Goal: Communication & Community: Answer question/provide support

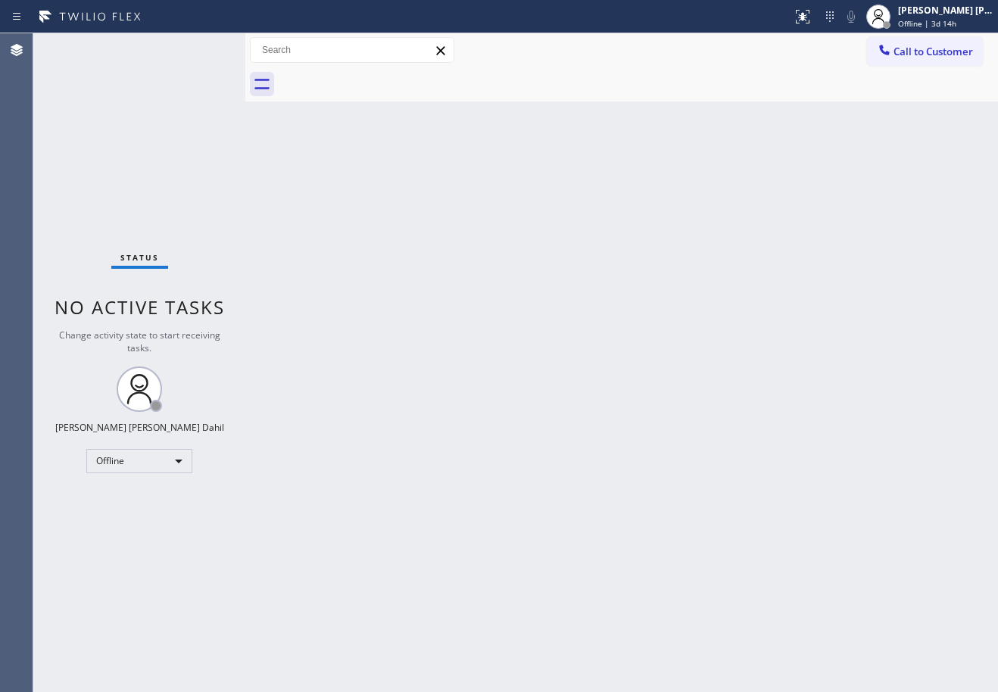
click at [790, 583] on div "Back to Dashboard Change Sender ID Customers Technicians Select a contact Outbo…" at bounding box center [621, 362] width 753 height 659
drag, startPoint x: 811, startPoint y: 588, endPoint x: 758, endPoint y: 681, distance: 107.2
click at [811, 605] on div "Back to Dashboard Change Sender ID Customers Technicians Select a contact Outbo…" at bounding box center [621, 362] width 753 height 659
click at [957, 22] on span "Offline | 3d 14h" at bounding box center [927, 23] width 58 height 11
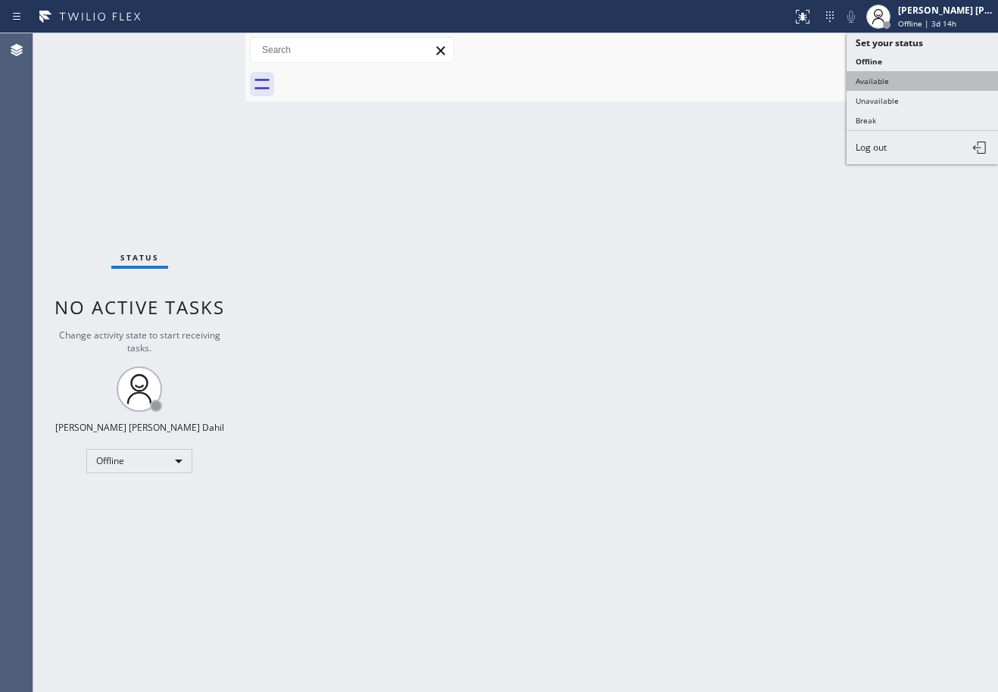
click at [886, 78] on button "Available" at bounding box center [923, 81] width 152 height 20
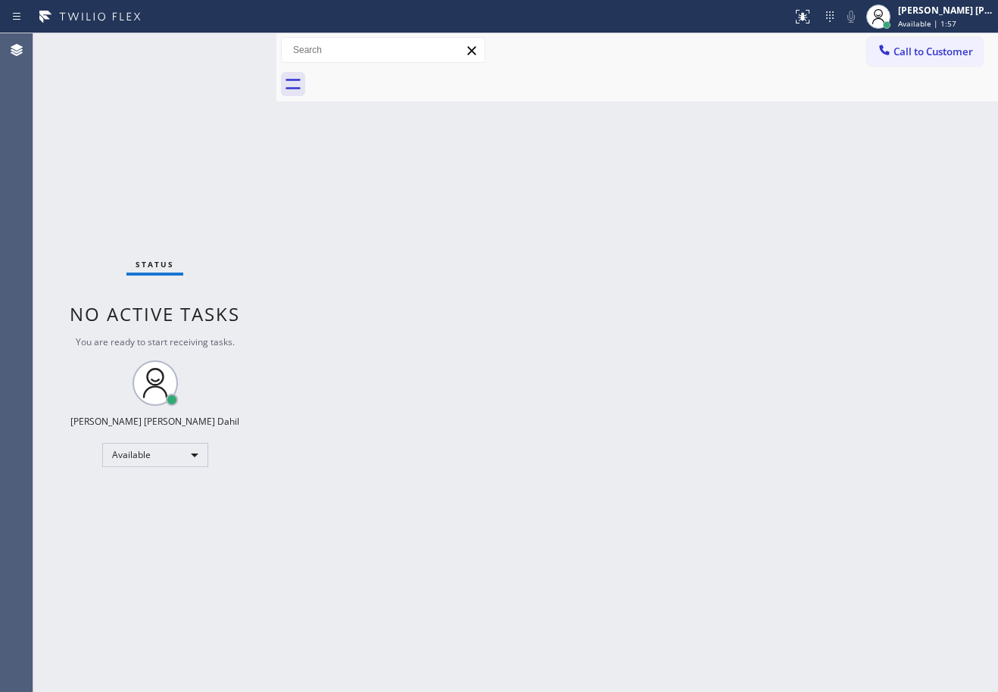
drag, startPoint x: 277, startPoint y: 66, endPoint x: 458, endPoint y: 294, distance: 291.2
click at [277, 74] on div at bounding box center [277, 362] width 0 height 659
click at [478, 311] on div "Back to Dashboard Change Sender ID Customers Technicians Select a contact Outbo…" at bounding box center [645, 362] width 706 height 659
click at [230, 49] on div "Status No active tasks You are ready to start receiving tasks. [PERSON_NAME] [P…" at bounding box center [162, 362] width 259 height 659
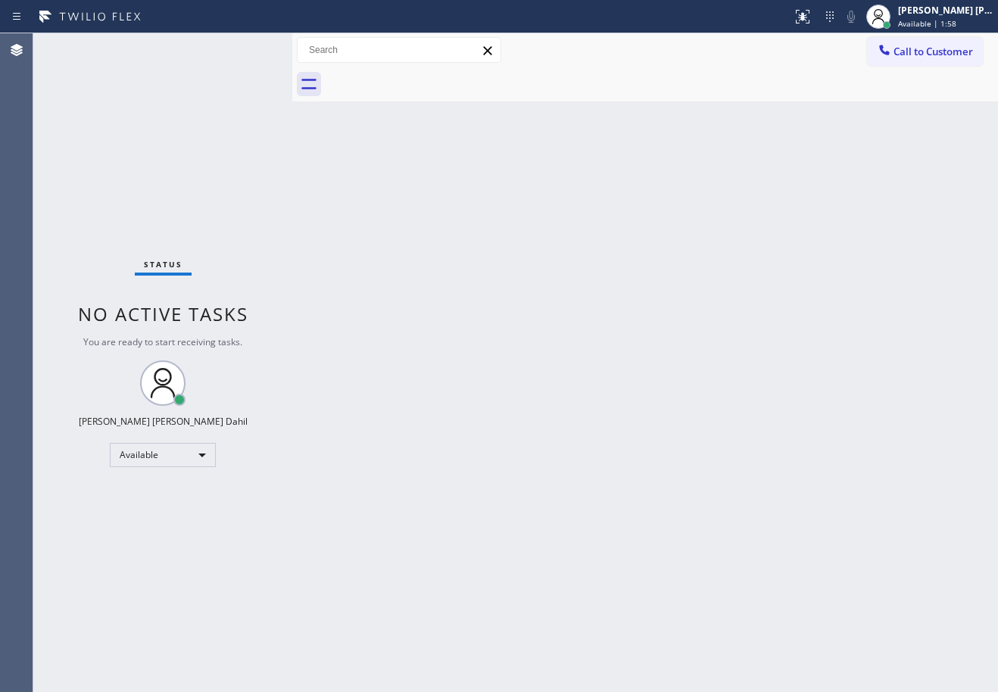
click at [230, 49] on div "Status No active tasks You are ready to start receiving tasks. [PERSON_NAME] [P…" at bounding box center [162, 362] width 259 height 659
drag, startPoint x: 294, startPoint y: 50, endPoint x: 277, endPoint y: 54, distance: 17.8
click at [275, 54] on div at bounding box center [275, 362] width 0 height 659
drag, startPoint x: 592, startPoint y: 287, endPoint x: 230, endPoint y: 49, distance: 433.3
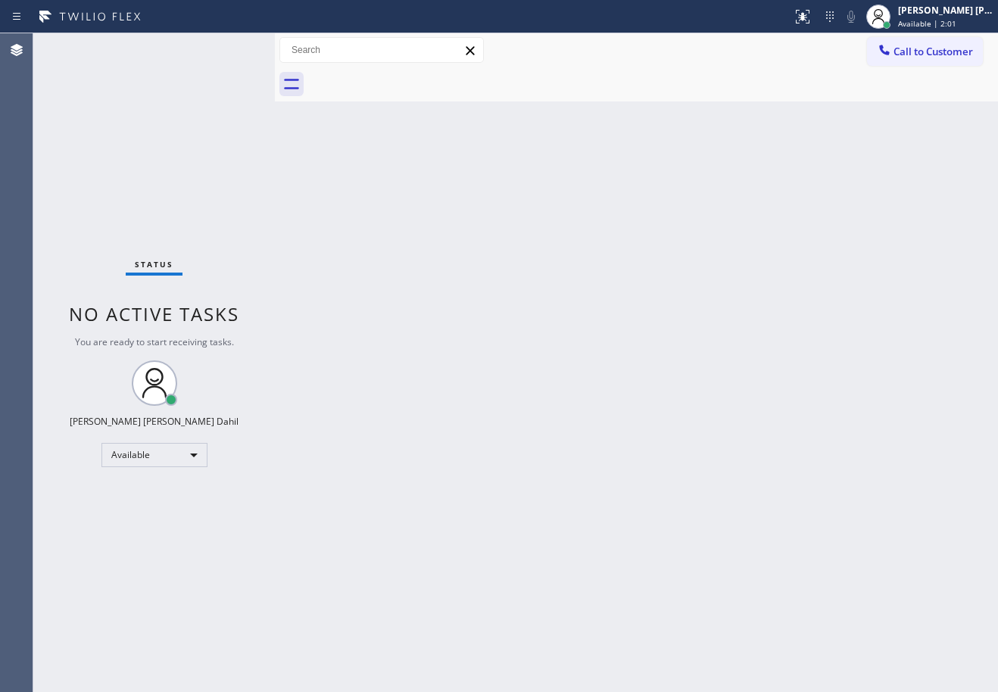
click at [592, 288] on div "Back to Dashboard Change Sender ID Customers Technicians Select a contact Outbo…" at bounding box center [636, 362] width 723 height 659
click at [230, 49] on div "Status No active tasks You are ready to start receiving tasks. [PERSON_NAME] [P…" at bounding box center [154, 362] width 242 height 659
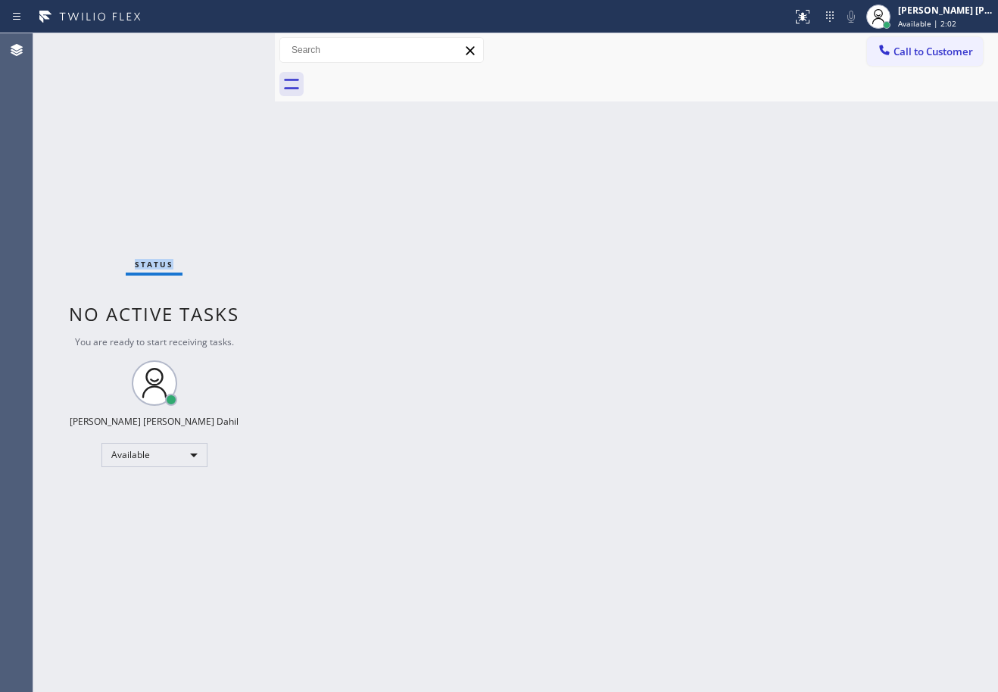
click at [230, 49] on div "Status No active tasks You are ready to start receiving tasks. [PERSON_NAME] [P…" at bounding box center [154, 362] width 242 height 659
click at [277, 49] on div at bounding box center [277, 362] width 0 height 659
click at [230, 49] on div "Status No active tasks You are ready to start receiving tasks. [PERSON_NAME] [P…" at bounding box center [154, 362] width 243 height 659
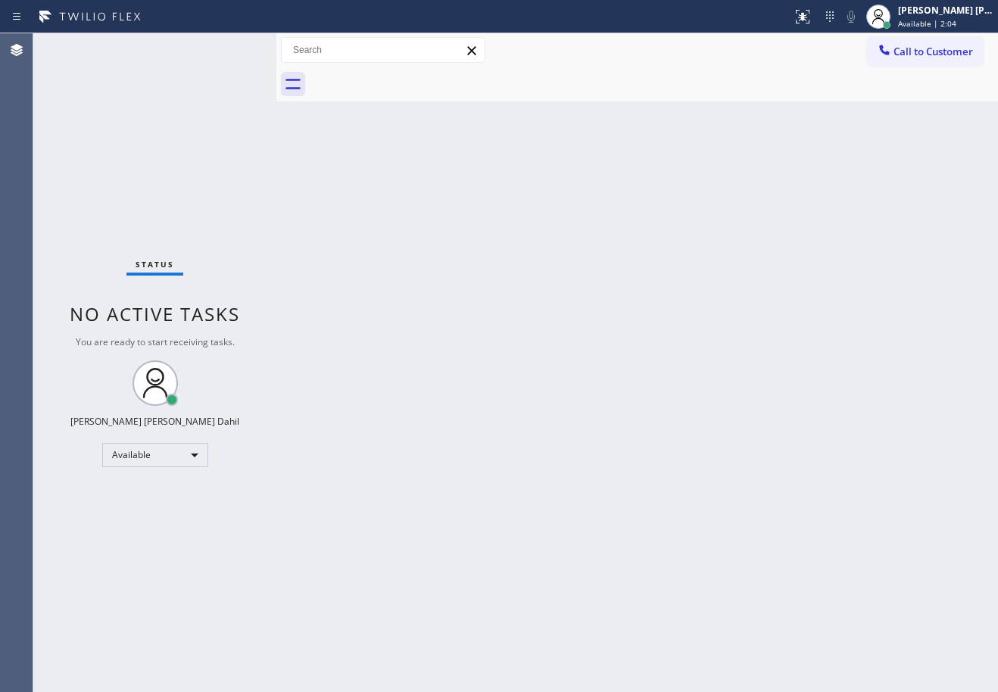
click at [230, 49] on div "Status No active tasks You are ready to start receiving tasks. [PERSON_NAME] [P…" at bounding box center [154, 362] width 243 height 659
drag, startPoint x: 770, startPoint y: 408, endPoint x: 791, endPoint y: 332, distance: 78.5
click at [778, 380] on div "Back to Dashboard Change Sender ID Customers Technicians Select a contact Outbo…" at bounding box center [638, 362] width 722 height 659
click at [555, 119] on div "Back to Dashboard Change Sender ID Customers Technicians Select a contact Outbo…" at bounding box center [638, 363] width 722 height 660
click at [230, 50] on div "Status No active tasks You are ready to start receiving tasks. [PERSON_NAME] [P…" at bounding box center [154, 363] width 243 height 660
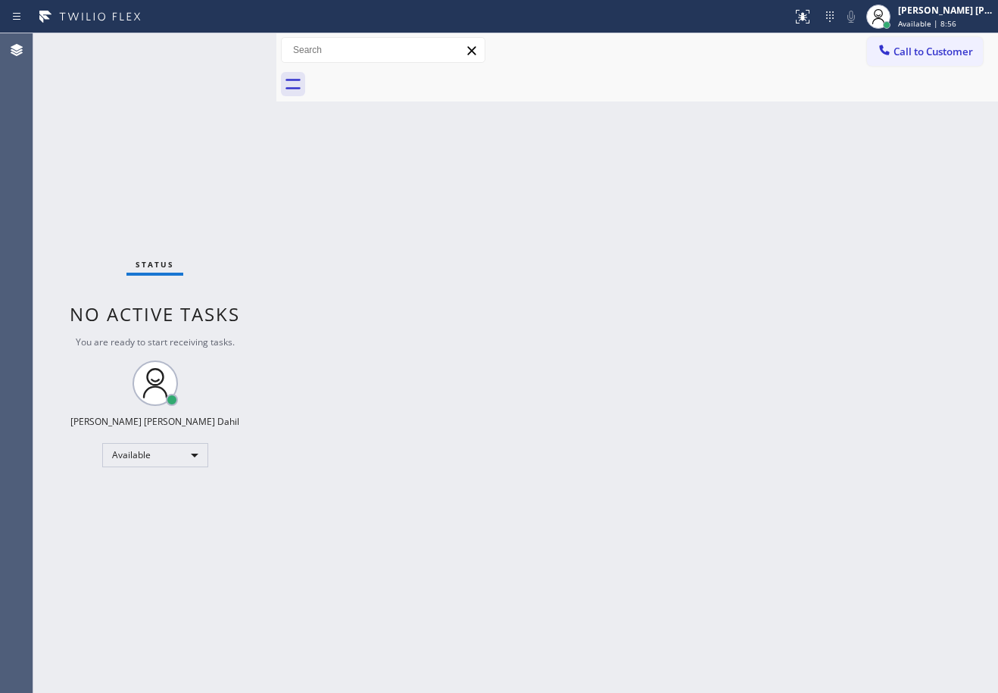
click at [230, 50] on div "Status No active tasks You are ready to start receiving tasks. [PERSON_NAME] [P…" at bounding box center [154, 363] width 243 height 660
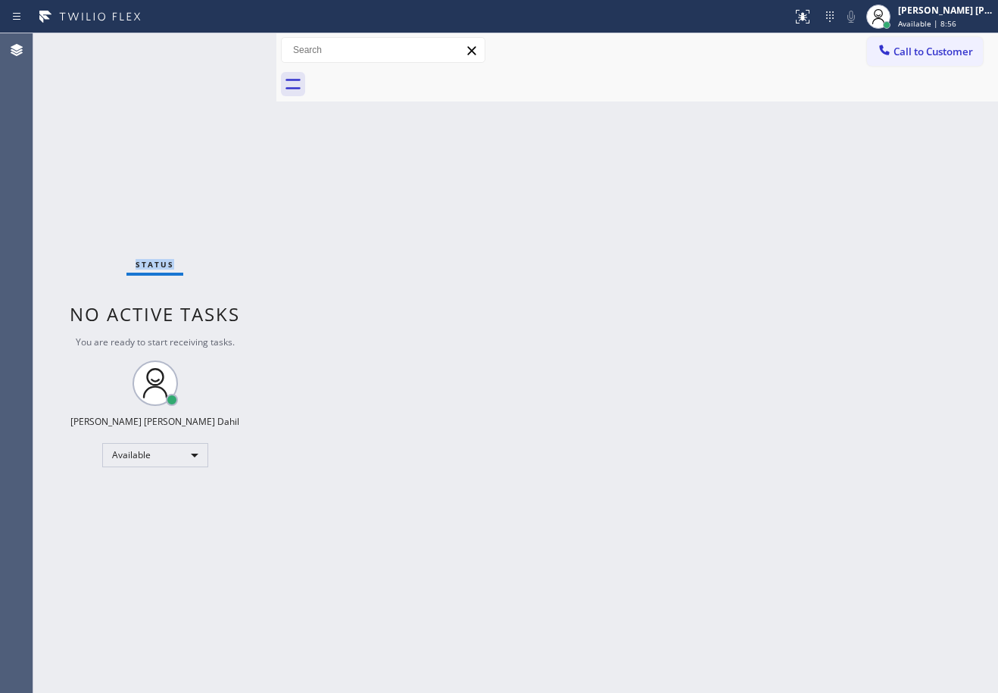
click at [230, 50] on div "Status No active tasks You are ready to start receiving tasks. [PERSON_NAME] [P…" at bounding box center [154, 363] width 243 height 660
click at [611, 99] on div at bounding box center [654, 84] width 689 height 34
click at [396, 176] on div "Back to Dashboard Change Sender ID Customers Technicians Select a contact Outbo…" at bounding box center [638, 363] width 722 height 660
click at [230, 50] on div "Status No active tasks You are ready to start receiving tasks. [PERSON_NAME] [P…" at bounding box center [154, 363] width 243 height 660
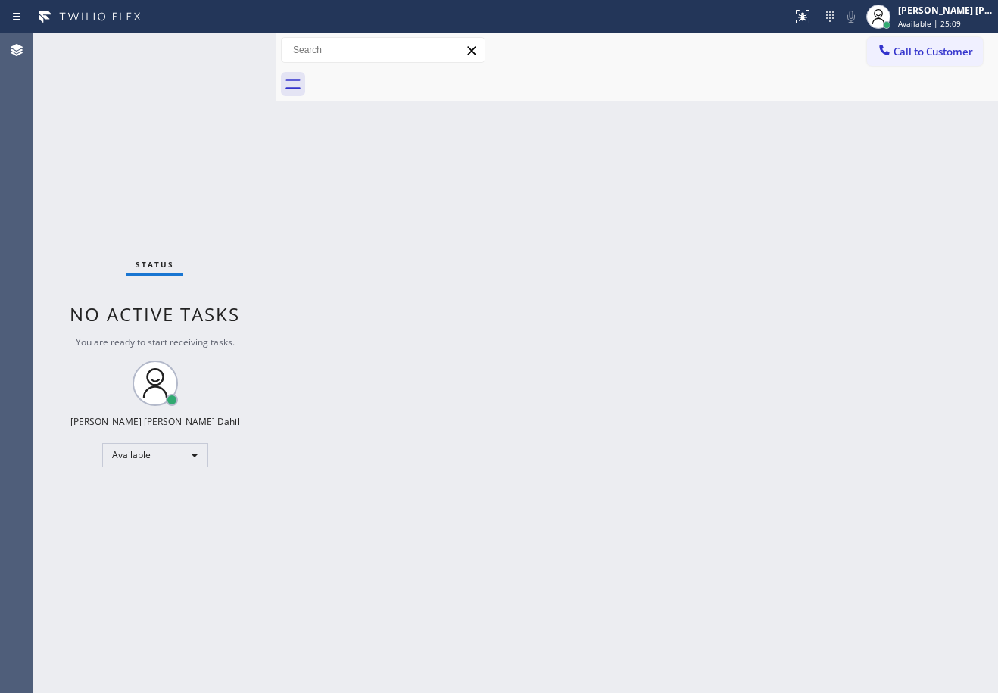
click at [230, 50] on div "Status No active tasks You are ready to start receiving tasks. [PERSON_NAME] [P…" at bounding box center [154, 363] width 243 height 660
click at [489, 297] on div "Back to Dashboard Change Sender ID Customers Technicians Select a contact Outbo…" at bounding box center [638, 363] width 722 height 660
click at [230, 50] on div "Status No active tasks You are ready to start receiving tasks. [PERSON_NAME] [P…" at bounding box center [154, 363] width 243 height 660
click at [364, 202] on div "Back to Dashboard Change Sender ID Customers Technicians Select a contact Outbo…" at bounding box center [638, 363] width 722 height 660
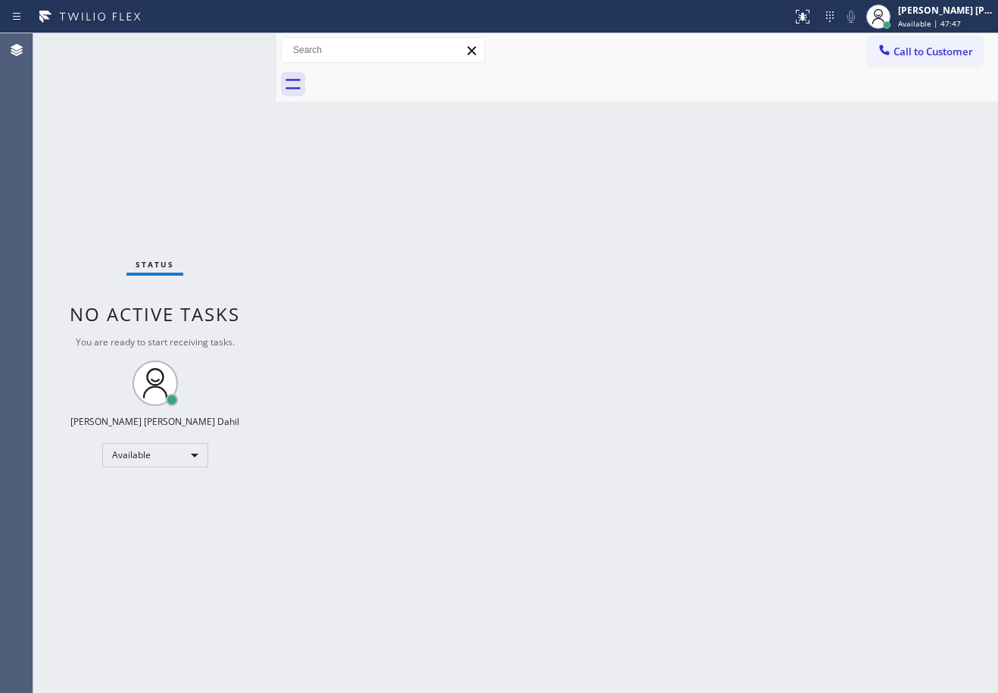
click at [758, 120] on div "Back to Dashboard Change Sender ID Customers Technicians Select a contact Outbo…" at bounding box center [638, 363] width 722 height 660
click at [230, 50] on div "Status No active tasks You are ready to start receiving tasks. [PERSON_NAME] [P…" at bounding box center [154, 363] width 243 height 660
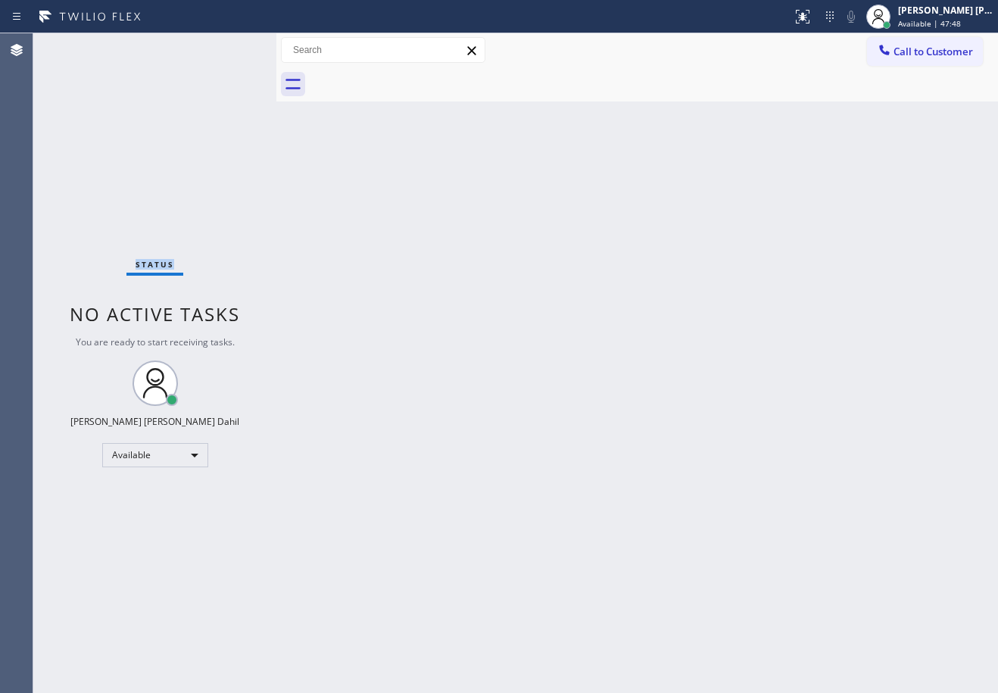
click at [230, 50] on div "Status No active tasks You are ready to start receiving tasks. [PERSON_NAME] [P…" at bounding box center [154, 363] width 243 height 660
drag, startPoint x: 465, startPoint y: 327, endPoint x: 429, endPoint y: 272, distance: 66.2
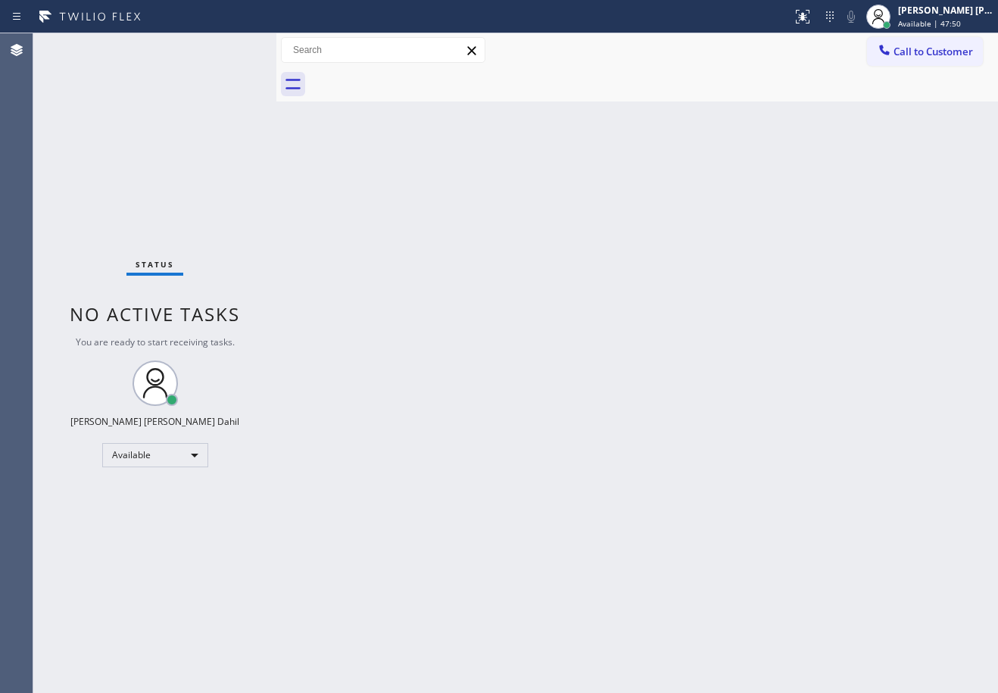
click at [465, 323] on div "Back to Dashboard Change Sender ID Customers Technicians Select a contact Outbo…" at bounding box center [638, 363] width 722 height 660
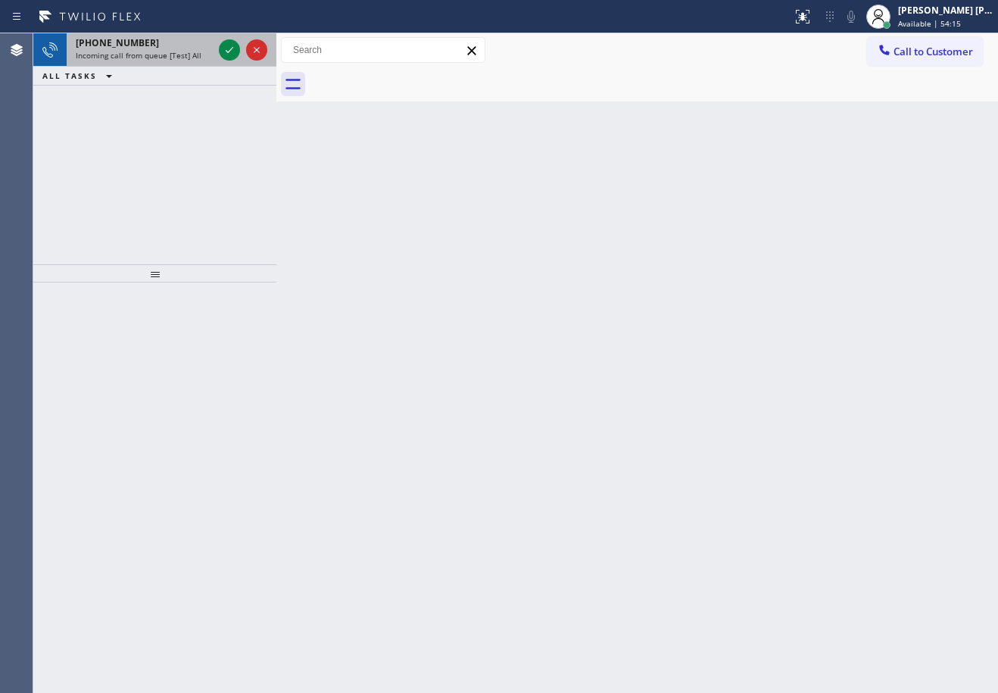
click at [185, 47] on div "[PHONE_NUMBER]" at bounding box center [144, 42] width 137 height 13
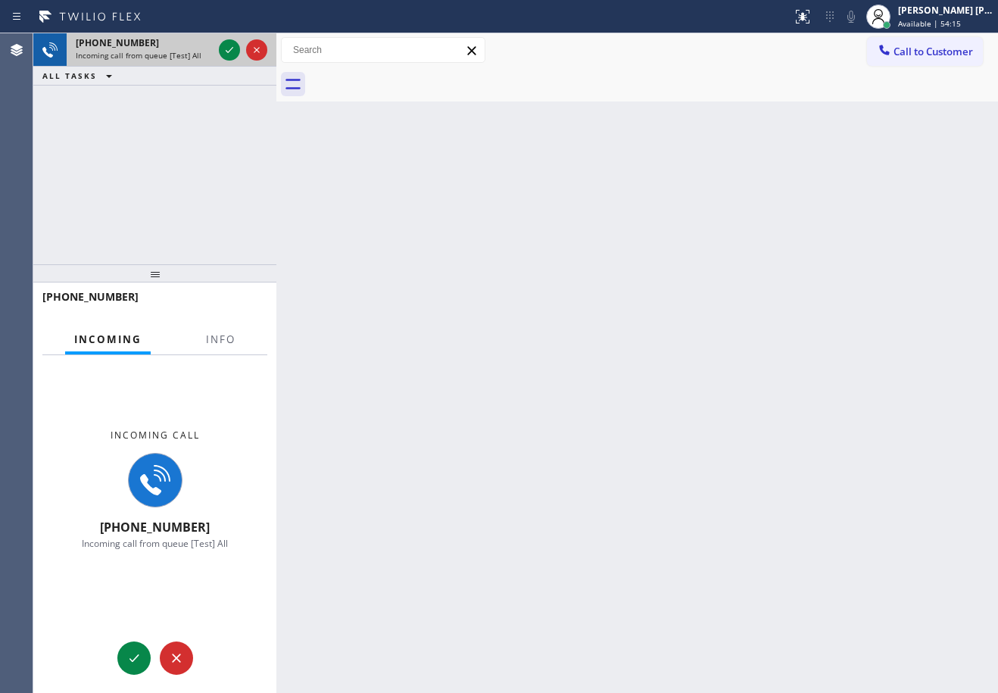
click at [186, 47] on div "[PHONE_NUMBER]" at bounding box center [144, 42] width 137 height 13
click at [207, 339] on span "Info" at bounding box center [221, 340] width 30 height 14
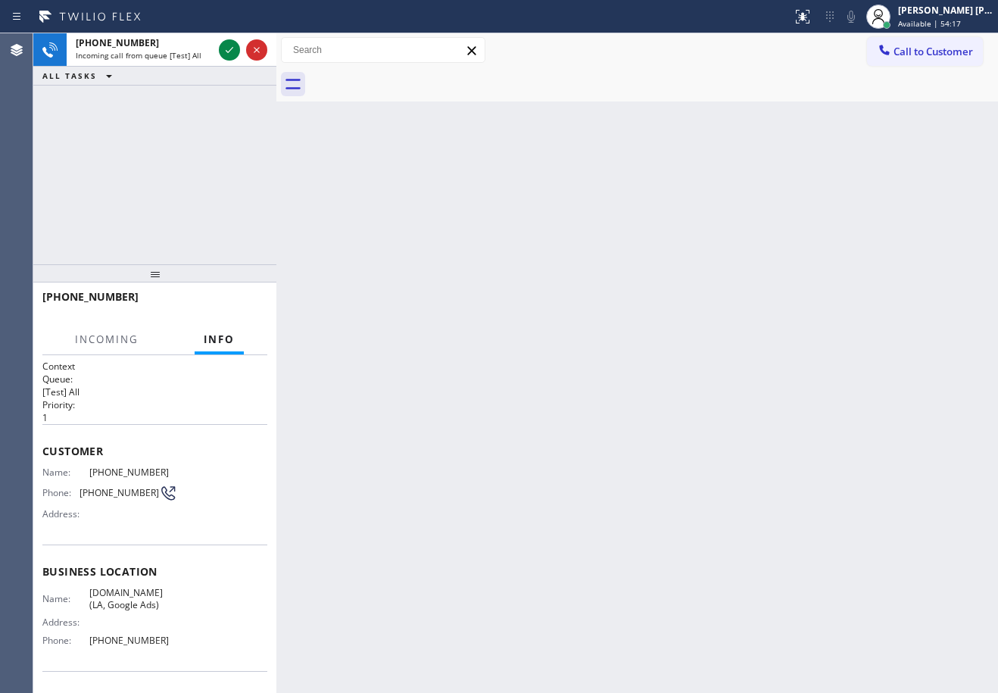
click at [207, 346] on button "Info" at bounding box center [219, 340] width 49 height 30
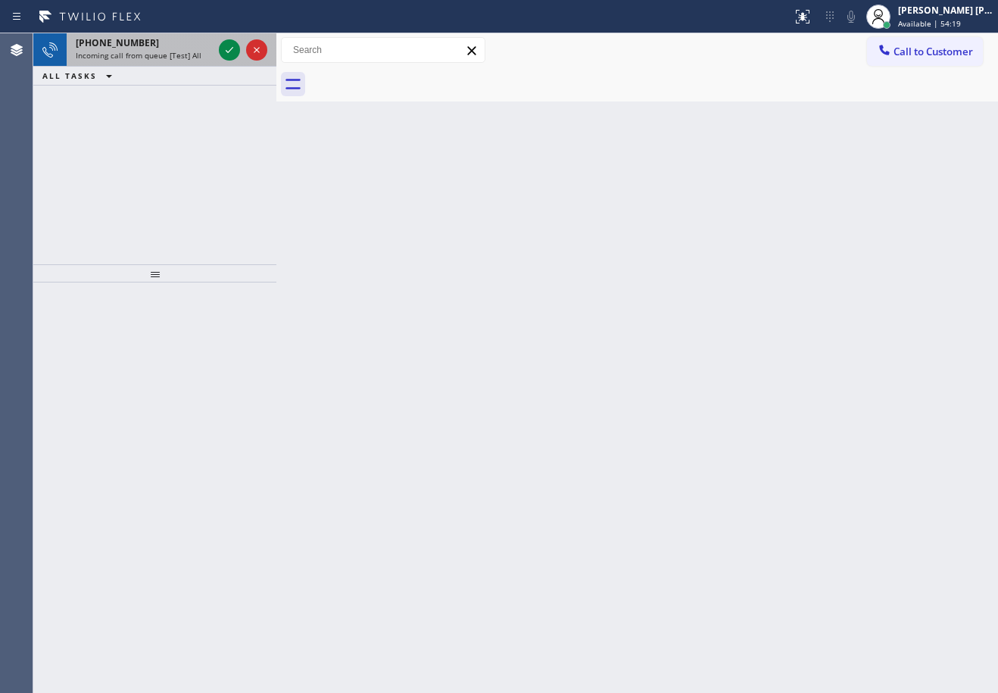
click at [153, 53] on span "Incoming call from queue [Test] All" at bounding box center [139, 55] width 126 height 11
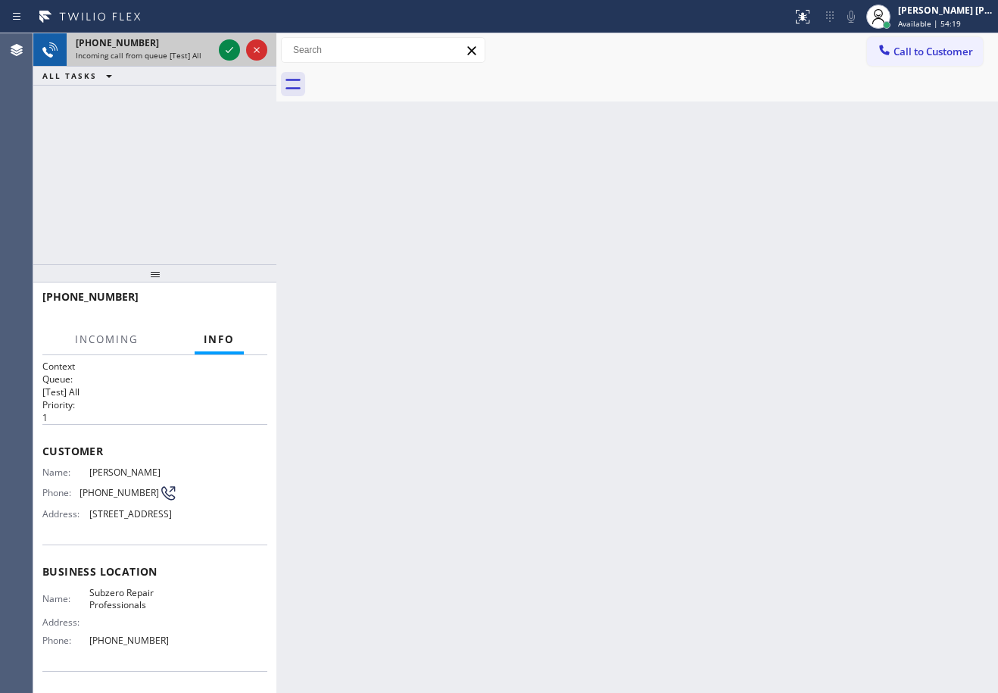
click at [153, 53] on span "Incoming call from queue [Test] All" at bounding box center [139, 55] width 126 height 11
click at [153, 55] on span "Incoming call from queue [Test] All" at bounding box center [139, 55] width 126 height 11
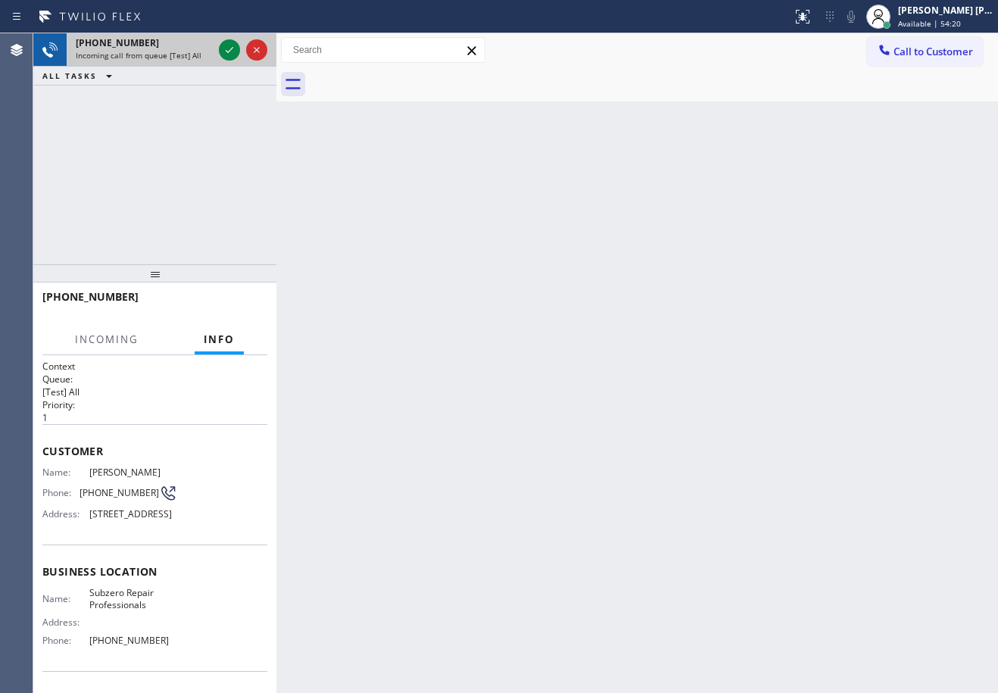
click at [153, 55] on span "Incoming call from queue [Test] All" at bounding box center [139, 55] width 126 height 11
click at [226, 50] on icon at bounding box center [229, 50] width 18 height 18
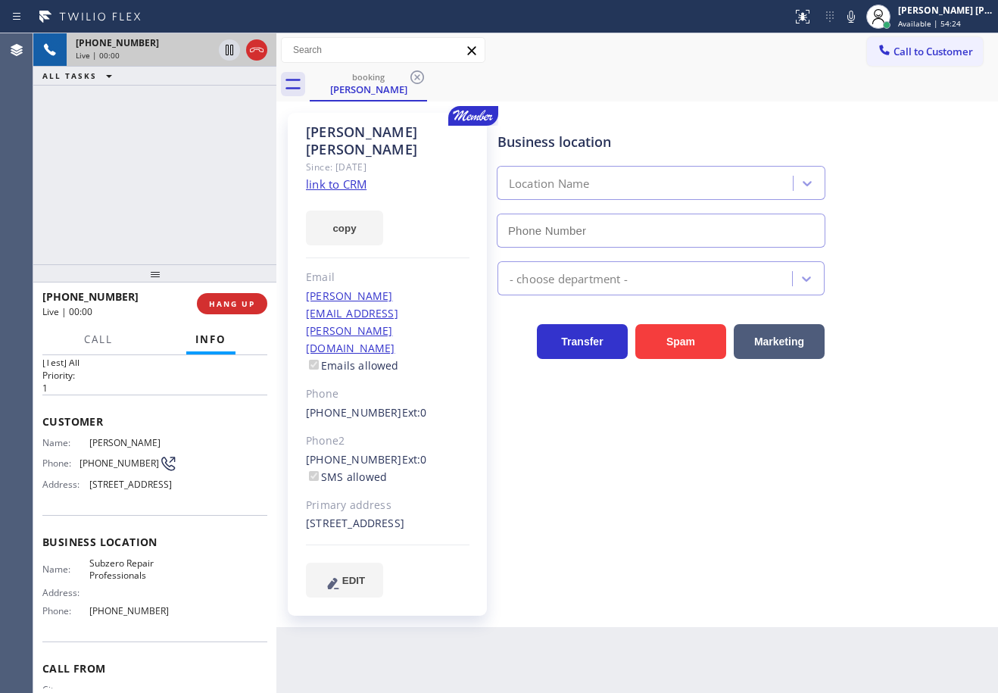
scroll to position [76, 0]
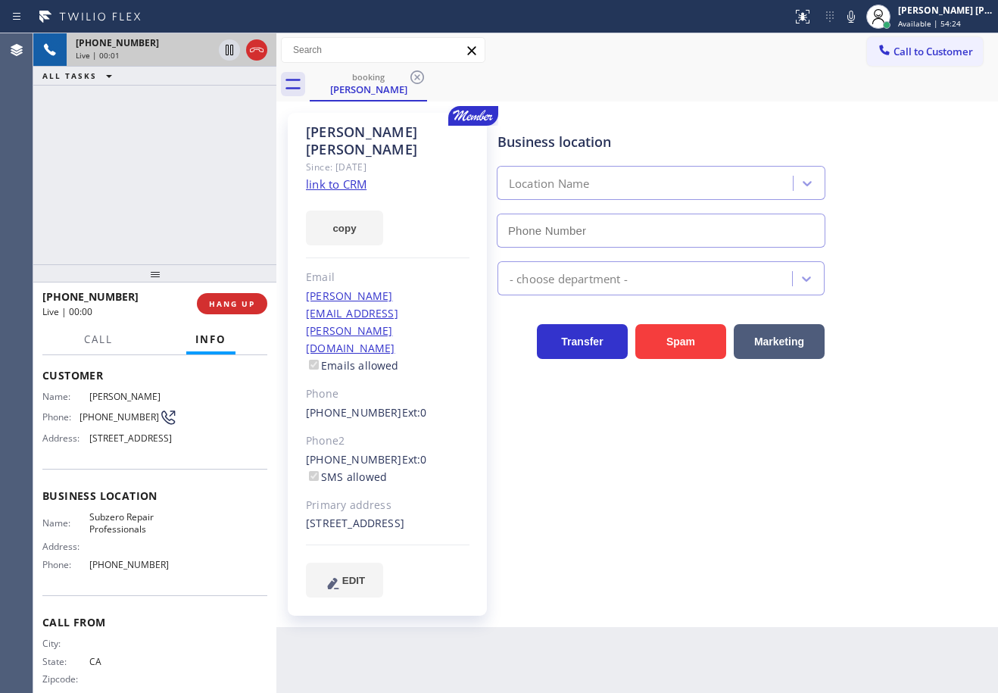
type input "[PHONE_NUMBER]"
click at [695, 102] on div "[PERSON_NAME] Since: [DATE] link to CRM copy Email [PERSON_NAME][EMAIL_ADDRESS]…" at bounding box center [638, 365] width 722 height 526
click at [348, 177] on link "link to CRM" at bounding box center [336, 184] width 61 height 15
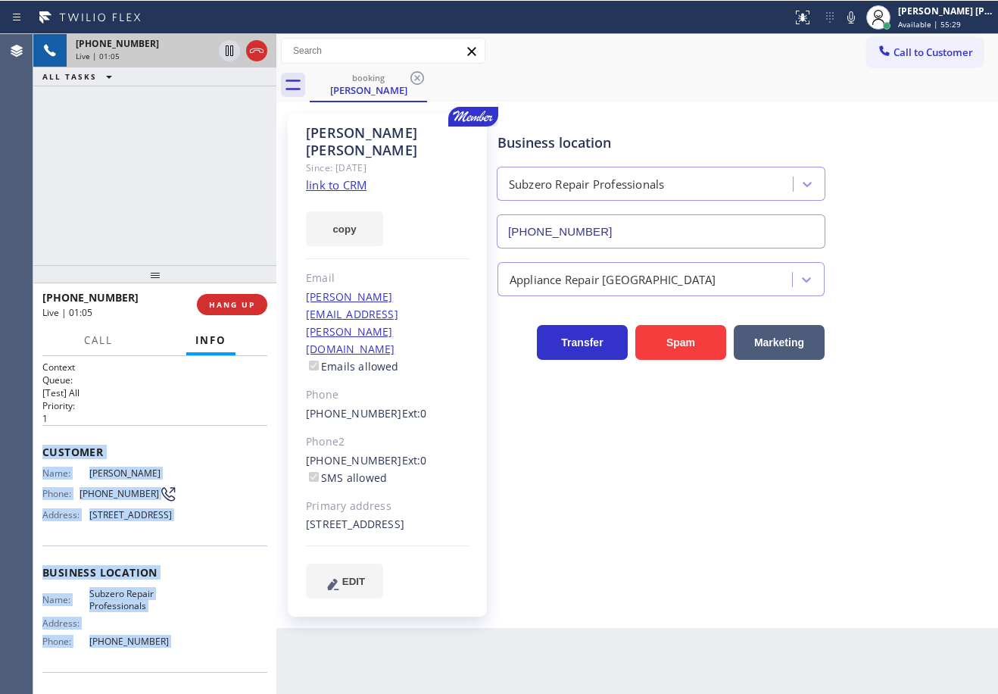
scroll to position [121, 0]
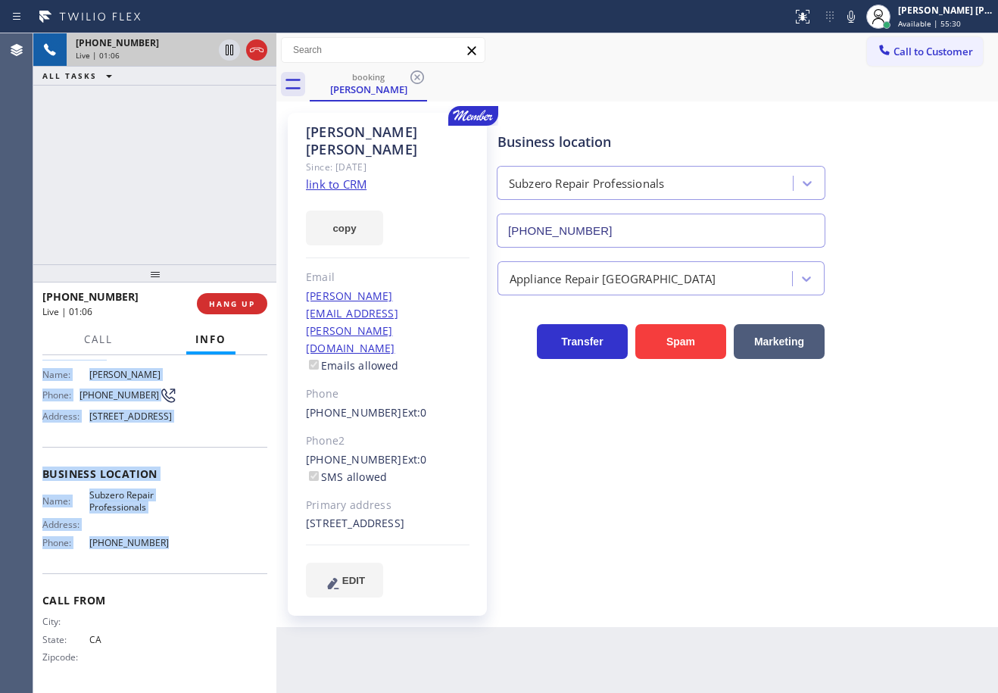
drag, startPoint x: 33, startPoint y: 440, endPoint x: 227, endPoint y: 540, distance: 217.5
click at [227, 540] on div "Context Queue: [Test] All Priority: 1 Customer Name: [PERSON_NAME] Phone: [PHON…" at bounding box center [154, 524] width 243 height 338
copy div "Customer Name: [PERSON_NAME] Phone: [PHONE_NUMBER] Address: [STREET_ADDRESS] Bu…"
click at [855, 16] on icon at bounding box center [852, 17] width 8 height 12
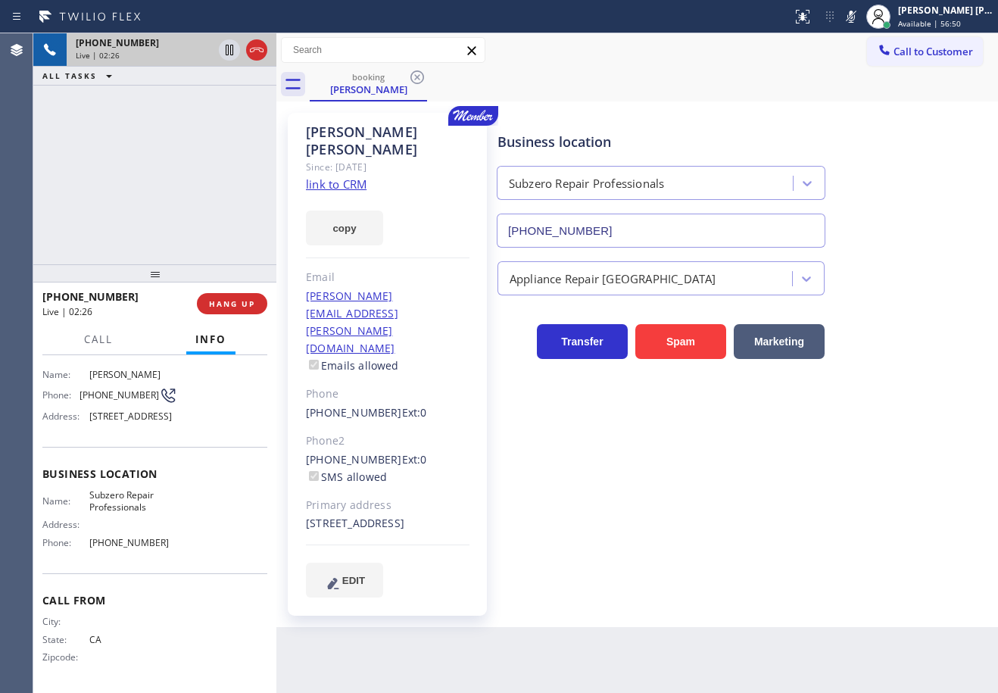
click at [900, 176] on div "Business location Subzero Repair Professionals [PHONE_NUMBER]" at bounding box center [745, 179] width 500 height 137
click at [227, 51] on icon at bounding box center [229, 50] width 18 height 18
click at [223, 54] on icon at bounding box center [229, 50] width 18 height 18
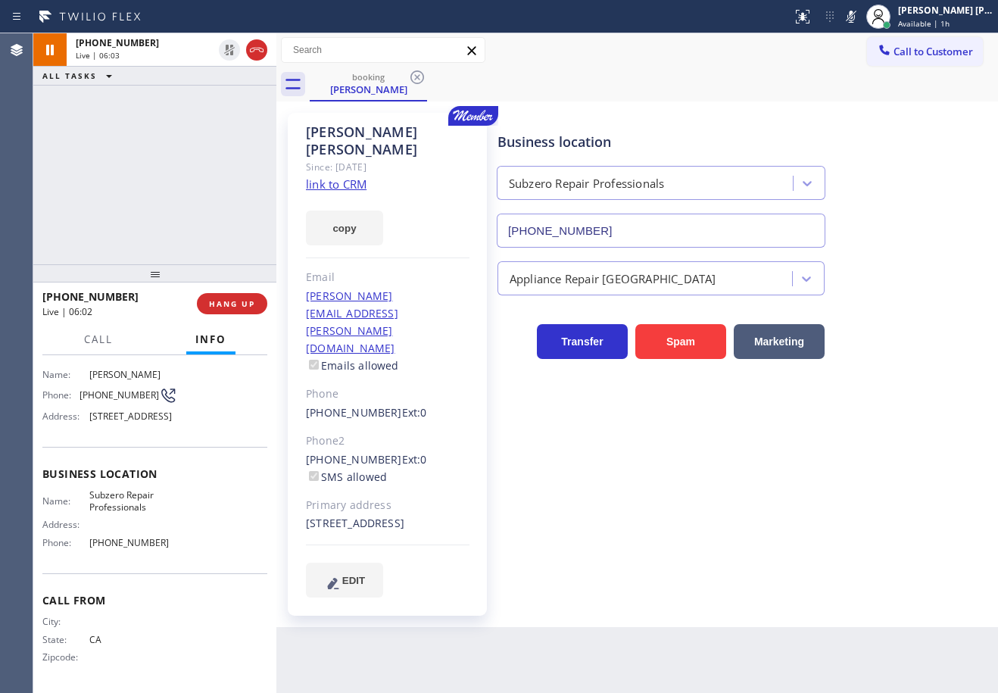
click at [223, 67] on div "ALL TASKS ALL TASKS ACTIVE TASKS TASKS IN WRAP UP" at bounding box center [154, 76] width 243 height 19
click at [861, 20] on icon at bounding box center [851, 17] width 18 height 18
click at [881, 108] on div "booking [PERSON_NAME] Call to Customer Outbound call Location Search location Y…" at bounding box center [638, 330] width 722 height 594
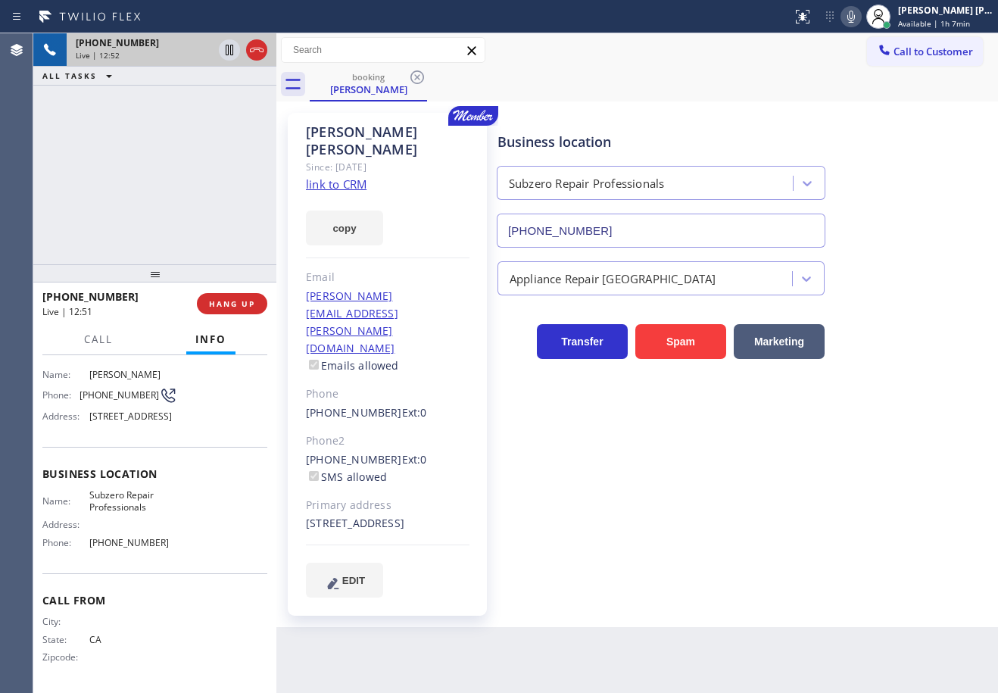
click at [252, 49] on icon at bounding box center [257, 50] width 18 height 18
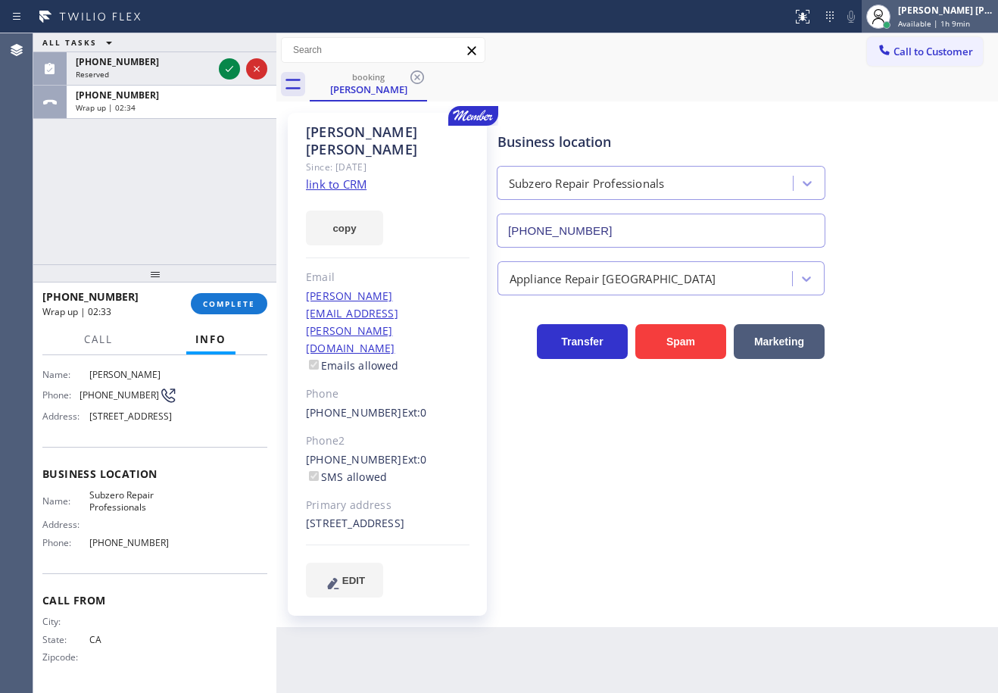
click at [958, 16] on div "[PERSON_NAME] [PERSON_NAME] Dahil" at bounding box center [945, 10] width 95 height 13
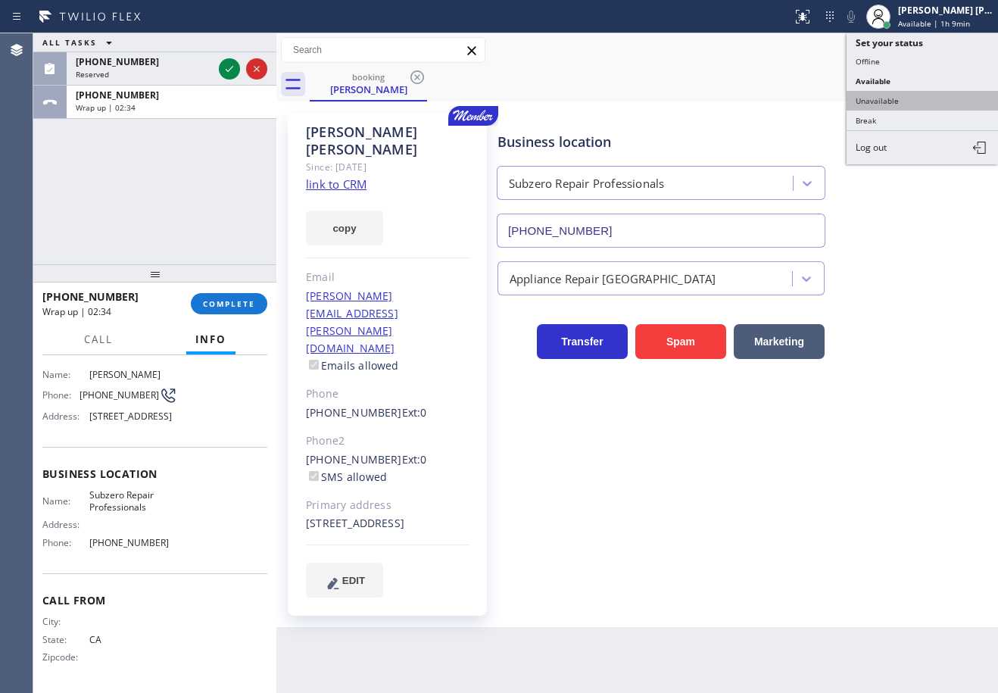
click at [915, 98] on button "Unavailable" at bounding box center [923, 101] width 152 height 20
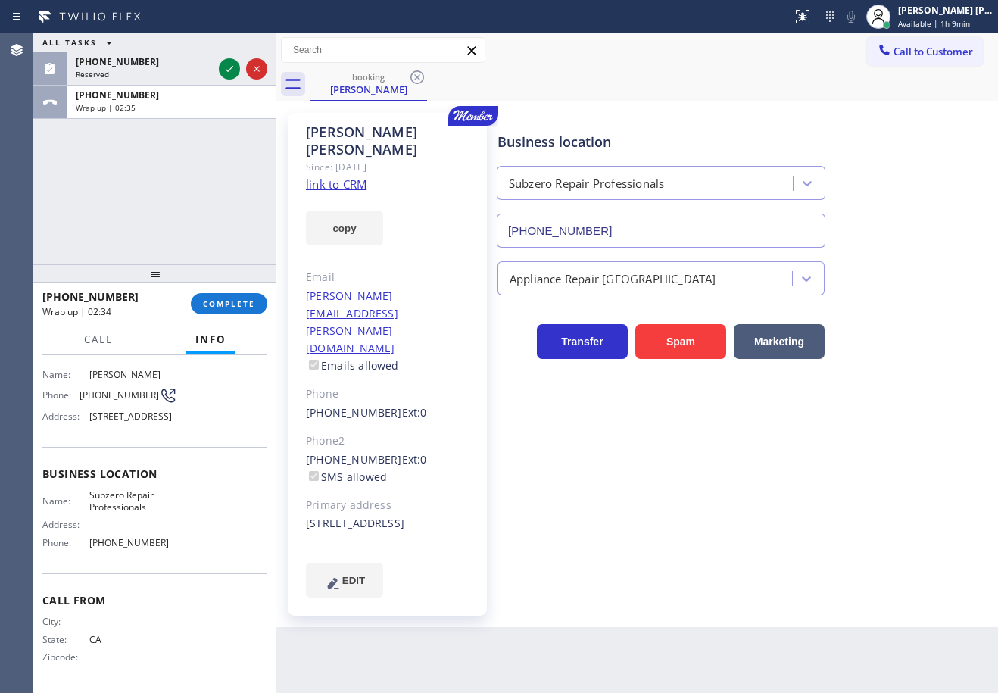
drag, startPoint x: 915, startPoint y: 98, endPoint x: 876, endPoint y: 106, distance: 40.3
click at [914, 100] on div "booking [PERSON_NAME]" at bounding box center [654, 84] width 689 height 34
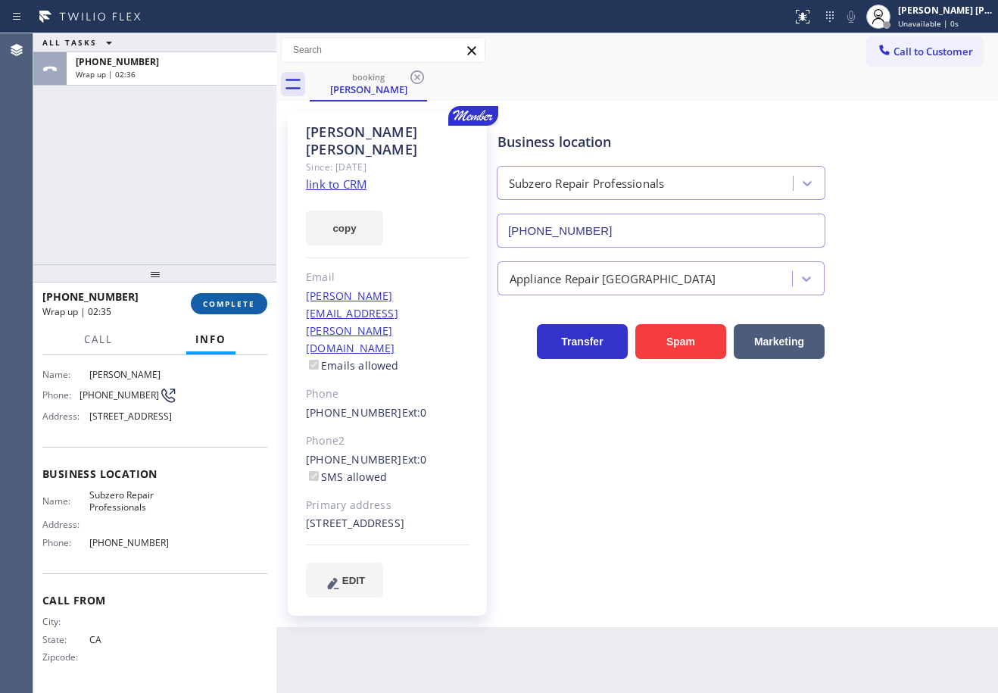
click at [238, 296] on button "COMPLETE" at bounding box center [229, 303] width 77 height 21
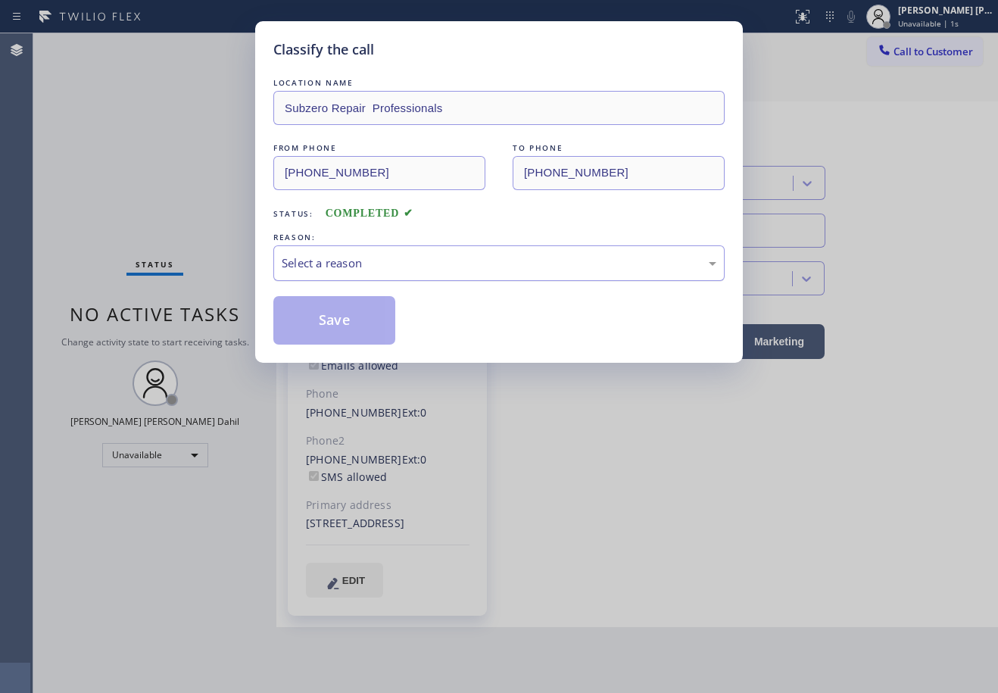
drag, startPoint x: 356, startPoint y: 265, endPoint x: 359, endPoint y: 276, distance: 11.0
click at [358, 265] on div "Select a reason" at bounding box center [499, 263] width 435 height 17
click at [342, 314] on button "Save" at bounding box center [334, 320] width 122 height 48
click at [344, 316] on button "Save" at bounding box center [334, 320] width 122 height 48
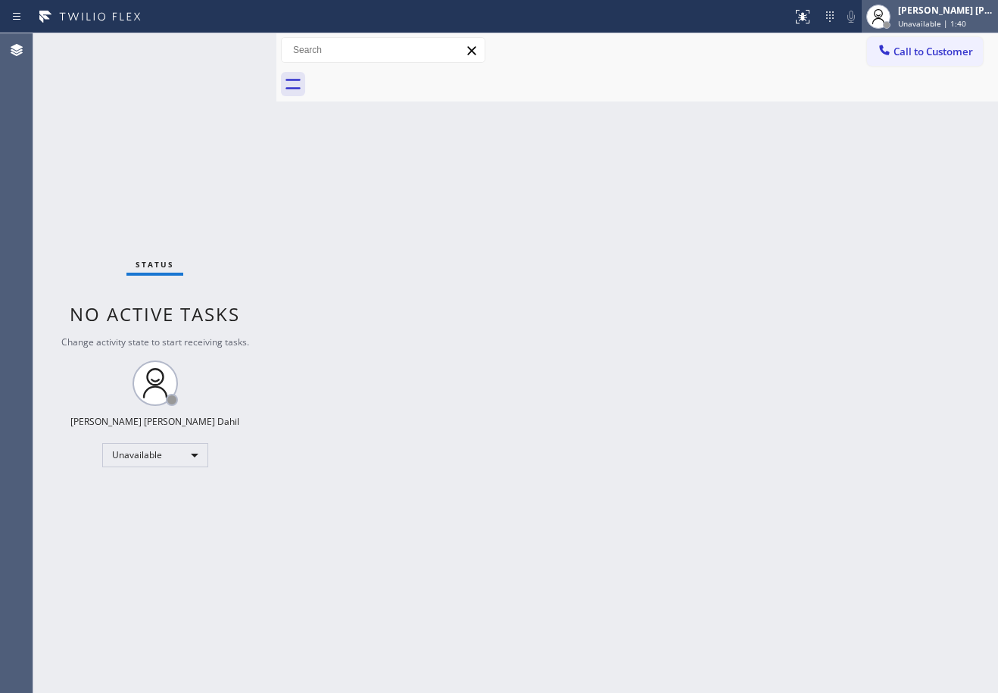
click at [944, 16] on div "[PERSON_NAME] [PERSON_NAME] Dahil" at bounding box center [945, 10] width 95 height 13
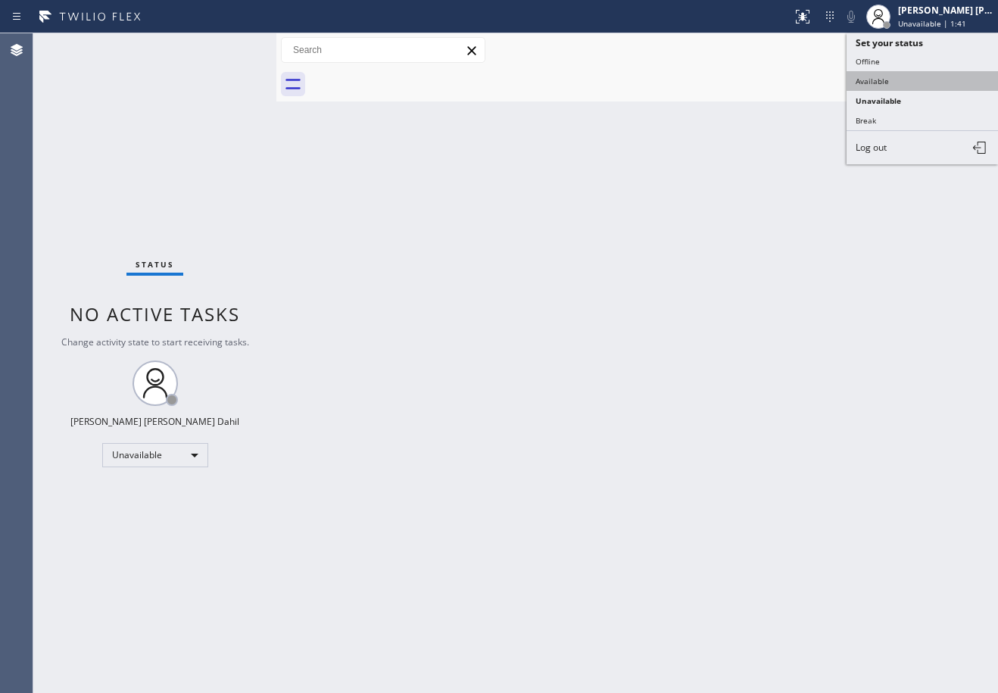
click at [906, 76] on button "Available" at bounding box center [923, 81] width 152 height 20
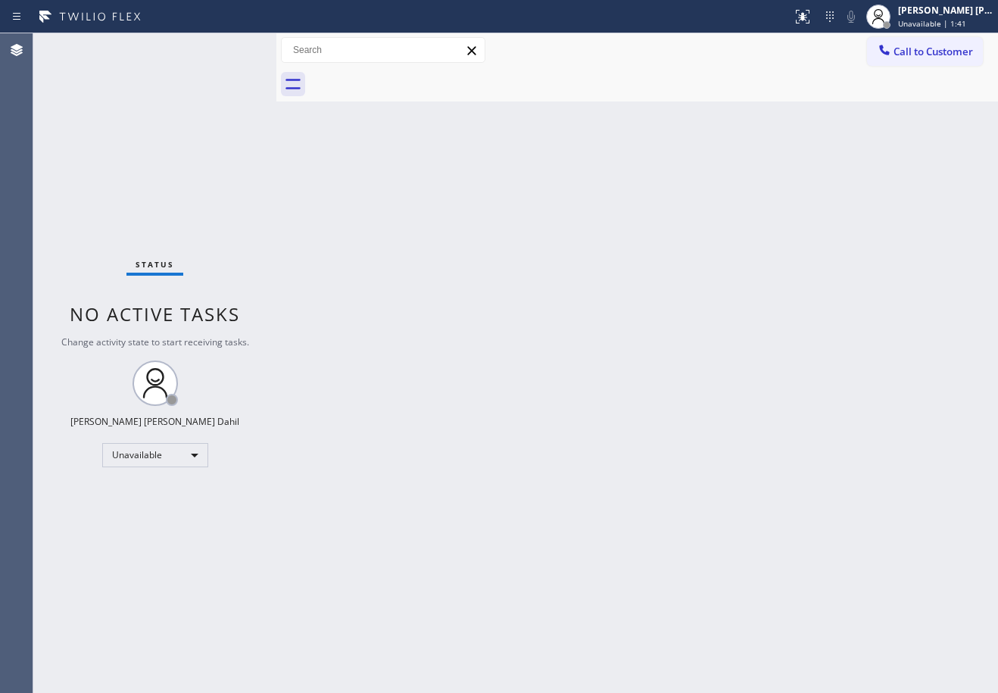
click at [767, 216] on div "Back to Dashboard Change Sender ID Customers Technicians Select a contact Outbo…" at bounding box center [638, 363] width 722 height 660
drag, startPoint x: 605, startPoint y: 521, endPoint x: 770, endPoint y: 564, distance: 170.7
click at [610, 521] on div "Back to Dashboard Change Sender ID Customers Technicians Select a contact Outbo…" at bounding box center [638, 363] width 722 height 660
drag, startPoint x: 665, startPoint y: 601, endPoint x: 692, endPoint y: 676, distance: 79.8
click at [671, 601] on div "Back to Dashboard Change Sender ID Customers Technicians Select a contact Outbo…" at bounding box center [638, 363] width 722 height 660
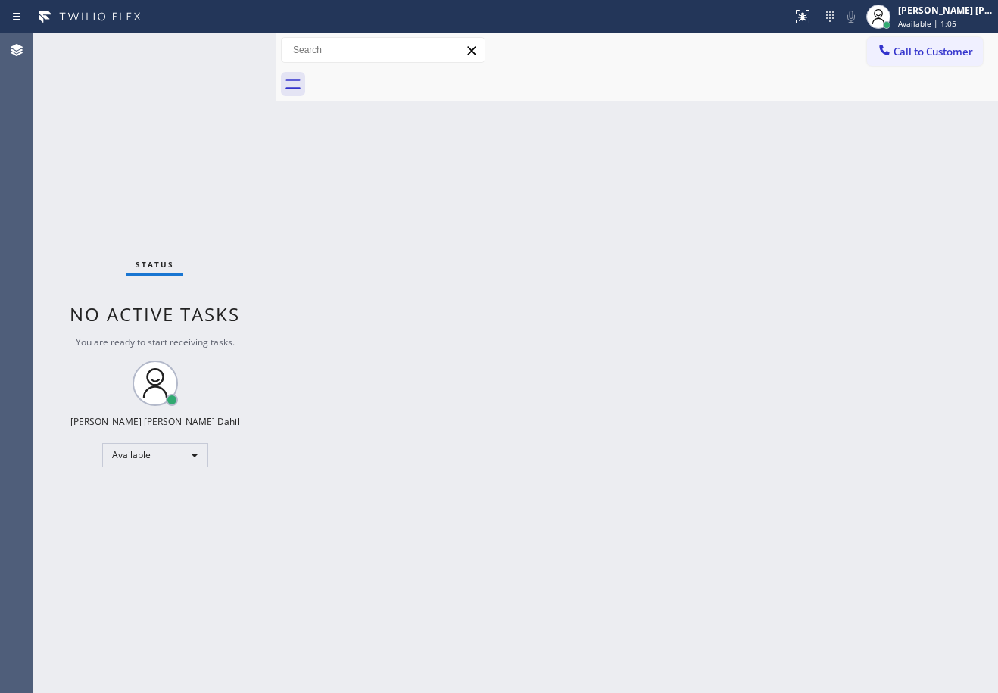
click at [186, 89] on div "Status No active tasks You are ready to start receiving tasks. [PERSON_NAME] [P…" at bounding box center [154, 363] width 243 height 660
drag, startPoint x: 459, startPoint y: 217, endPoint x: 580, endPoint y: 274, distance: 133.5
click at [476, 226] on div "Back to Dashboard Change Sender ID Customers Technicians Select a contact Outbo…" at bounding box center [638, 363] width 722 height 660
click at [616, 312] on div "Back to Dashboard Change Sender ID Customers Technicians Select a contact Outbo…" at bounding box center [638, 363] width 722 height 660
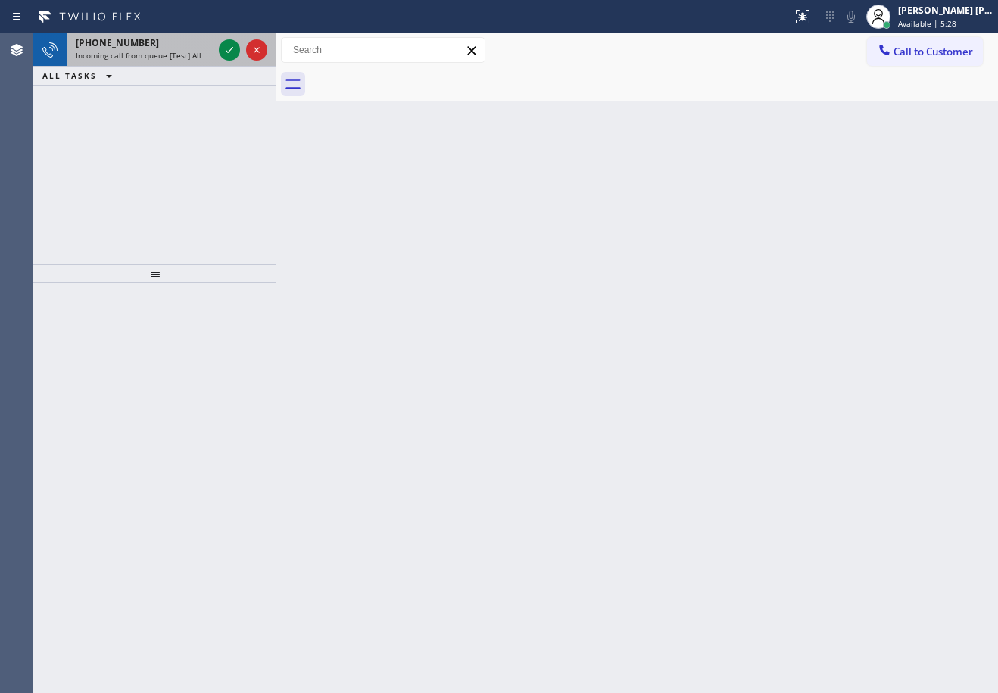
click at [181, 37] on div "[PHONE_NUMBER]" at bounding box center [144, 42] width 137 height 13
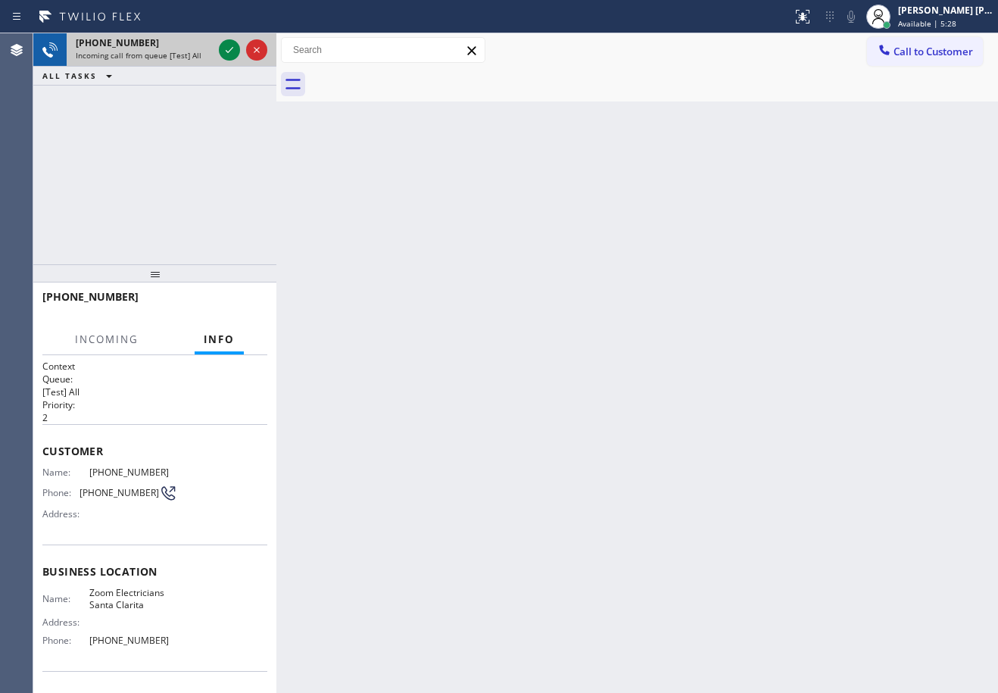
click at [182, 38] on div "[PHONE_NUMBER]" at bounding box center [144, 42] width 137 height 13
click at [182, 39] on div "[PHONE_NUMBER]" at bounding box center [144, 42] width 137 height 13
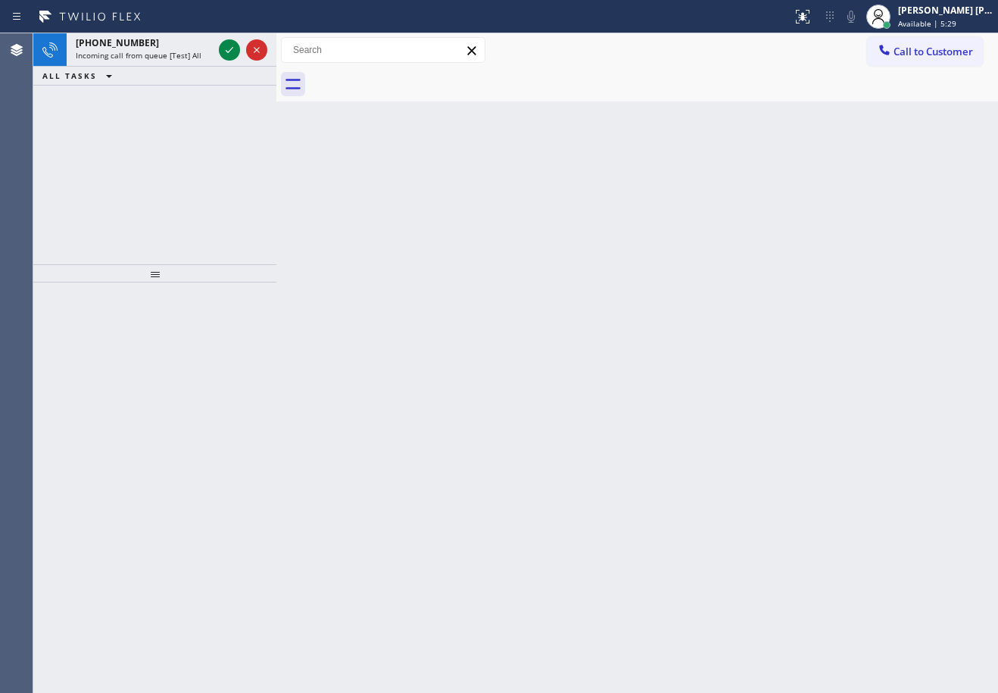
click at [183, 40] on div "[PHONE_NUMBER]" at bounding box center [144, 42] width 137 height 13
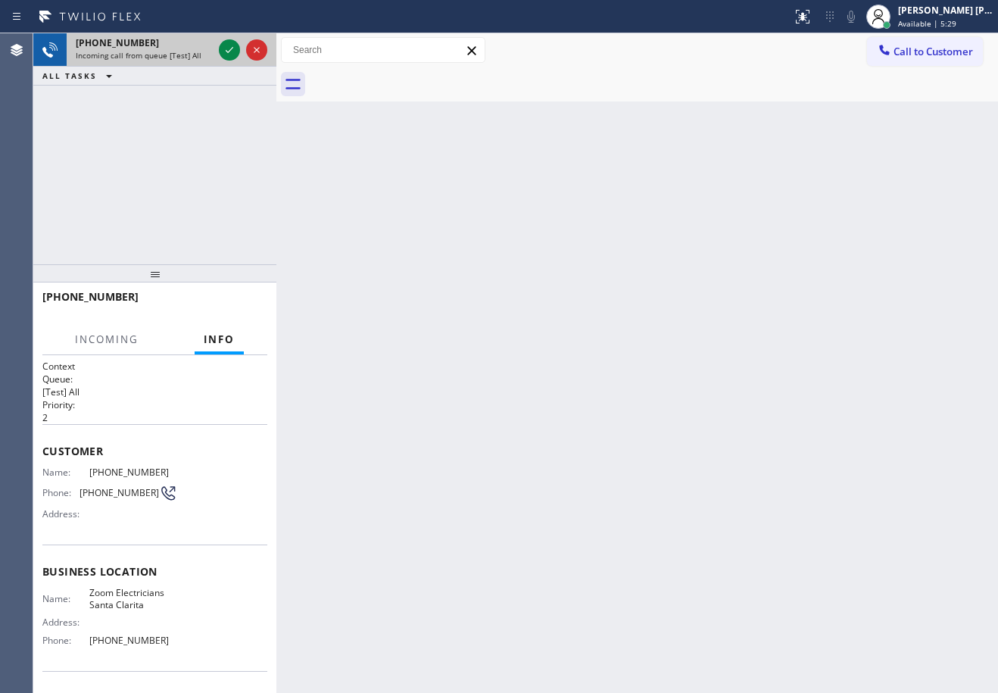
click at [184, 40] on div "[PHONE_NUMBER]" at bounding box center [144, 42] width 137 height 13
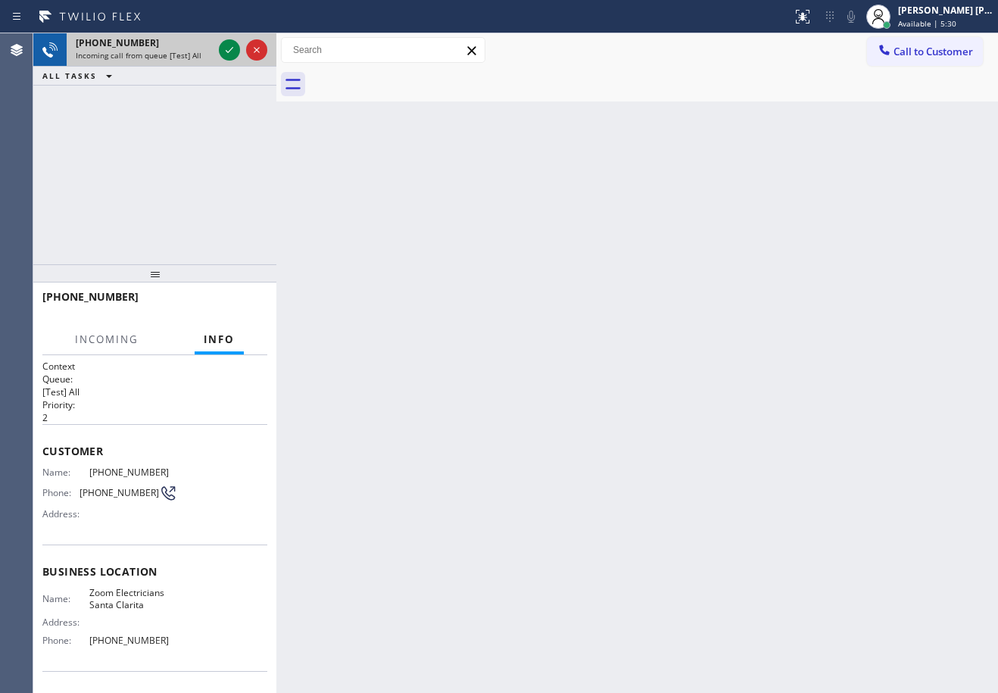
click at [184, 40] on div "[PHONE_NUMBER]" at bounding box center [144, 42] width 137 height 13
click at [195, 48] on div "[PHONE_NUMBER]" at bounding box center [144, 42] width 137 height 13
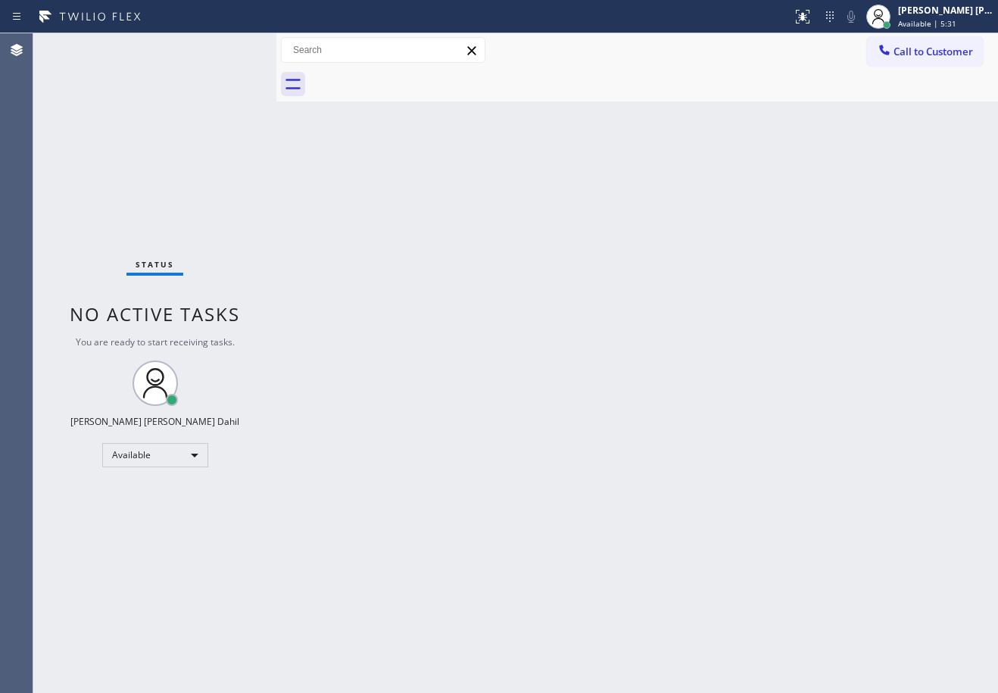
click at [214, 57] on div "Status No active tasks You are ready to start receiving tasks. [PERSON_NAME] [P…" at bounding box center [154, 363] width 243 height 660
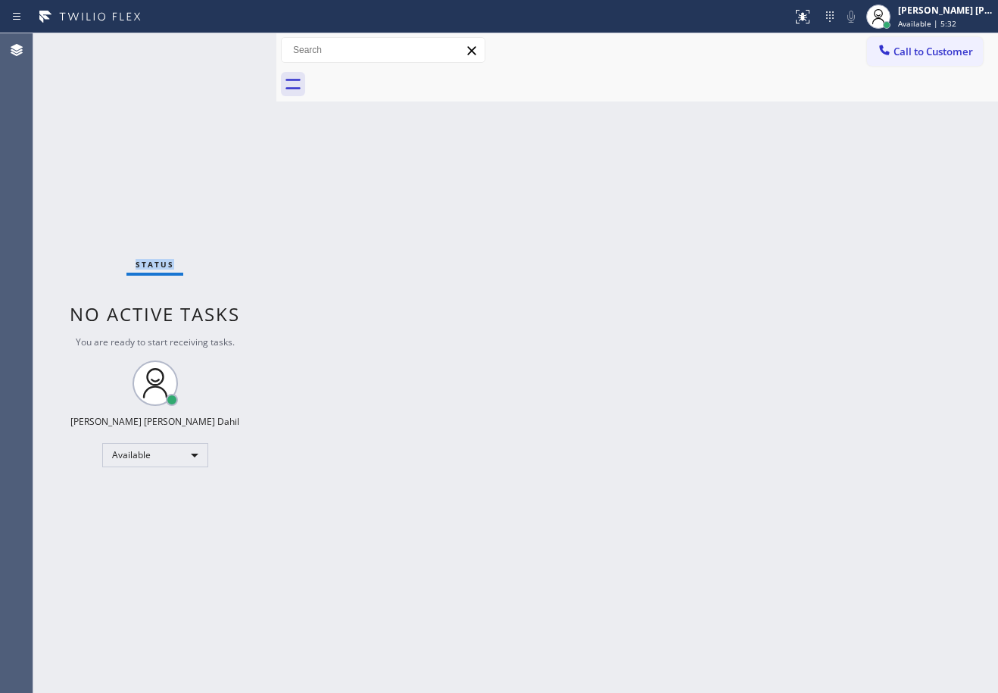
click at [214, 57] on div "Status No active tasks You are ready to start receiving tasks. [PERSON_NAME] [P…" at bounding box center [154, 363] width 243 height 660
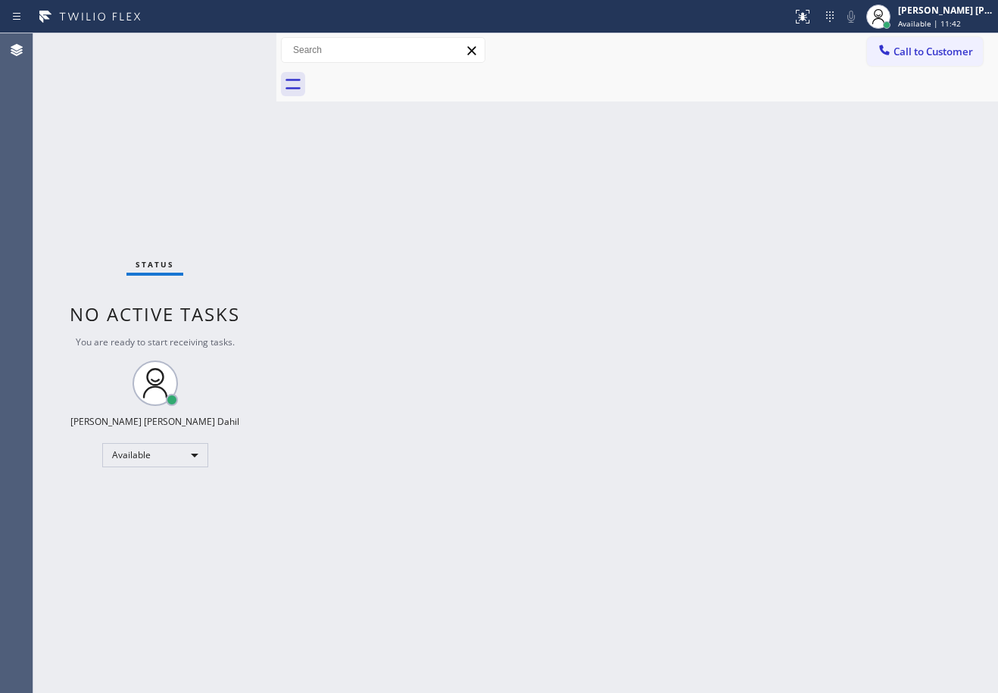
click at [426, 261] on div "Back to Dashboard Change Sender ID Customers Technicians Select a contact Outbo…" at bounding box center [638, 363] width 722 height 660
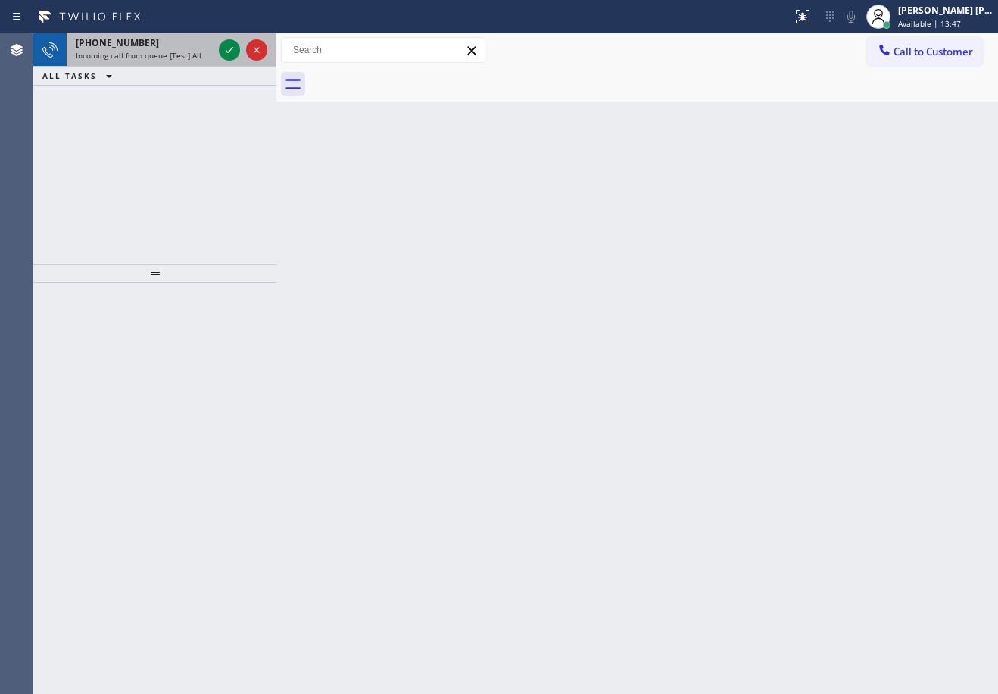
click at [169, 43] on div "[PHONE_NUMBER]" at bounding box center [144, 42] width 137 height 13
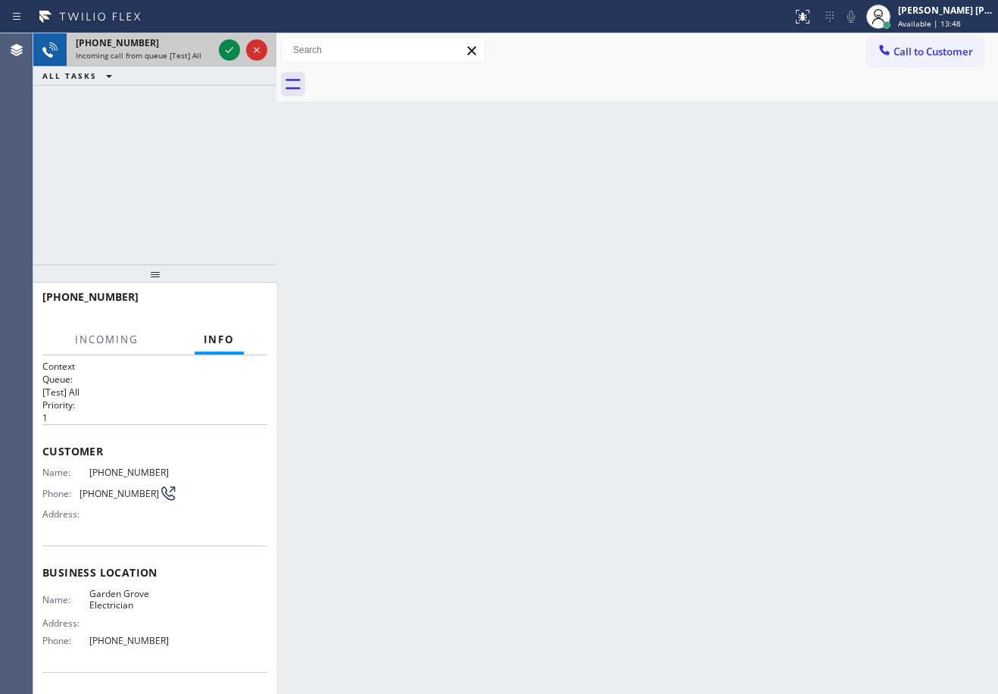
click at [169, 43] on div "[PHONE_NUMBER]" at bounding box center [144, 42] width 137 height 13
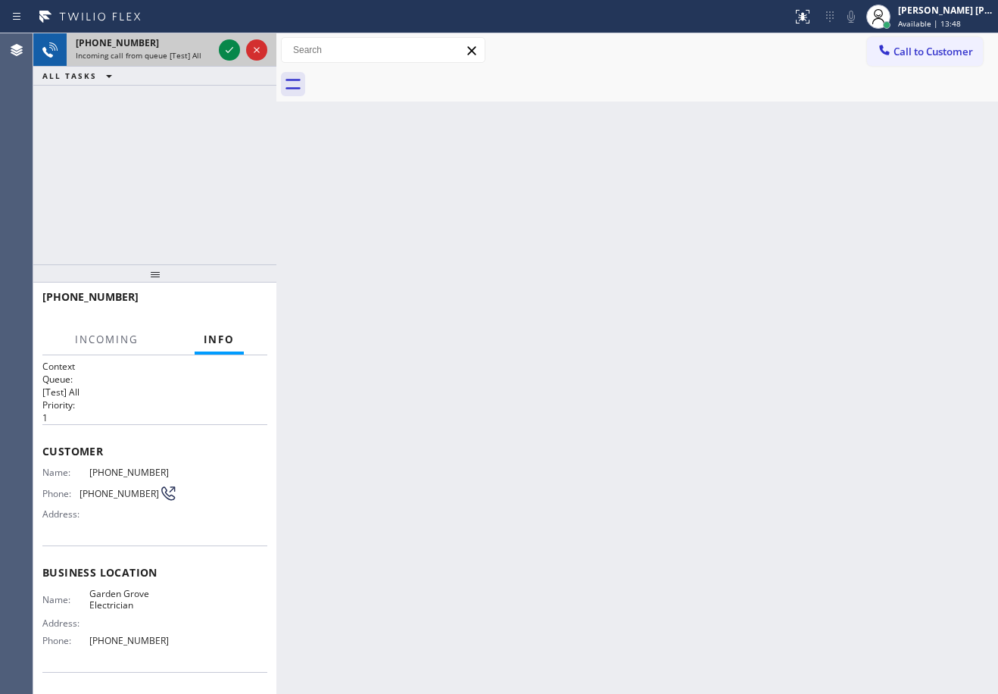
click at [169, 43] on div "[PHONE_NUMBER]" at bounding box center [144, 42] width 137 height 13
click at [232, 48] on icon at bounding box center [229, 50] width 18 height 18
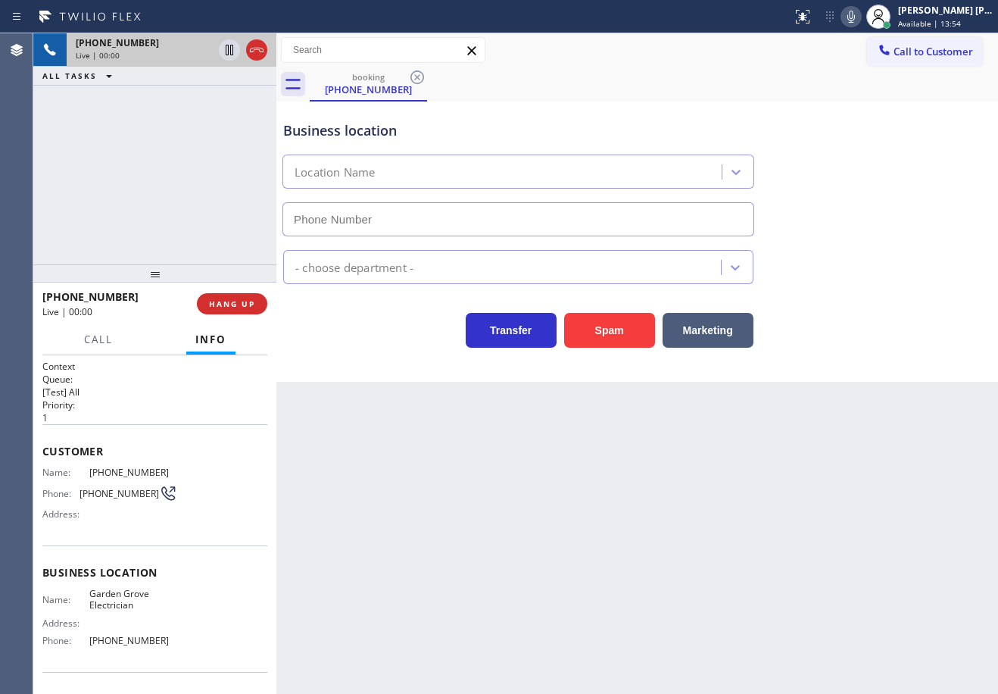
type input "[PHONE_NUMBER]"
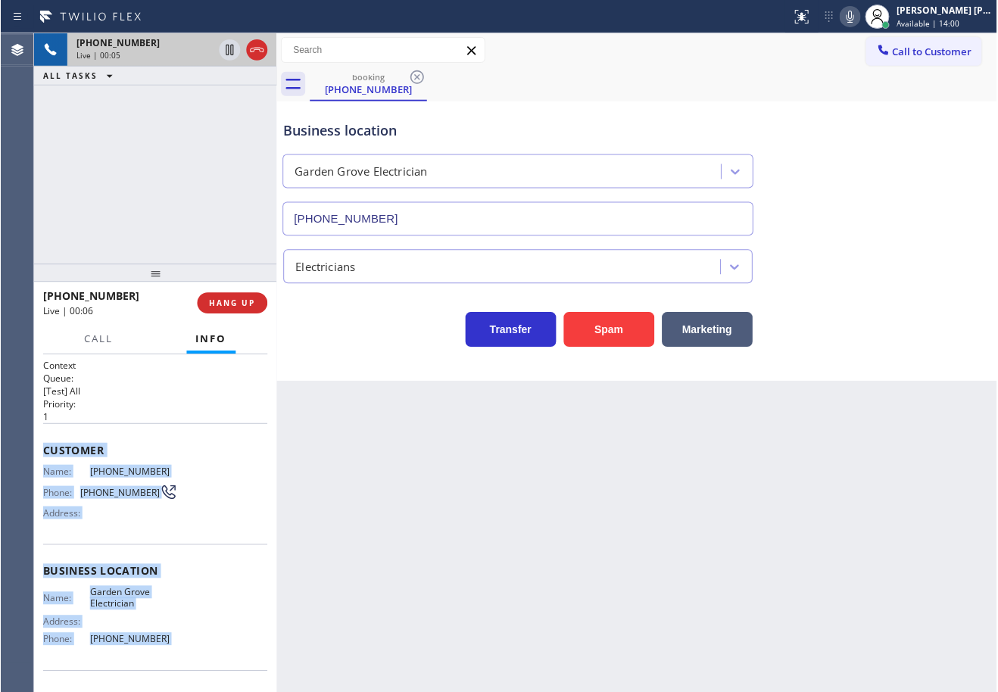
scroll to position [97, 0]
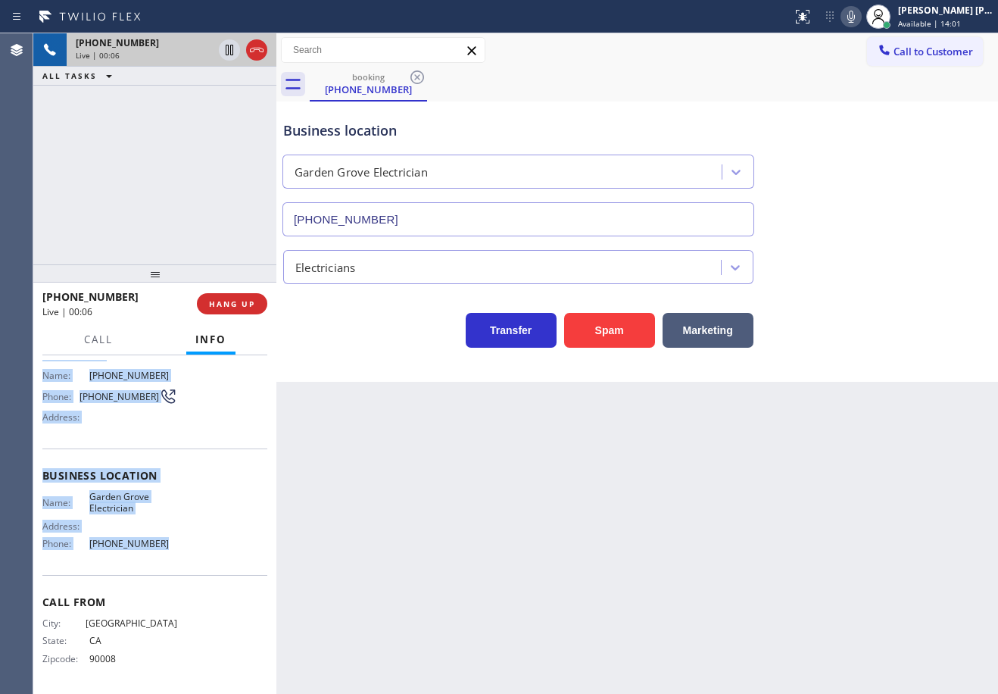
drag, startPoint x: 44, startPoint y: 450, endPoint x: 558, endPoint y: 423, distance: 515.1
click at [177, 557] on div "Context Queue: [Test] All Priority: 1 Customer Name: [PHONE_NUMBER] Phone: [PHO…" at bounding box center [154, 524] width 243 height 339
copy div "Customer Name: [PHONE_NUMBER] Phone: [PHONE_NUMBER] Address: Business location …"
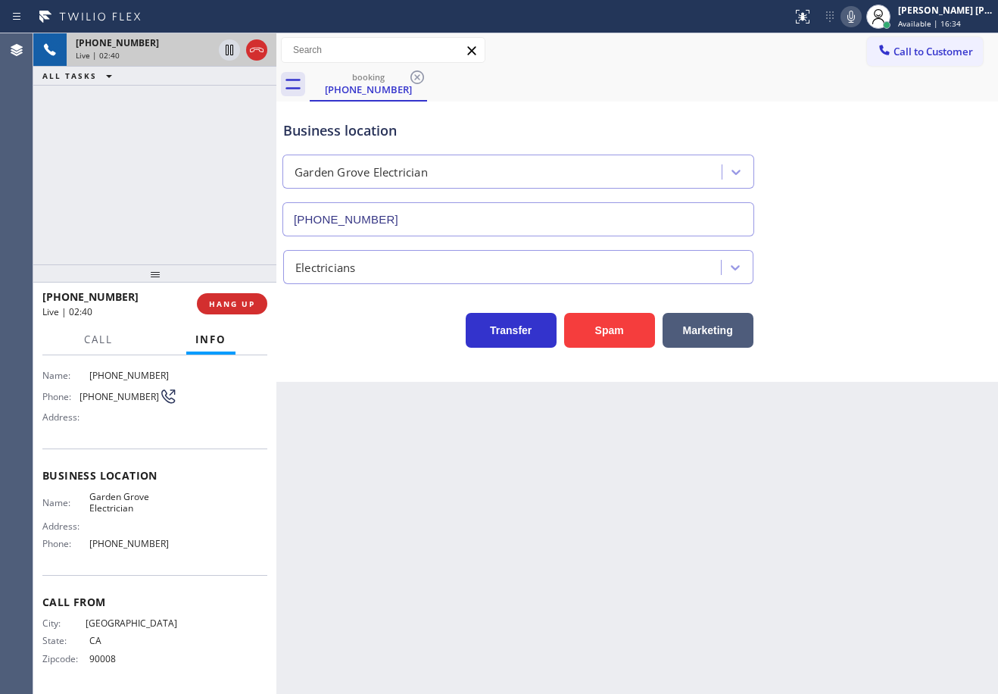
drag, startPoint x: 154, startPoint y: 137, endPoint x: 220, endPoint y: 108, distance: 72.6
click at [156, 137] on div "[PHONE_NUMBER] Live | 02:40 ALL TASKS ALL TASKS ACTIVE TASKS TASKS IN WRAP UP" at bounding box center [154, 148] width 243 height 231
click at [233, 55] on icon at bounding box center [230, 50] width 8 height 11
click at [239, 93] on div "[PHONE_NUMBER] Live | 02:40 ALL TASKS ALL TASKS ACTIVE TASKS TASKS IN WRAP UP" at bounding box center [154, 148] width 243 height 231
click at [861, 24] on icon at bounding box center [851, 17] width 18 height 18
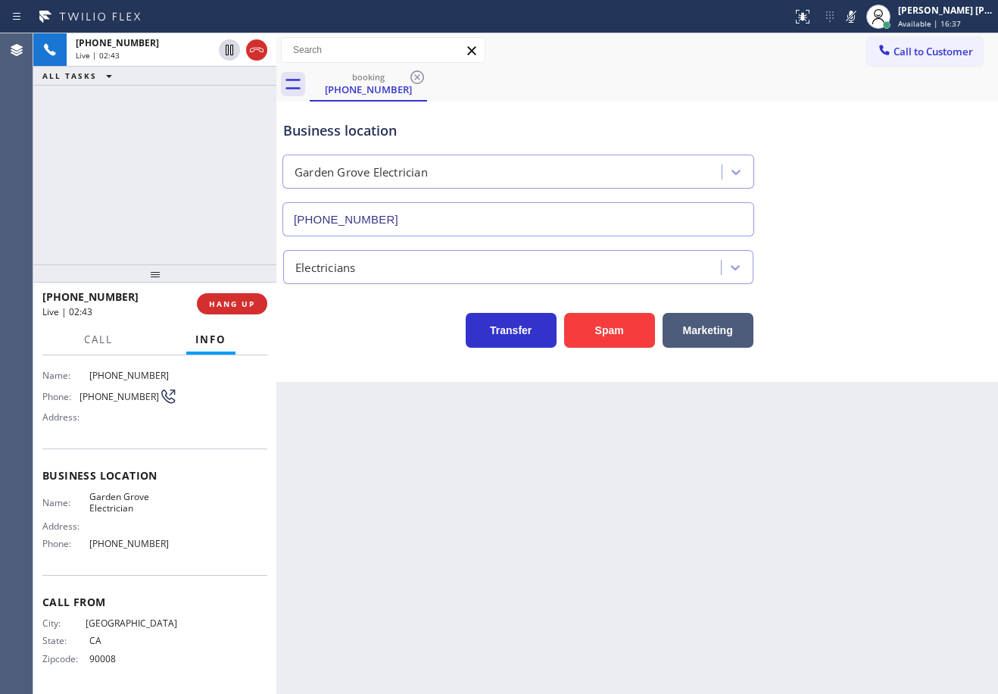
click at [857, 70] on div "booking [PHONE_NUMBER]" at bounding box center [654, 84] width 689 height 34
click at [861, 20] on icon at bounding box center [851, 17] width 18 height 18
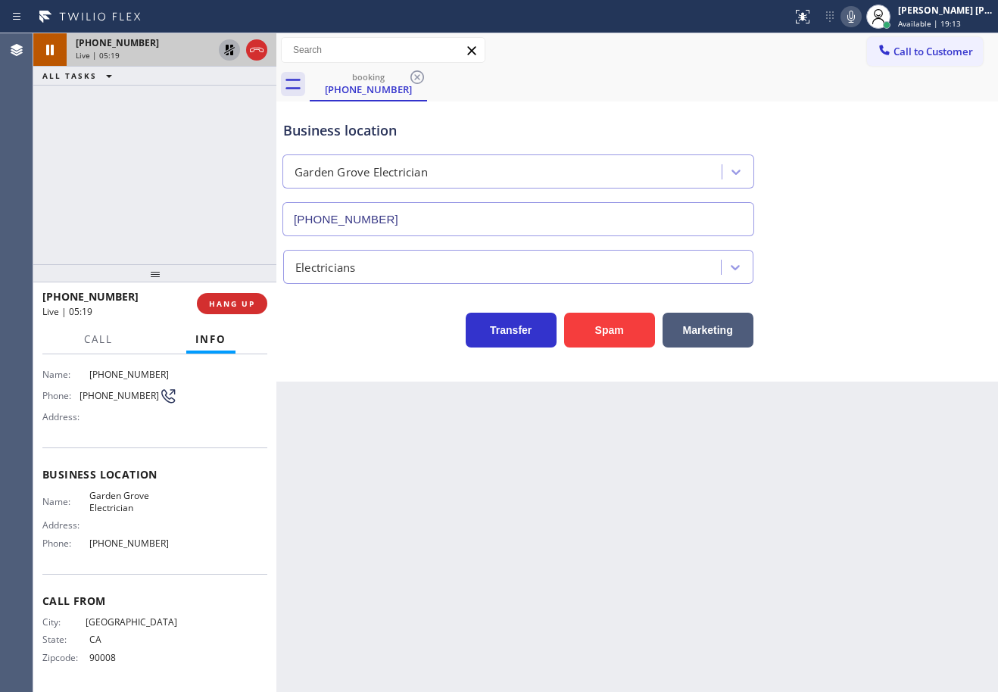
click at [233, 48] on icon at bounding box center [229, 50] width 11 height 11
drag, startPoint x: 192, startPoint y: 129, endPoint x: 197, endPoint y: 148, distance: 20.4
click at [192, 131] on div "[PHONE_NUMBER] Live | 05:19 ALL TASKS ALL TASKS ACTIVE TASKS TASKS IN WRAP UP" at bounding box center [154, 148] width 243 height 231
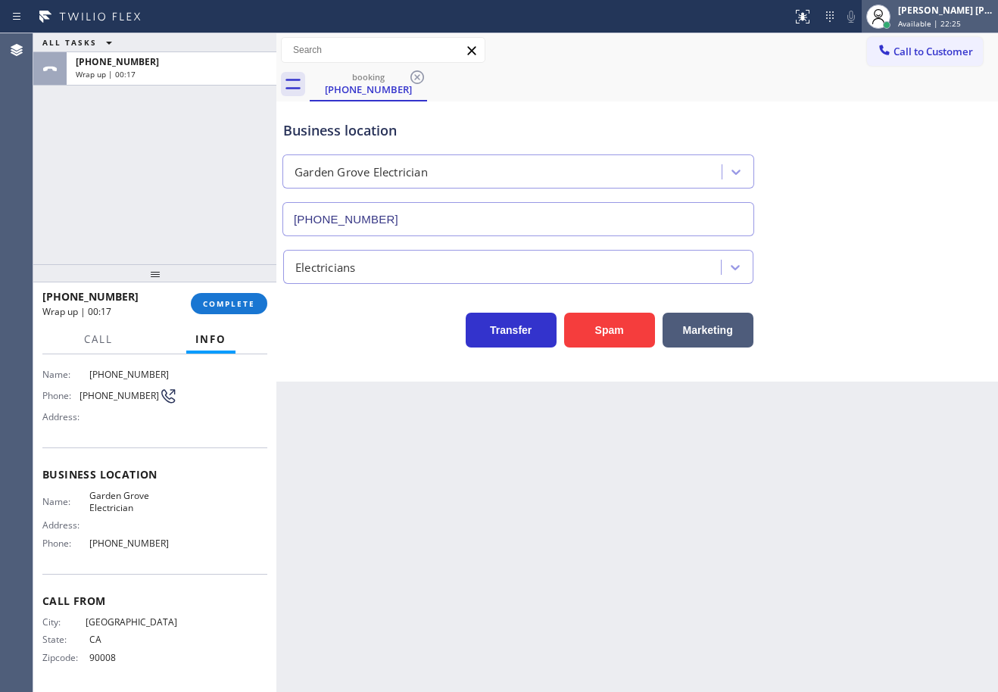
click at [923, 20] on span "Available | 22:25" at bounding box center [929, 23] width 63 height 11
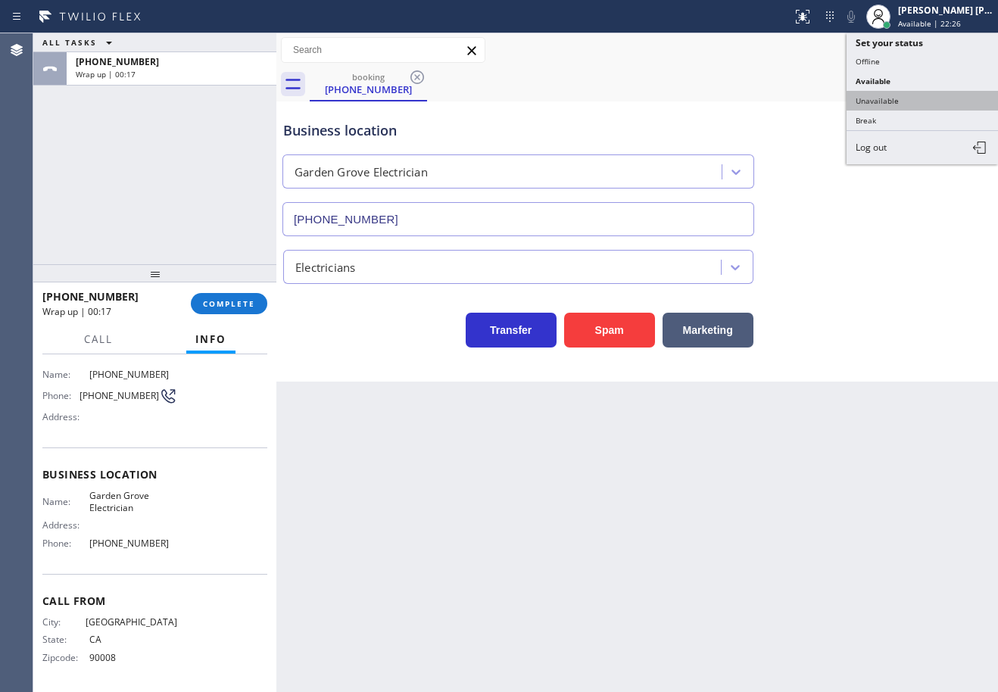
click at [913, 95] on button "Unavailable" at bounding box center [923, 101] width 152 height 20
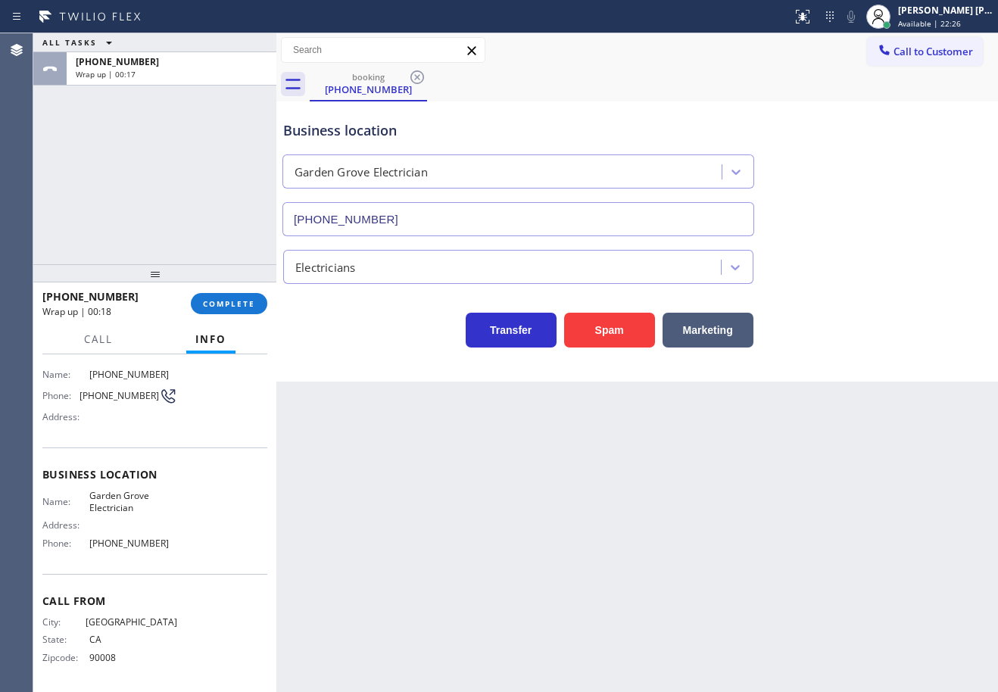
click at [913, 95] on div "booking [PHONE_NUMBER]" at bounding box center [654, 84] width 689 height 34
click at [192, 306] on button "COMPLETE" at bounding box center [229, 303] width 77 height 21
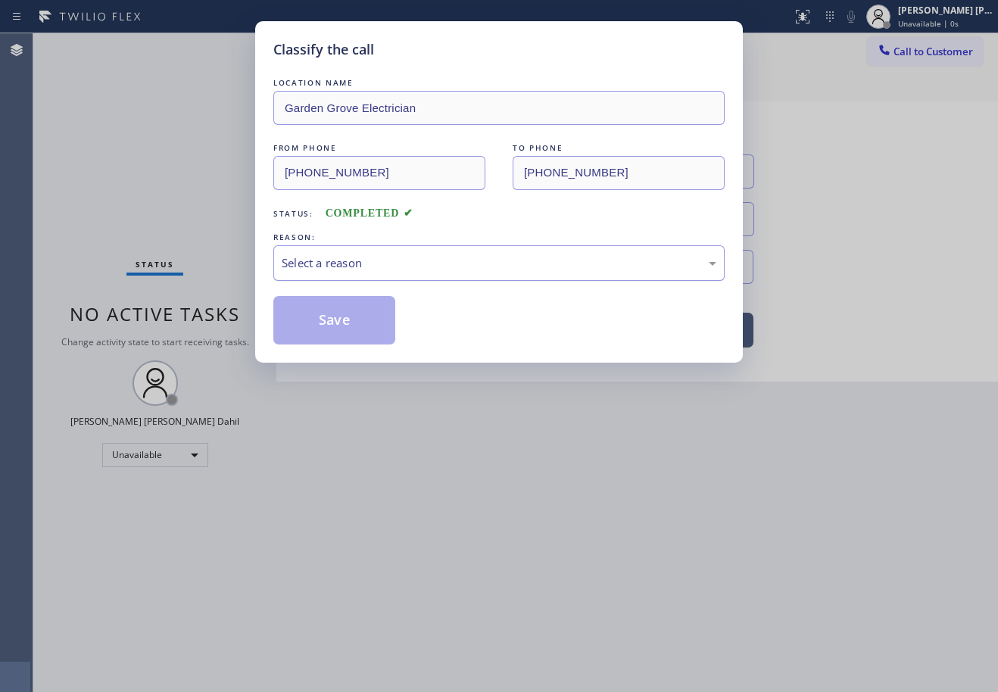
click at [345, 257] on div "Select a reason" at bounding box center [499, 263] width 435 height 17
click at [323, 327] on button "Save" at bounding box center [334, 320] width 122 height 48
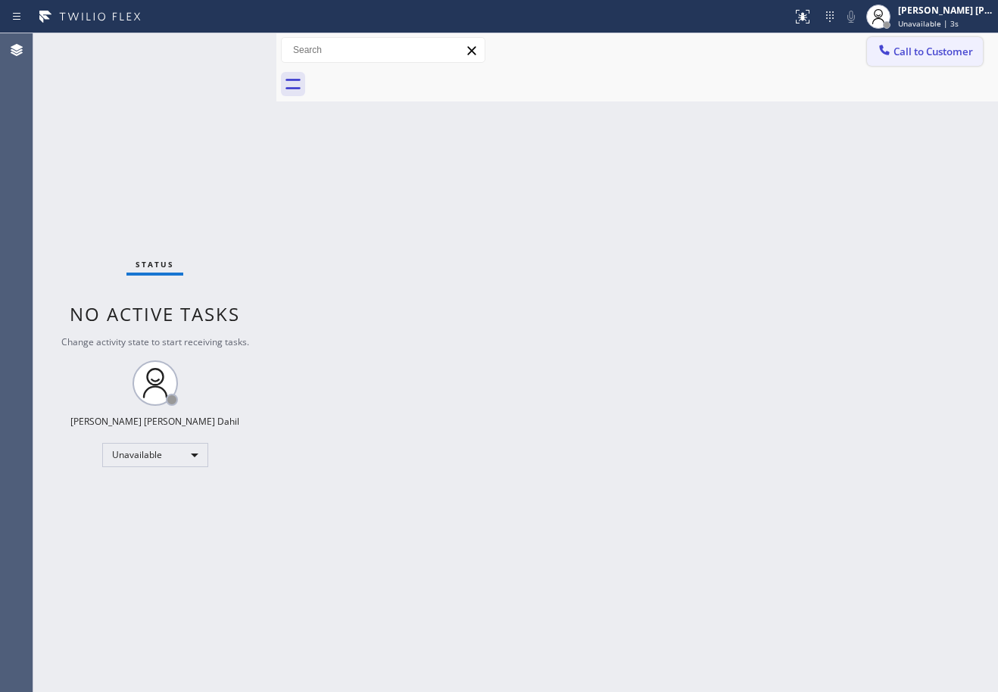
click at [935, 58] on button "Call to Customer" at bounding box center [925, 51] width 116 height 29
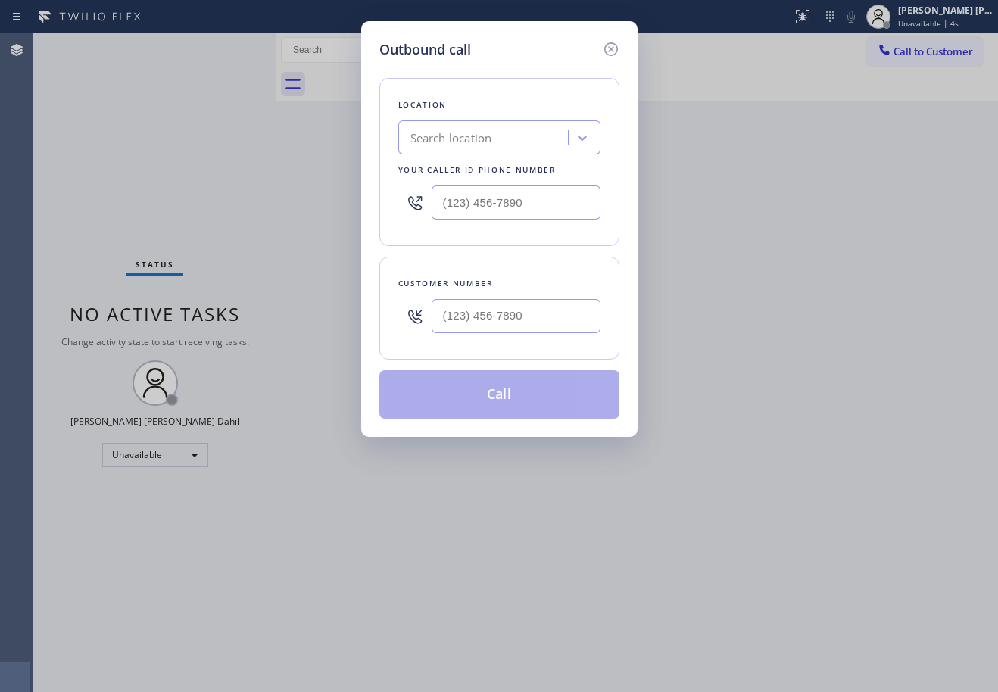
drag, startPoint x: 492, startPoint y: 326, endPoint x: 503, endPoint y: 325, distance: 10.6
click at [495, 326] on input "text" at bounding box center [516, 316] width 169 height 34
paste input "323) 815-0488"
type input "[PHONE_NUMBER]"
click at [490, 210] on input "(___) ___-____" at bounding box center [516, 203] width 169 height 34
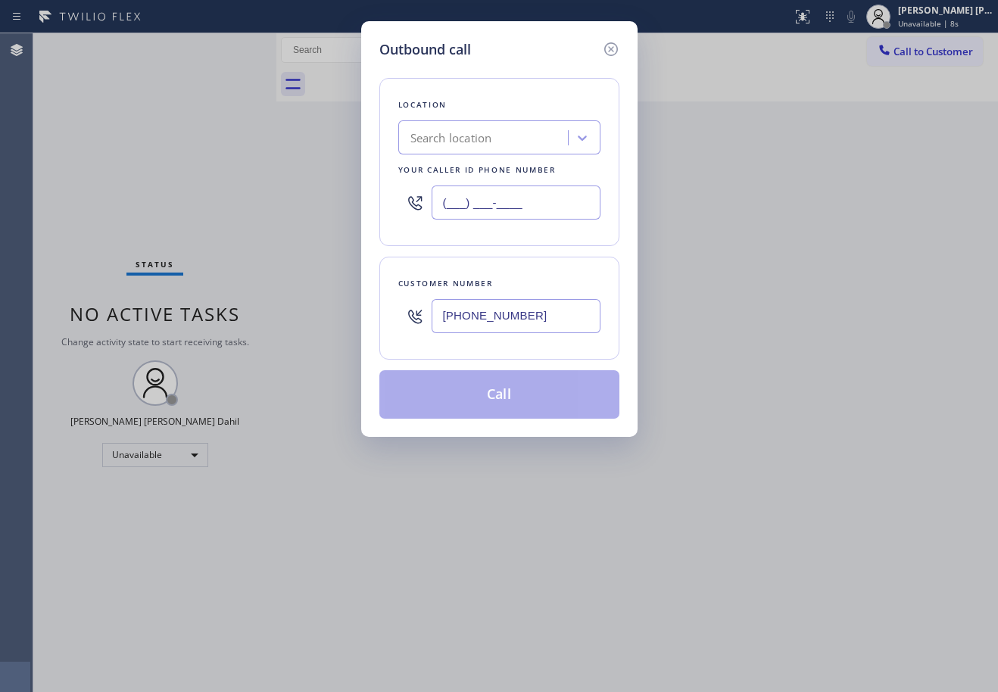
paste input "657) 341-1796"
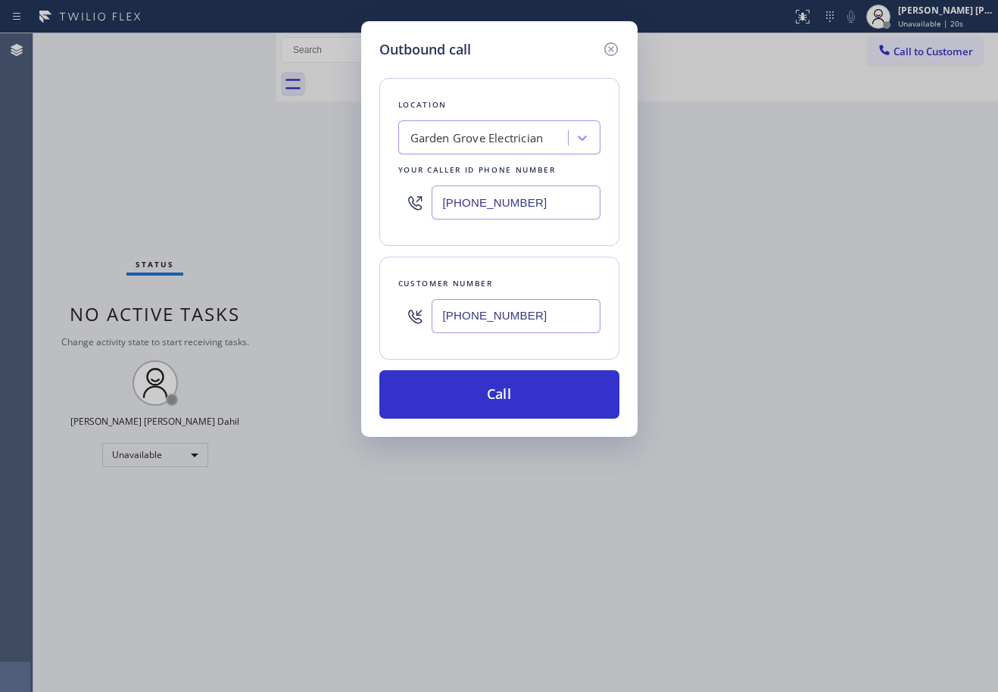
type input "[PHONE_NUMBER]"
click at [510, 88] on div "Location [GEOGRAPHIC_DATA] Electrician Your caller id phone number [PHONE_NUMBE…" at bounding box center [500, 162] width 240 height 168
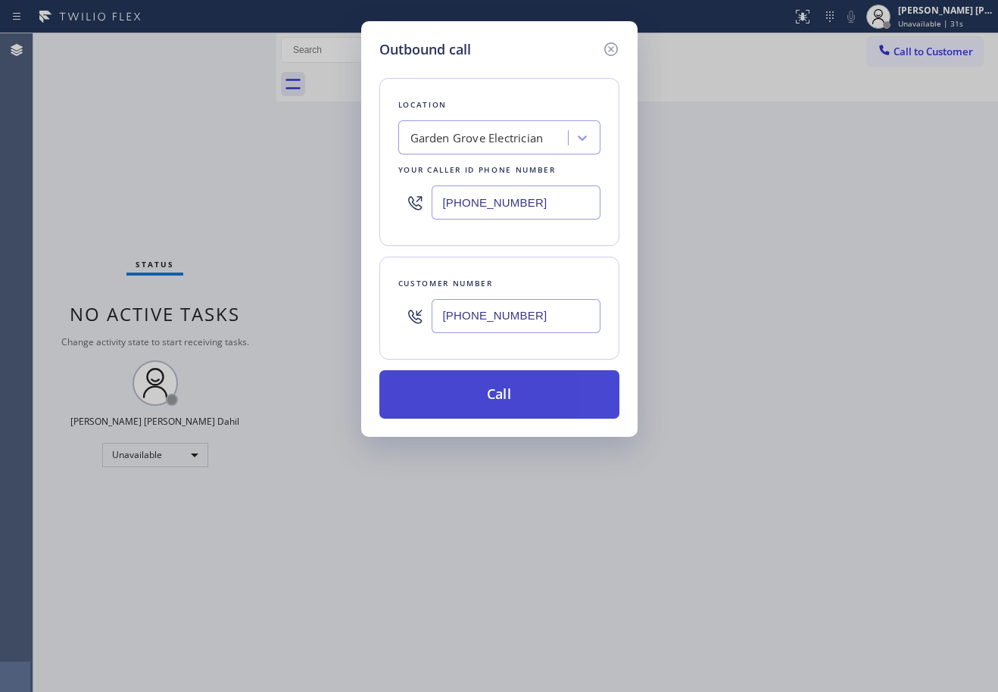
click at [505, 396] on button "Call" at bounding box center [500, 394] width 240 height 48
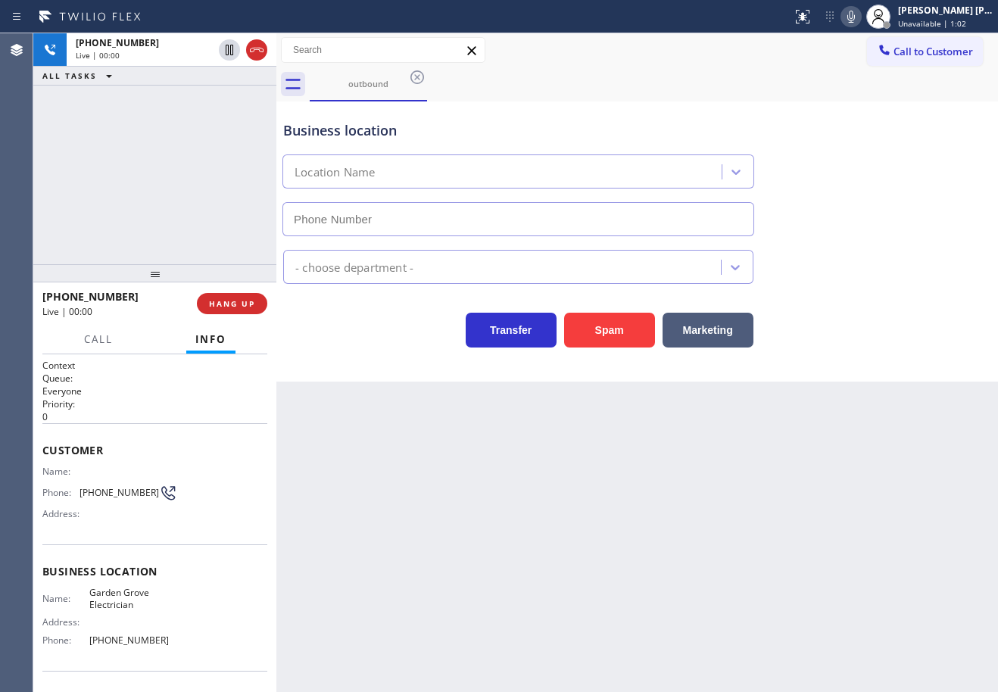
type input "[PHONE_NUMBER]"
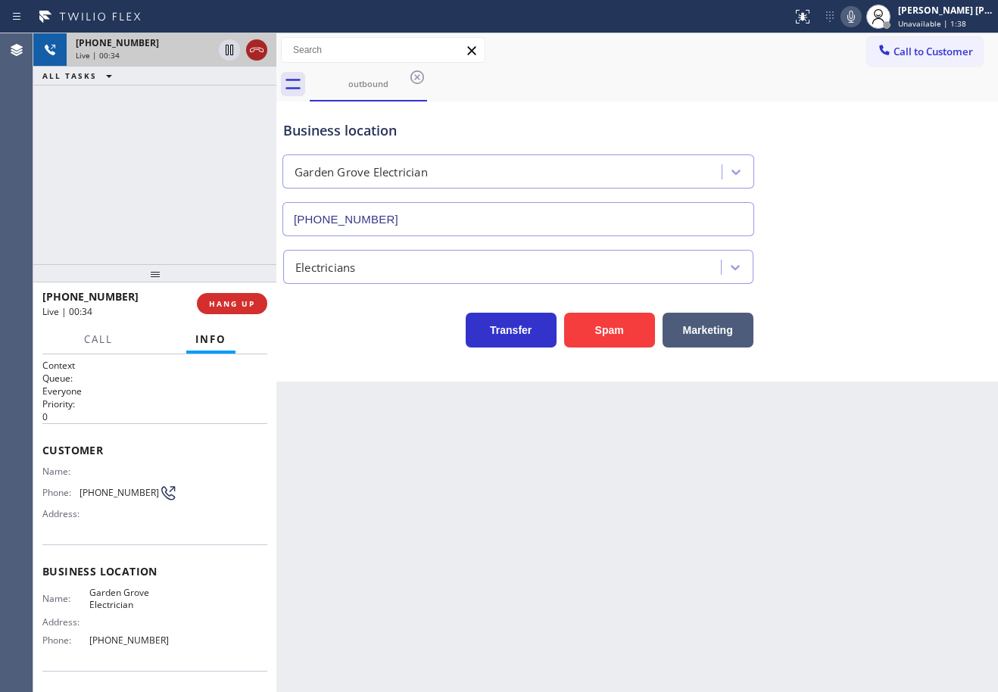
click at [259, 54] on icon at bounding box center [257, 50] width 18 height 18
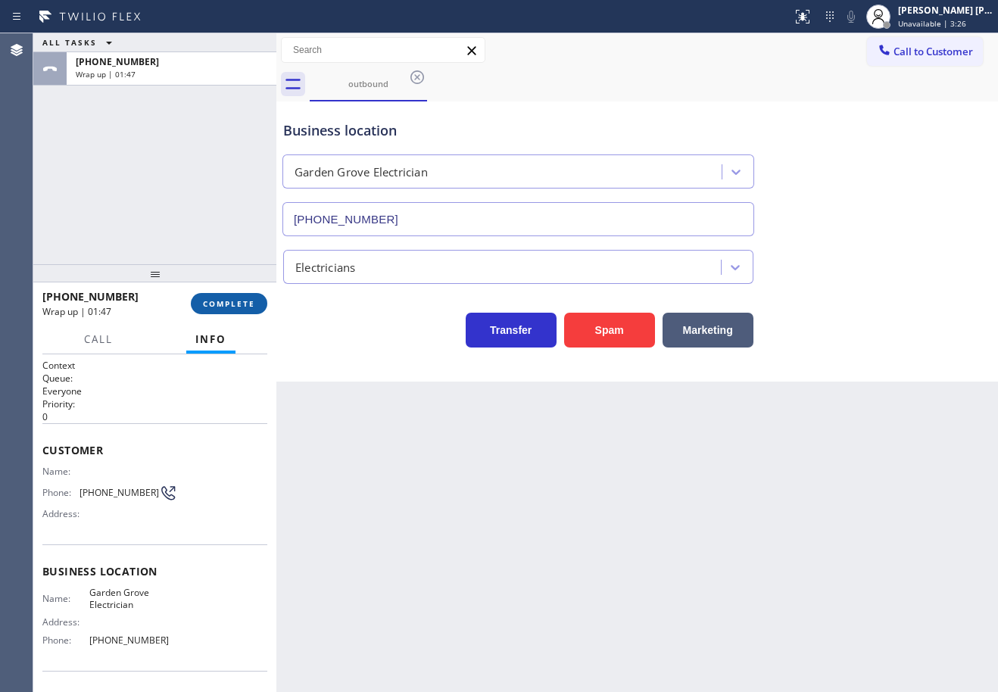
click at [210, 294] on button "COMPLETE" at bounding box center [229, 303] width 77 height 21
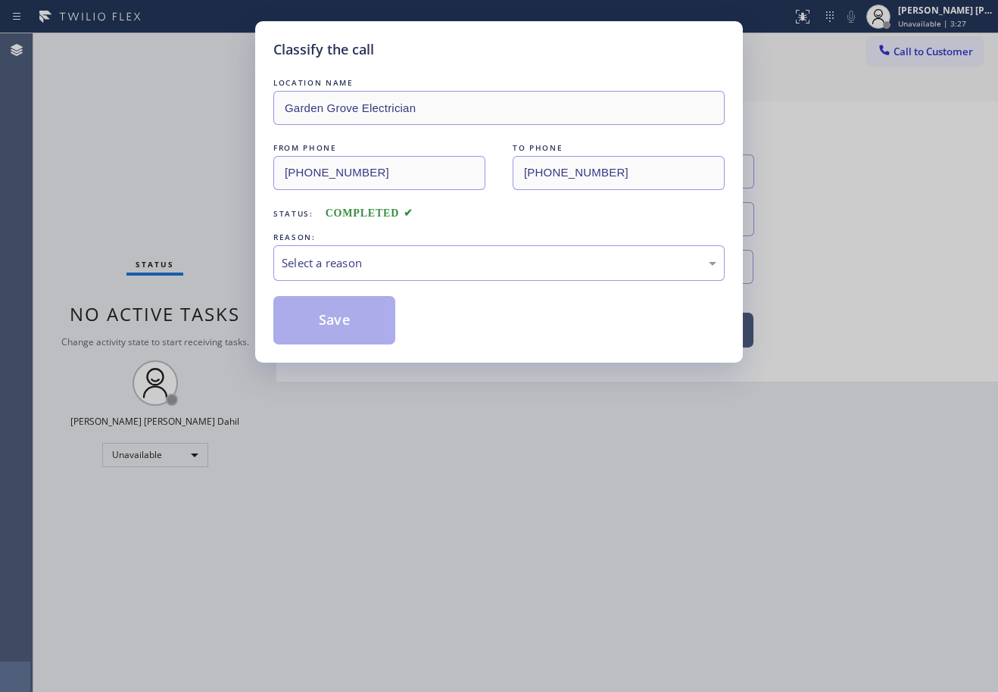
click at [365, 285] on div "LOCATION NAME Garden Grove Electrician FROM PHONE [PHONE_NUMBER] TO PHONE [PHON…" at bounding box center [499, 210] width 452 height 270
click at [370, 278] on div "Select a reason" at bounding box center [499, 263] width 452 height 36
click at [371, 322] on button "Save" at bounding box center [334, 320] width 122 height 48
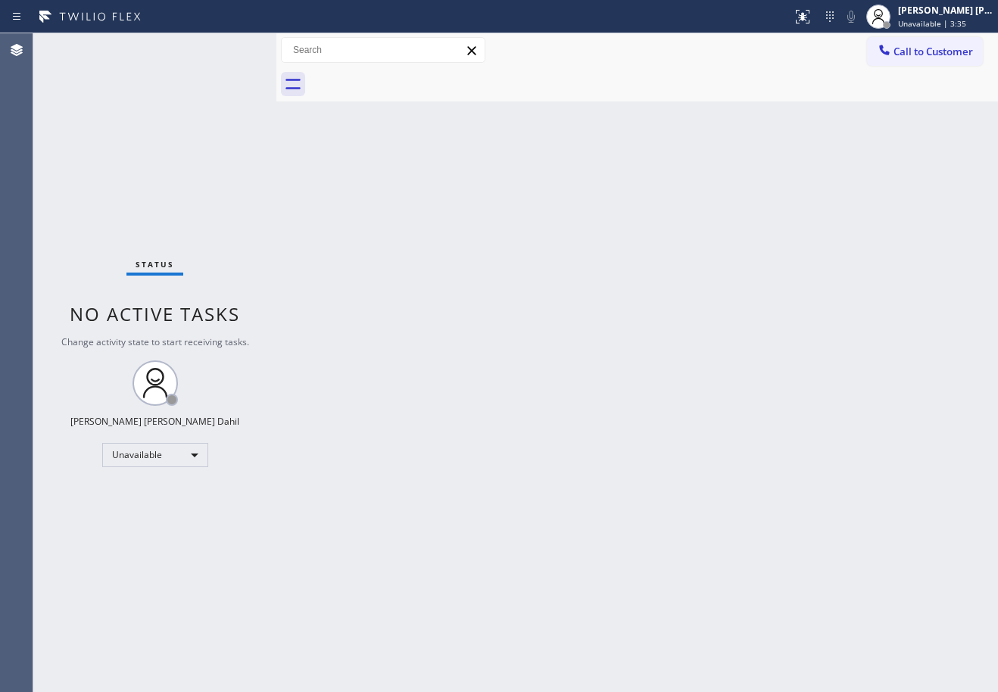
drag, startPoint x: 943, startPoint y: 20, endPoint x: 931, endPoint y: 57, distance: 38.3
click at [943, 20] on span "Unavailable | 3:35" at bounding box center [932, 23] width 68 height 11
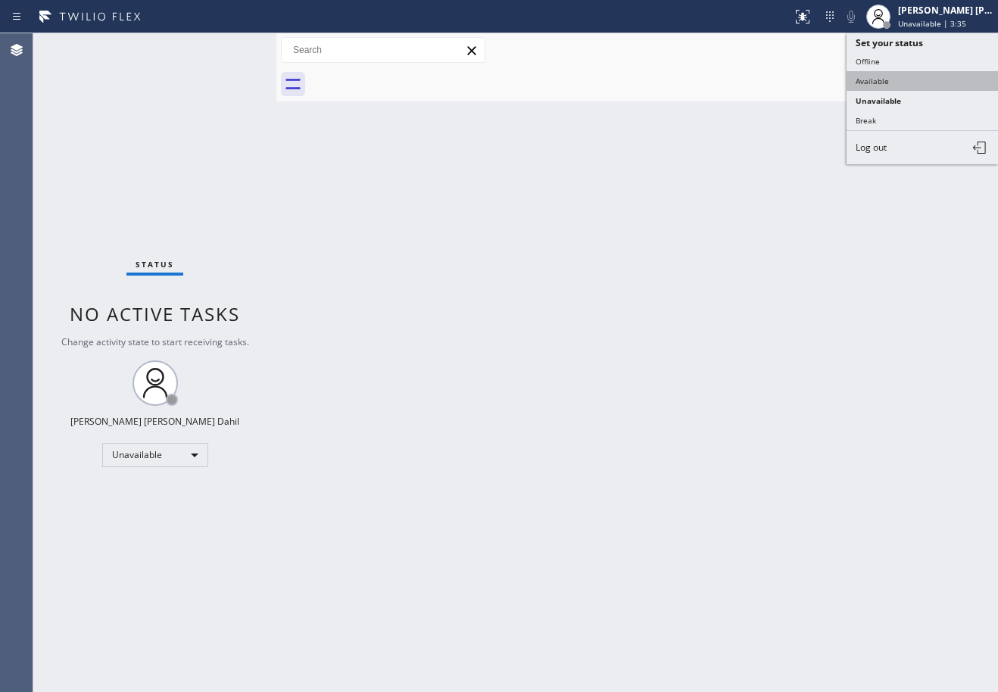
click at [915, 80] on button "Available" at bounding box center [923, 81] width 152 height 20
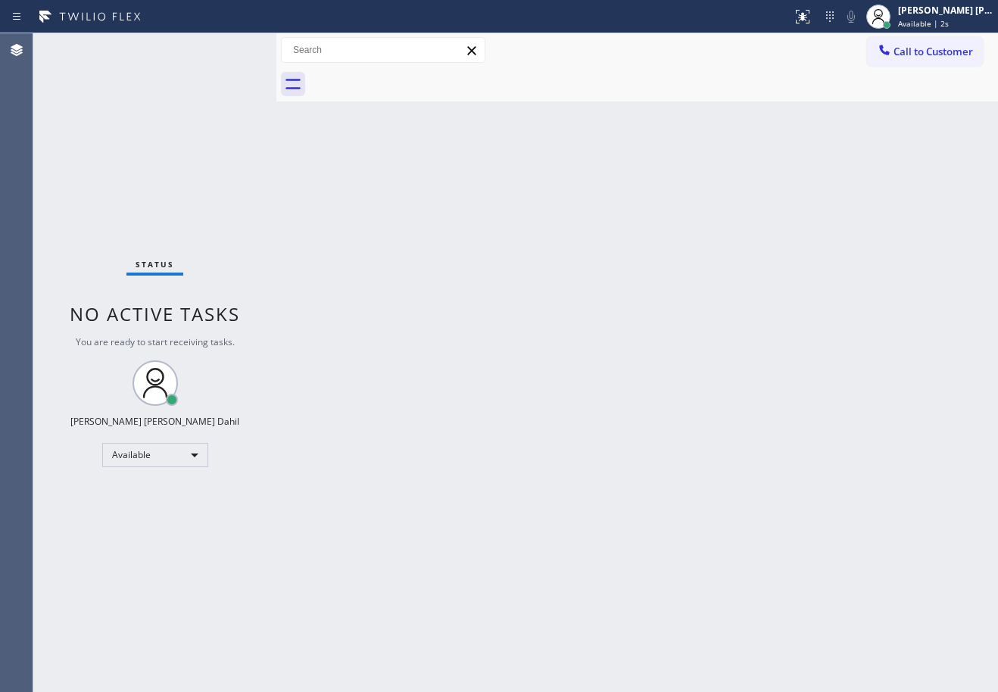
click at [808, 505] on div "Back to Dashboard Change Sender ID Customers Technicians Select a contact Outbo…" at bounding box center [638, 362] width 722 height 659
click at [177, 130] on div "Status No active tasks You are ready to start receiving tasks. [PERSON_NAME] [P…" at bounding box center [154, 362] width 243 height 659
click at [230, 48] on div "Status No active tasks You are ready to start receiving tasks. [PERSON_NAME] [P…" at bounding box center [154, 362] width 243 height 659
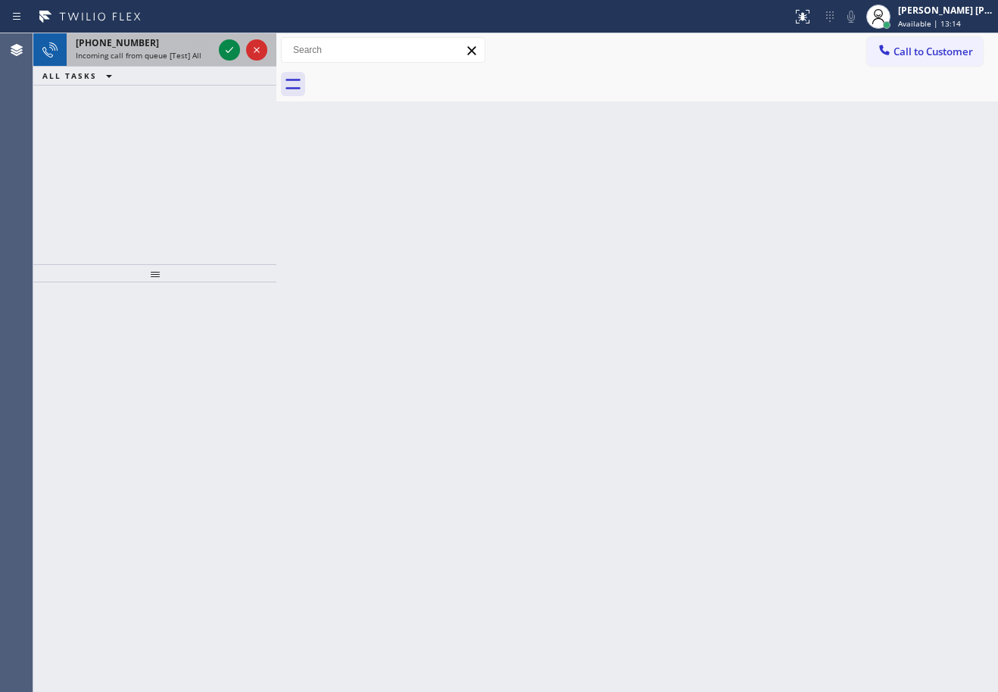
click at [217, 51] on div at bounding box center [243, 49] width 55 height 33
click at [231, 51] on icon at bounding box center [229, 50] width 18 height 18
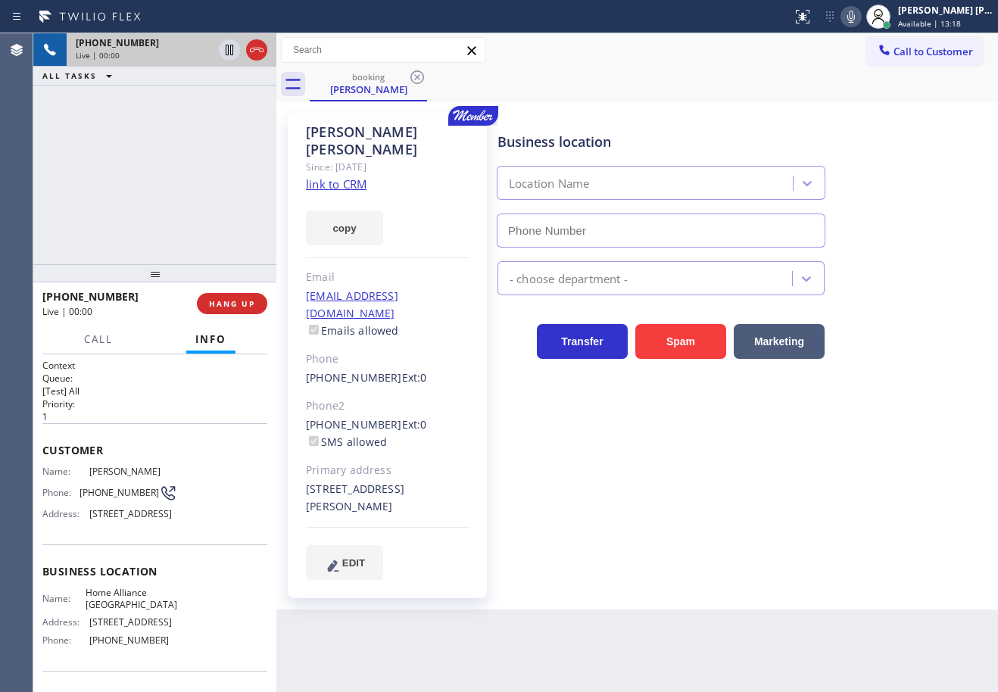
type input "[PHONE_NUMBER]"
click at [328, 177] on link "link to CRM" at bounding box center [336, 184] width 61 height 15
click at [708, 547] on div "Business location Home Alliance [GEOGRAPHIC_DATA] [PHONE_NUMBER] Appliance Repa…" at bounding box center [745, 361] width 500 height 489
click at [707, 546] on div "Business location Home Alliance [GEOGRAPHIC_DATA] [PHONE_NUMBER] Appliance Repa…" at bounding box center [745, 361] width 500 height 489
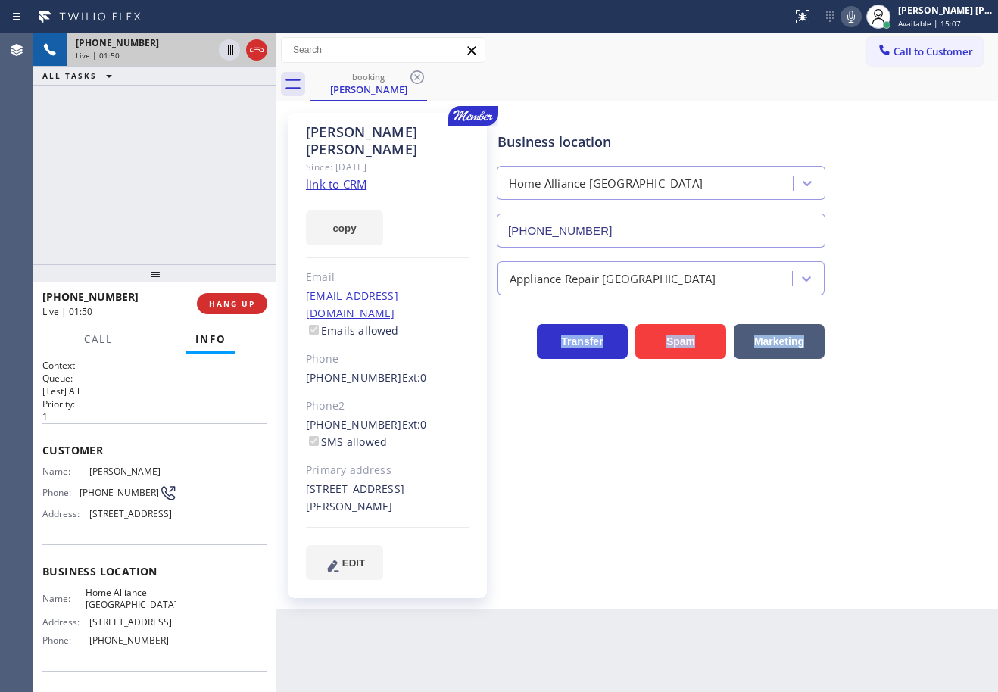
click at [705, 547] on div "Business location Home Alliance [GEOGRAPHIC_DATA] [PHONE_NUMBER] Appliance Repa…" at bounding box center [745, 361] width 500 height 489
click at [703, 548] on div "Business location Home Alliance [GEOGRAPHIC_DATA] [PHONE_NUMBER] Appliance Repa…" at bounding box center [745, 361] width 500 height 489
click at [255, 203] on div "[PHONE_NUMBER] Live | 01:53 ALL TASKS ALL TASKS ACTIVE TASKS TASKS IN WRAP UP" at bounding box center [154, 148] width 243 height 231
click at [242, 308] on span "HANG UP" at bounding box center [232, 303] width 46 height 11
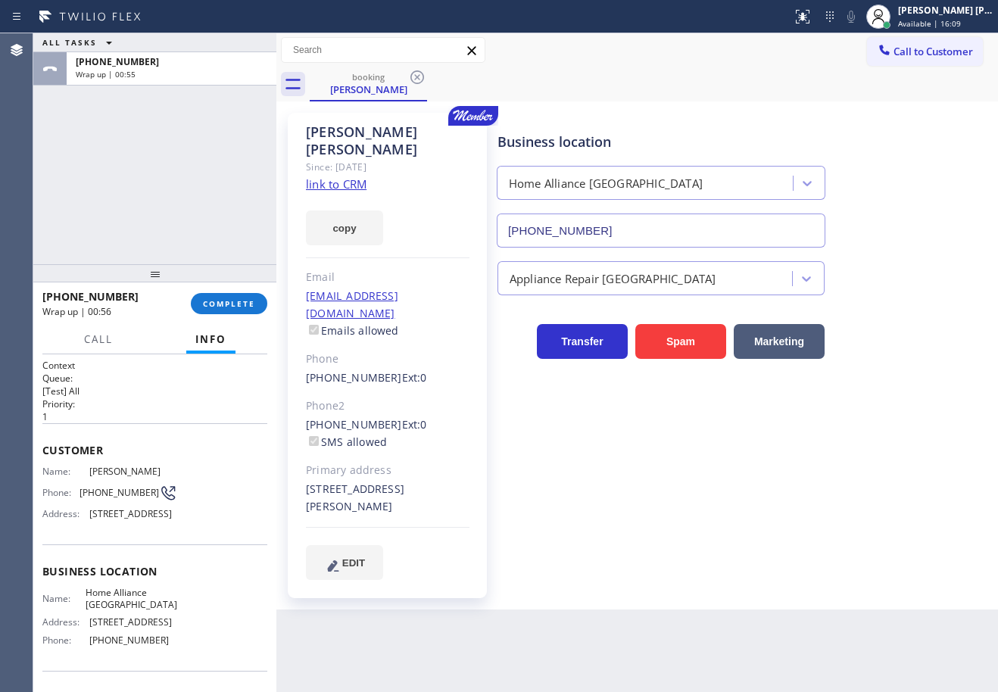
click at [226, 320] on div "[PHONE_NUMBER] Wrap up | 00:56 COMPLETE" at bounding box center [154, 303] width 225 height 39
click at [227, 317] on div "[PHONE_NUMBER] Wrap up | 00:56 COMPLETE" at bounding box center [154, 303] width 225 height 39
click at [229, 308] on button "COMPLETE" at bounding box center [229, 303] width 77 height 21
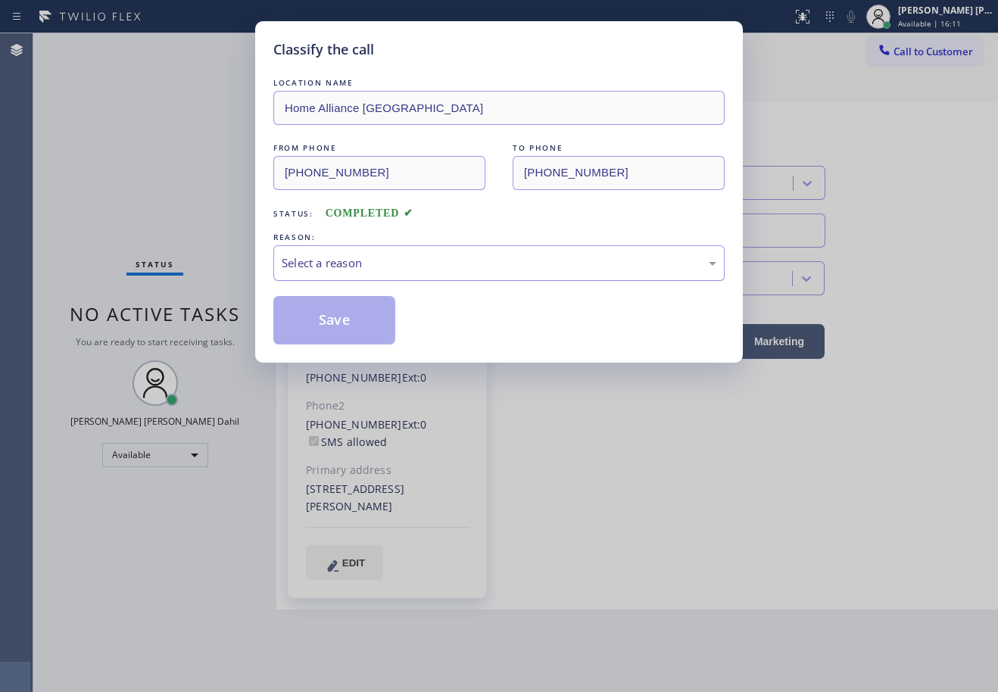
click at [375, 269] on div "Select a reason" at bounding box center [499, 263] width 435 height 17
click at [363, 335] on button "Save" at bounding box center [334, 320] width 122 height 48
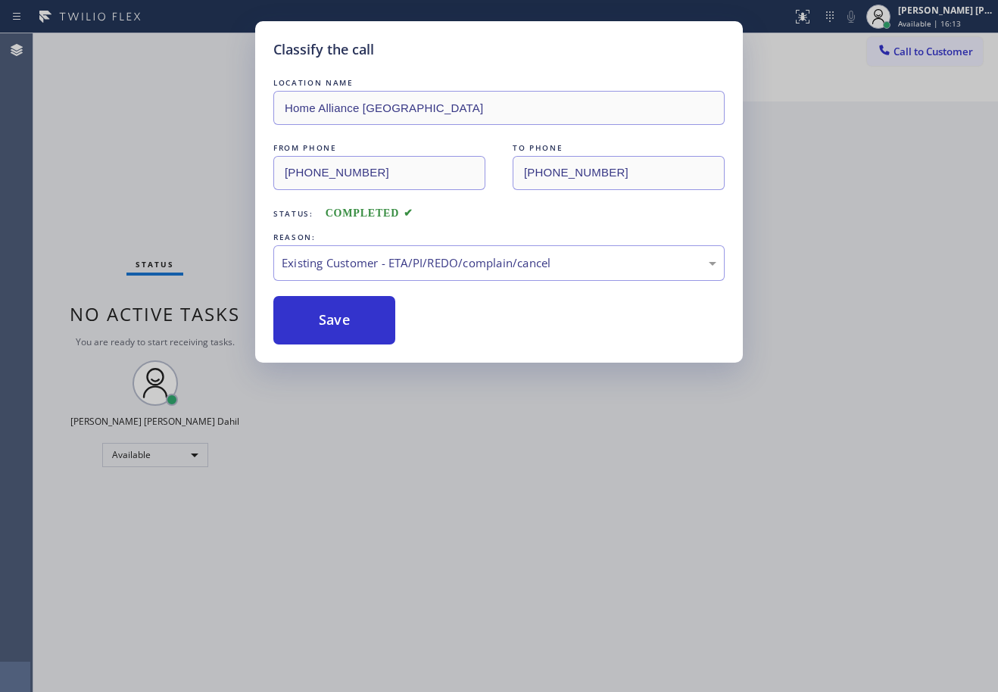
click at [235, 110] on div "Classify the call LOCATION NAME Home Alliance [GEOGRAPHIC_DATA] FROM PHONE [PHO…" at bounding box center [499, 346] width 998 height 692
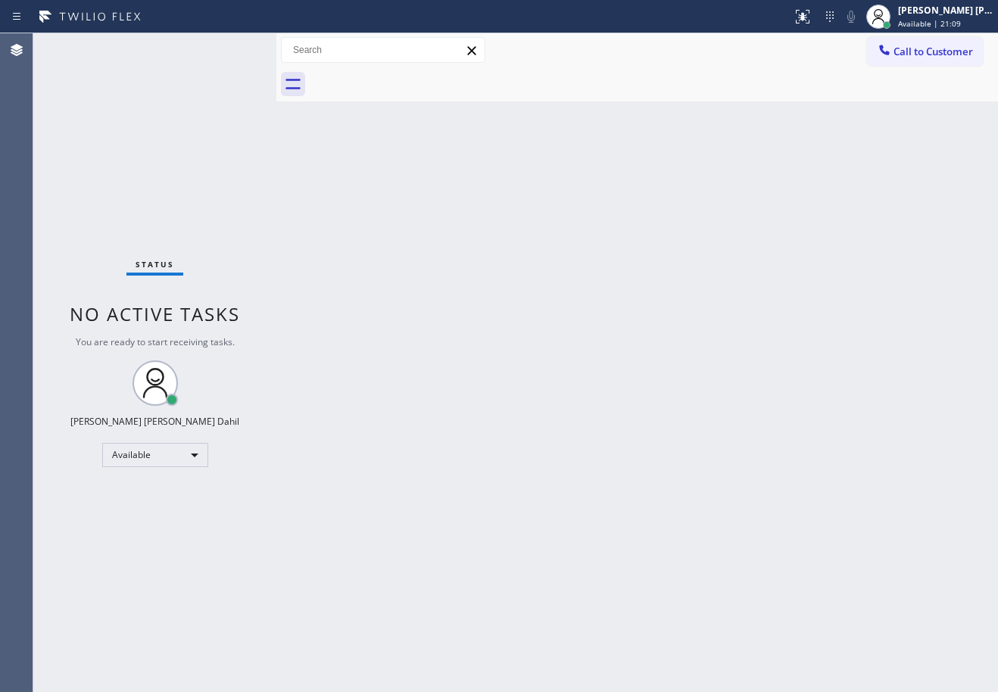
click at [695, 267] on div "Back to Dashboard Change Sender ID Customers Technicians Select a contact Outbo…" at bounding box center [638, 362] width 722 height 659
drag, startPoint x: 695, startPoint y: 267, endPoint x: 861, endPoint y: 390, distance: 206.8
click at [697, 267] on div "Back to Dashboard Change Sender ID Customers Technicians Select a contact Outbo…" at bounding box center [638, 362] width 722 height 659
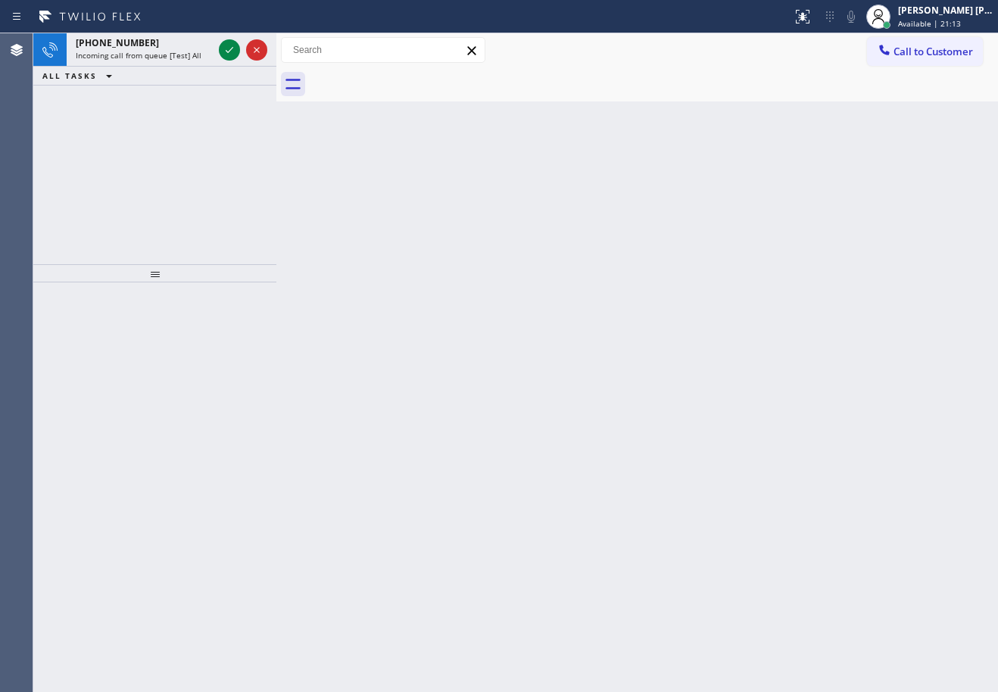
click at [727, 414] on div "Back to Dashboard Change Sender ID Customers Technicians Select a contact Outbo…" at bounding box center [638, 362] width 722 height 659
drag, startPoint x: 729, startPoint y: 412, endPoint x: 712, endPoint y: 387, distance: 30.0
click at [730, 410] on div "Back to Dashboard Change Sender ID Customers Technicians Select a contact Outbo…" at bounding box center [638, 362] width 722 height 659
click at [708, 377] on div "Back to Dashboard Change Sender ID Customers Technicians Select a contact Outbo…" at bounding box center [638, 362] width 722 height 659
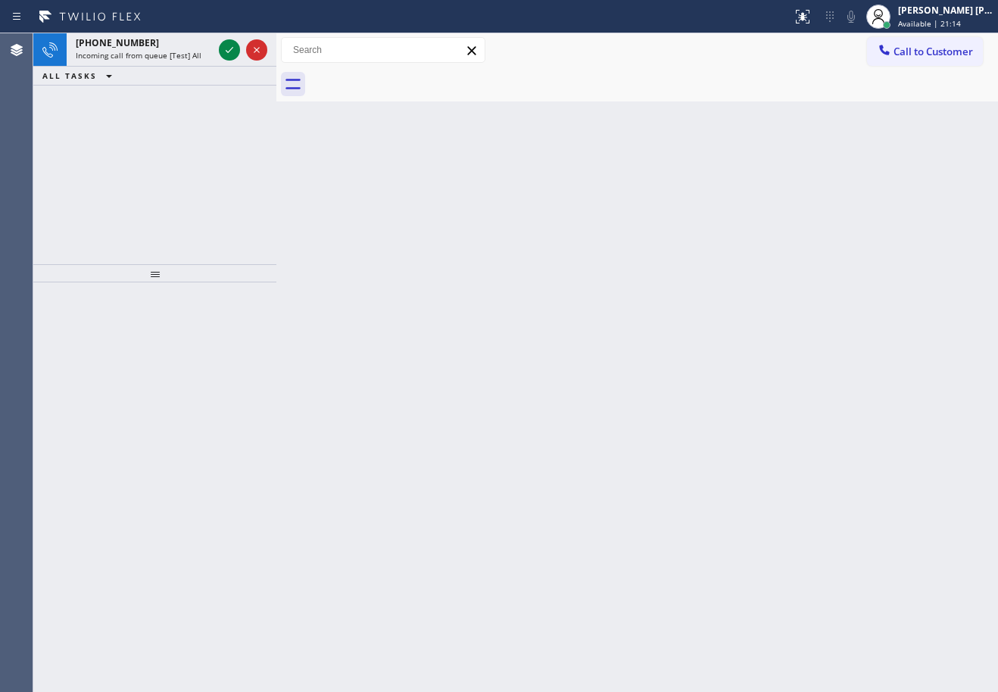
click at [708, 377] on div "Back to Dashboard Change Sender ID Customers Technicians Select a contact Outbo…" at bounding box center [638, 362] width 722 height 659
click at [708, 378] on div "Back to Dashboard Change Sender ID Customers Technicians Select a contact Outbo…" at bounding box center [638, 362] width 722 height 659
click at [707, 378] on div "Back to Dashboard Change Sender ID Customers Technicians Select a contact Outbo…" at bounding box center [638, 362] width 722 height 659
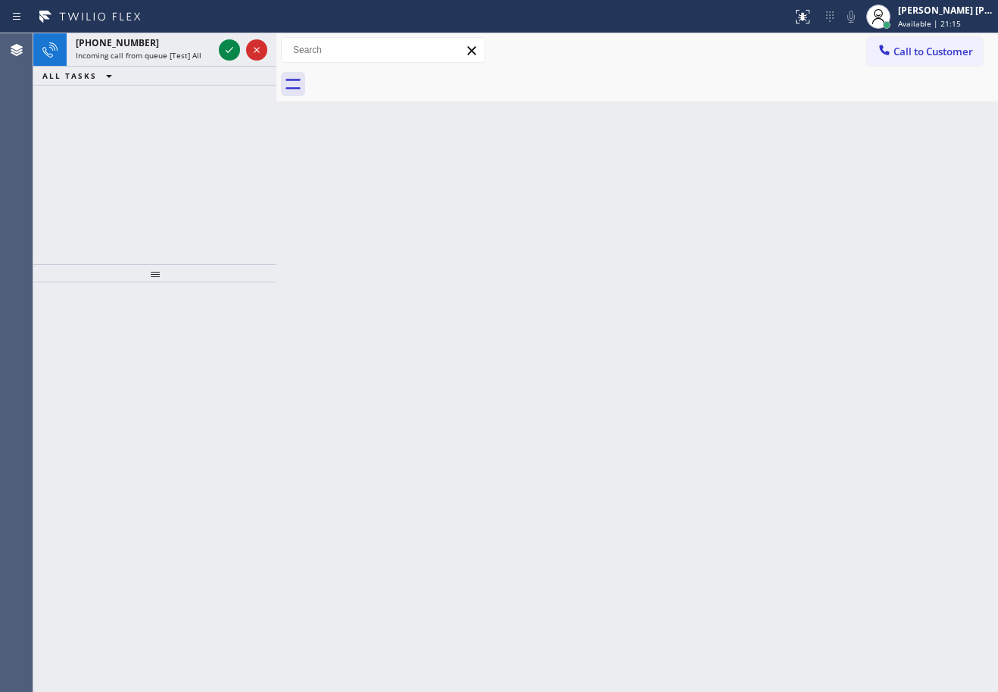
drag, startPoint x: 707, startPoint y: 378, endPoint x: 508, endPoint y: 270, distance: 226.1
click at [665, 357] on div "Back to Dashboard Change Sender ID Customers Technicians Select a contact Outbo…" at bounding box center [638, 362] width 722 height 659
click at [195, 48] on div "[PHONE_NUMBER]" at bounding box center [144, 42] width 137 height 13
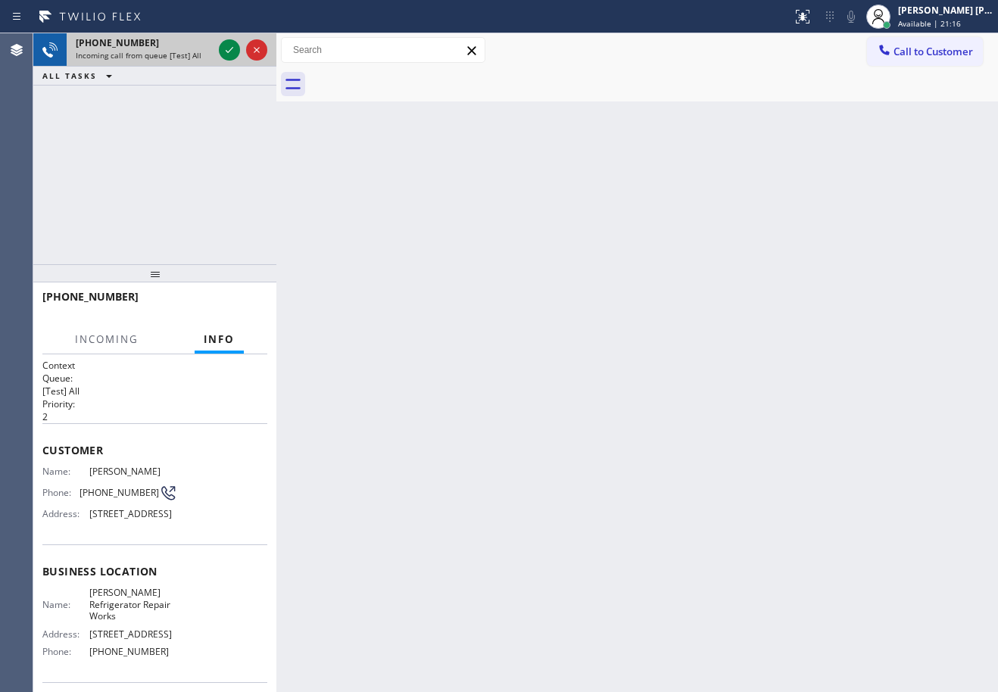
click at [195, 49] on div "[PHONE_NUMBER] Incoming call from queue [Test] All" at bounding box center [141, 49] width 149 height 33
click at [195, 48] on div "[PHONE_NUMBER]" at bounding box center [144, 42] width 137 height 13
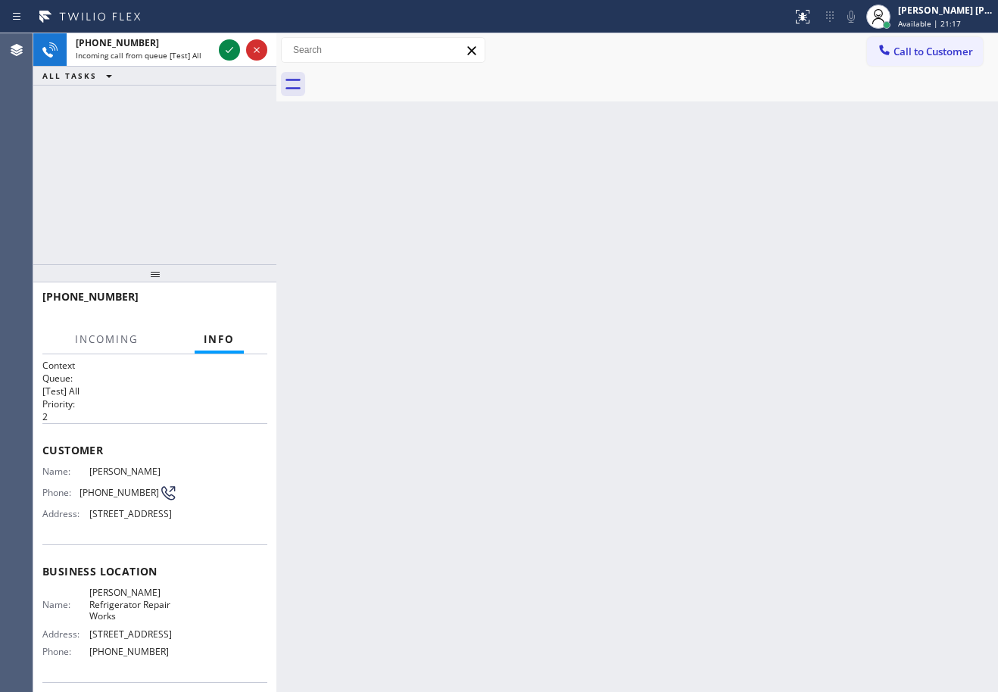
drag, startPoint x: 195, startPoint y: 48, endPoint x: 214, endPoint y: 32, distance: 24.7
click at [214, 45] on div "[PHONE_NUMBER] Incoming call from queue [Test] All" at bounding box center [141, 49] width 149 height 33
click at [214, 32] on div "Status report No issues detected If you experience an issue, please download th…" at bounding box center [499, 16] width 998 height 33
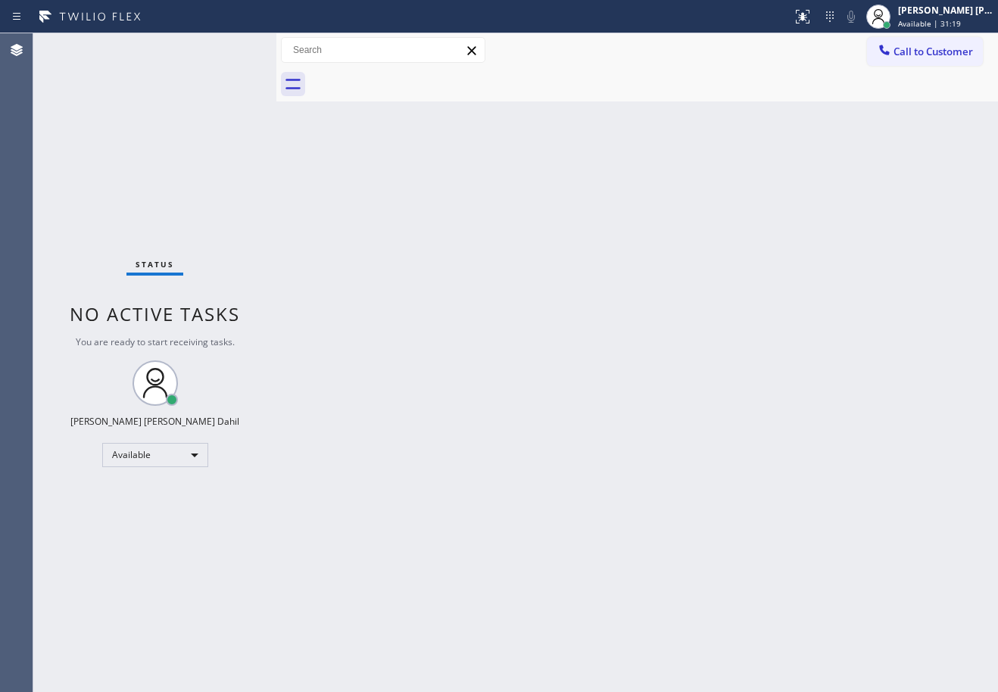
click at [158, 109] on div "Status No active tasks You are ready to start receiving tasks. [PERSON_NAME] [P…" at bounding box center [154, 362] width 243 height 659
click at [162, 109] on div "Status No active tasks You are ready to start receiving tasks. [PERSON_NAME] [P…" at bounding box center [154, 362] width 243 height 659
click at [164, 109] on div "Status No active tasks You are ready to start receiving tasks. [PERSON_NAME] [P…" at bounding box center [154, 362] width 243 height 659
click at [167, 109] on div "Status No active tasks You are ready to start receiving tasks. [PERSON_NAME] [P…" at bounding box center [154, 362] width 243 height 659
click at [168, 109] on div "Status No active tasks You are ready to start receiving tasks. [PERSON_NAME] [P…" at bounding box center [154, 362] width 243 height 659
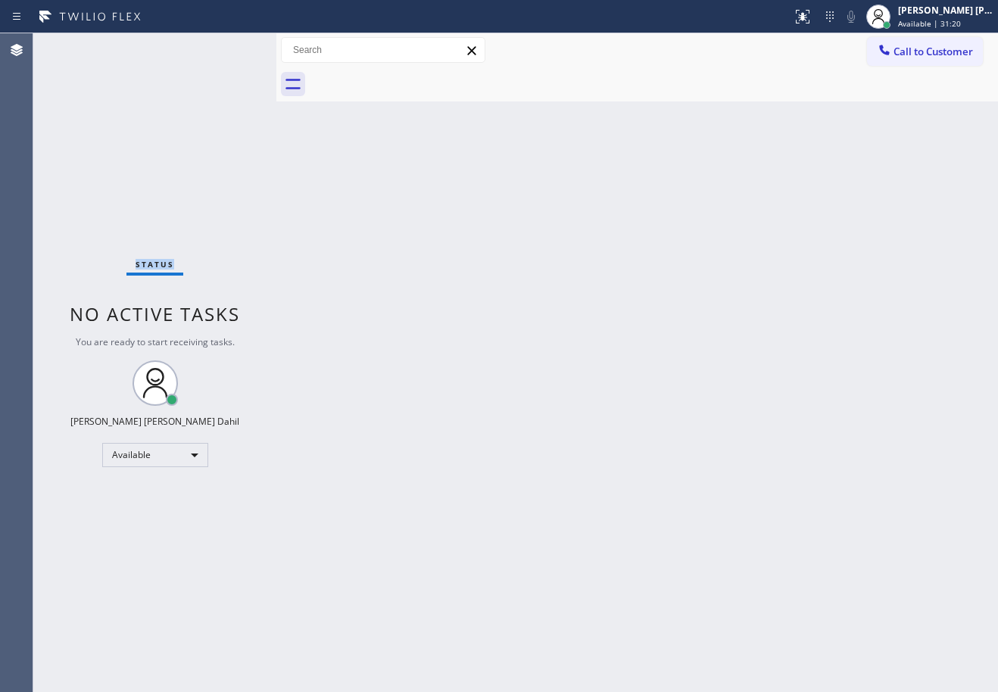
click at [168, 109] on div "Status No active tasks You are ready to start receiving tasks. [PERSON_NAME] [P…" at bounding box center [154, 362] width 243 height 659
click at [170, 109] on div "Status No active tasks You are ready to start receiving tasks. [PERSON_NAME] [P…" at bounding box center [154, 362] width 243 height 659
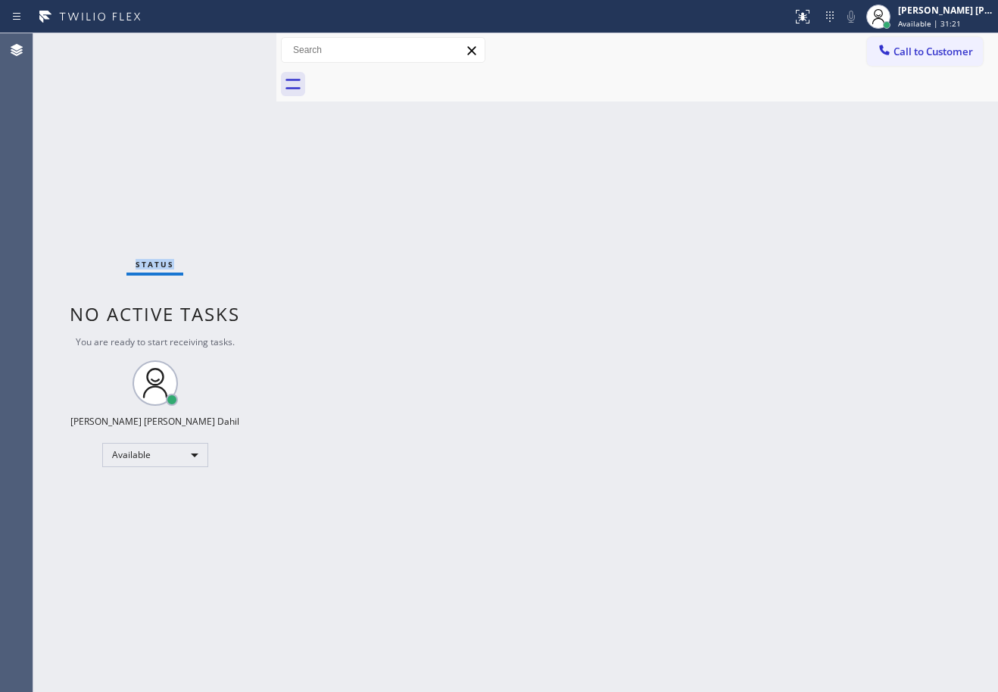
click at [170, 109] on div "Status No active tasks You are ready to start receiving tasks. [PERSON_NAME] [P…" at bounding box center [154, 362] width 243 height 659
click at [575, 286] on div "Back to Dashboard Change Sender ID Customers Technicians Select a contact Outbo…" at bounding box center [638, 362] width 722 height 659
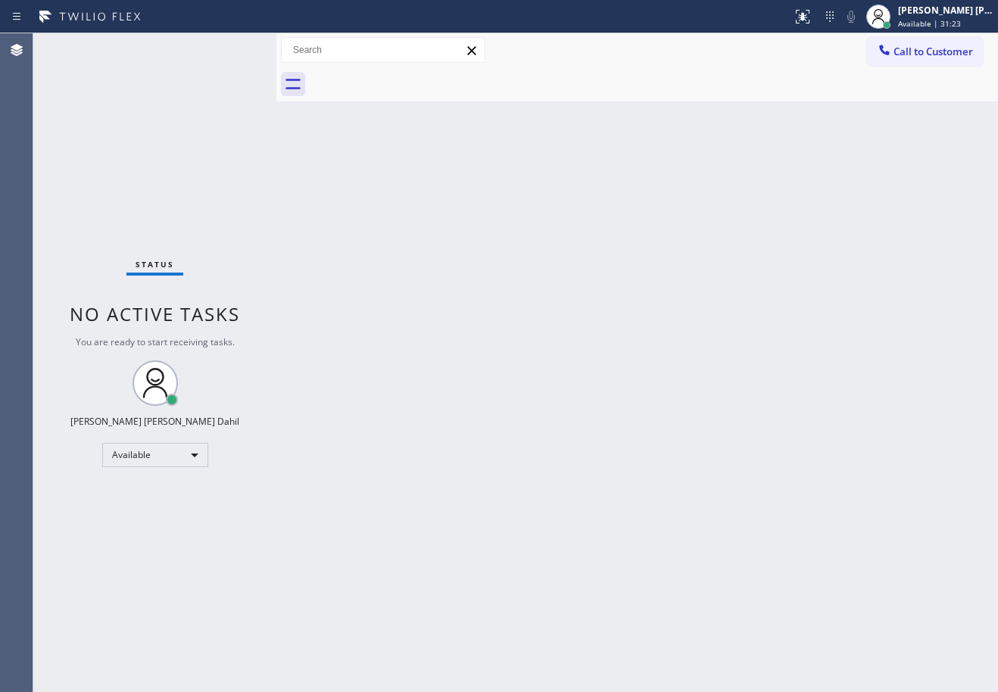
click at [575, 286] on div "Back to Dashboard Change Sender ID Customers Technicians Select a contact Outbo…" at bounding box center [638, 362] width 722 height 659
click at [642, 274] on div "Back to Dashboard Change Sender ID Customers Technicians Select a contact Outbo…" at bounding box center [638, 362] width 722 height 659
click at [643, 274] on div "Back to Dashboard Change Sender ID Customers Technicians Select a contact Outbo…" at bounding box center [638, 362] width 722 height 659
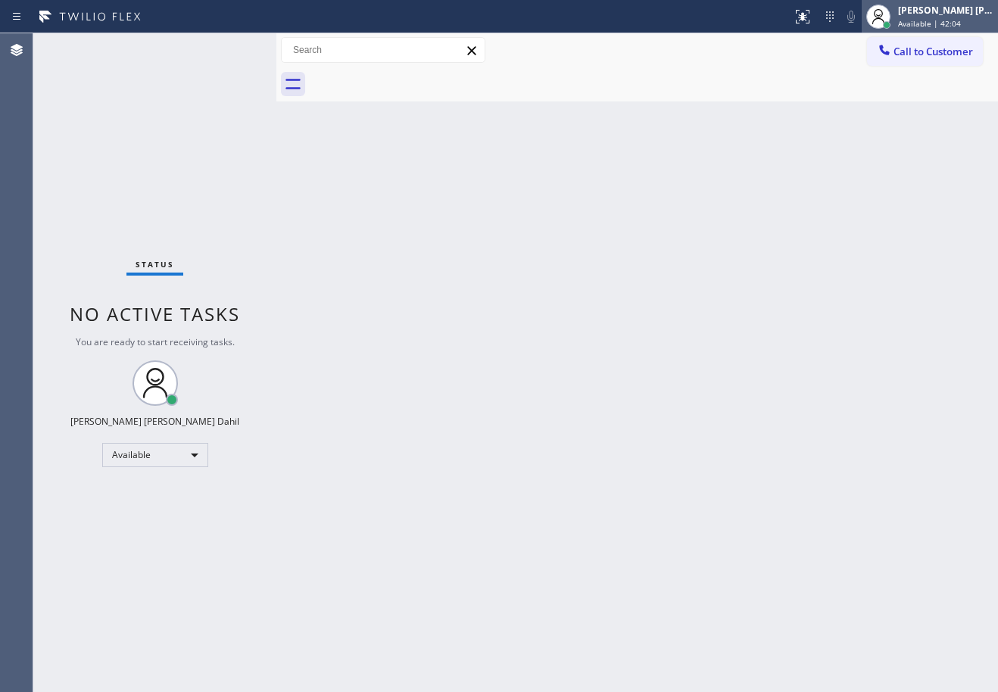
click at [948, 20] on span "Available | 42:04" at bounding box center [929, 23] width 63 height 11
click at [937, 1] on div "[PERSON_NAME] [PERSON_NAME] Dahil Available | 42:18" at bounding box center [930, 16] width 136 height 33
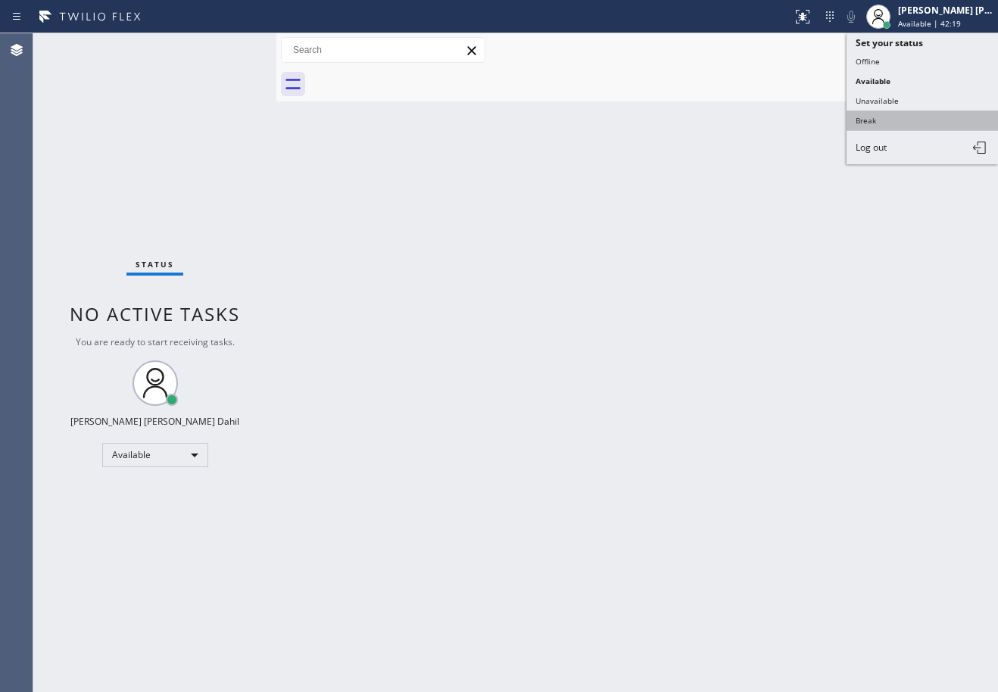
click at [848, 120] on button "Break" at bounding box center [923, 121] width 152 height 20
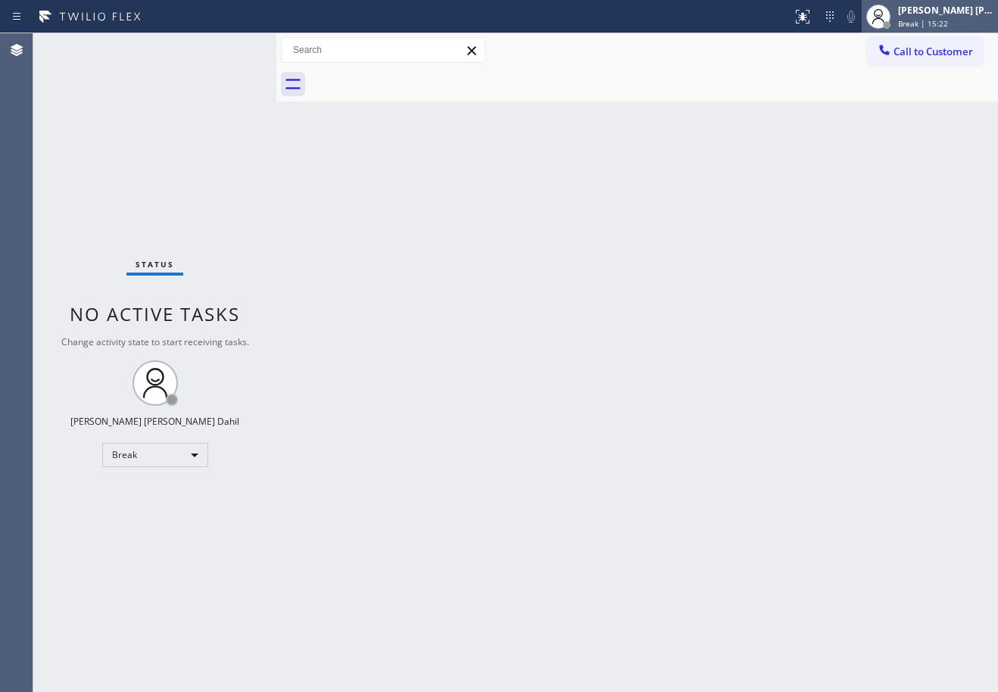
drag, startPoint x: 937, startPoint y: 27, endPoint x: 930, endPoint y: 33, distance: 9.6
click at [937, 27] on span "Break | 15:22" at bounding box center [923, 23] width 50 height 11
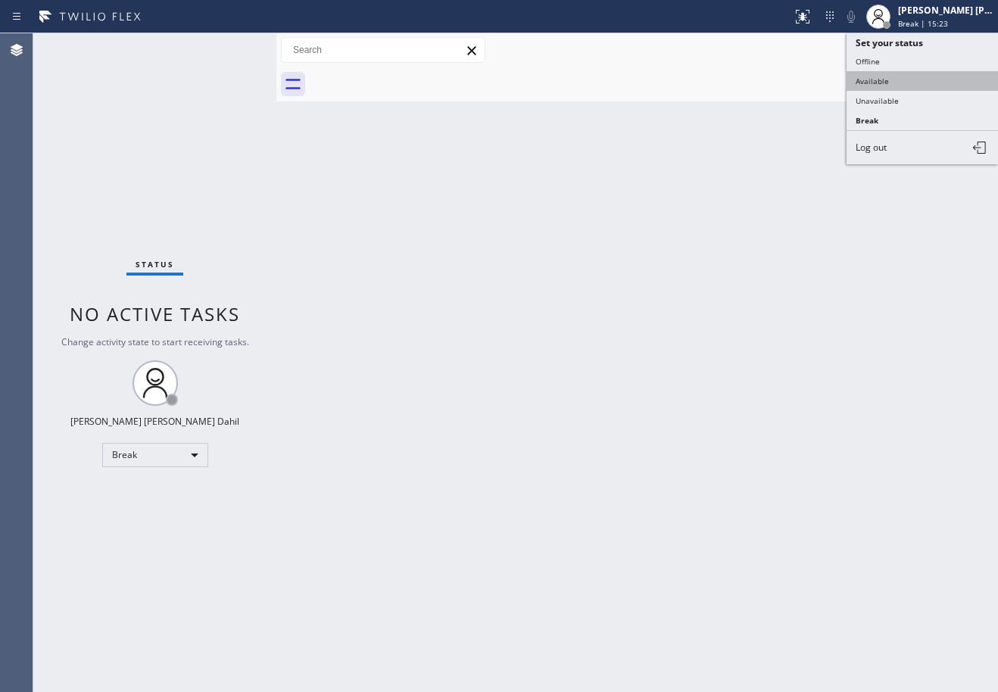
click at [920, 82] on button "Available" at bounding box center [923, 81] width 152 height 20
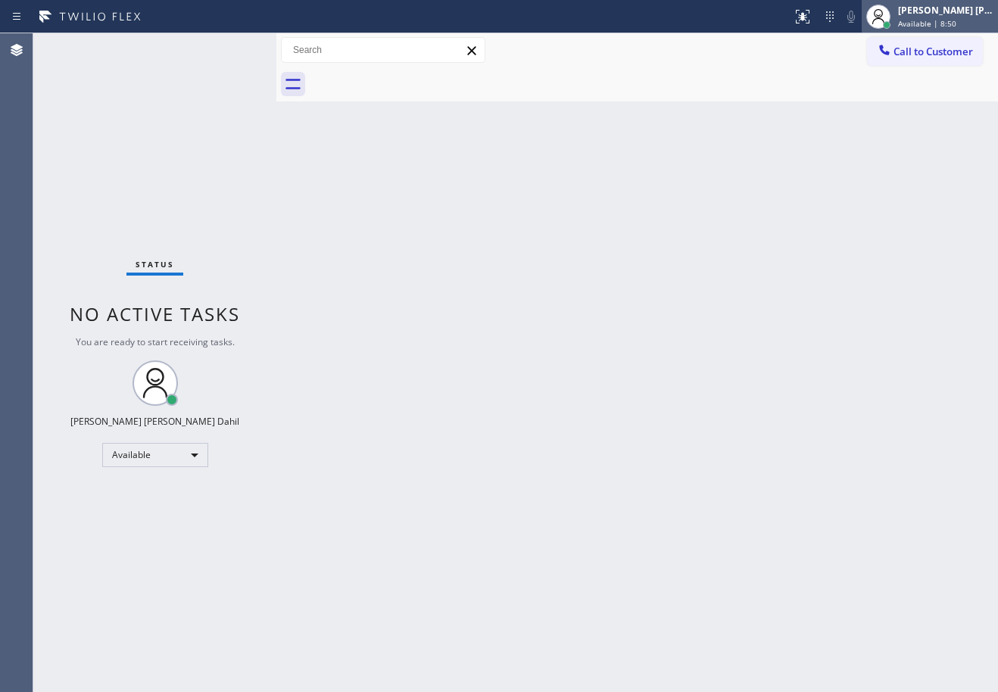
click at [950, 2] on div "[PERSON_NAME] [PERSON_NAME] Dahil Available | 8:50" at bounding box center [930, 16] width 136 height 33
click at [230, 48] on div "Status No active tasks You are ready to start receiving tasks. [PERSON_NAME] [P…" at bounding box center [154, 362] width 243 height 659
click at [236, 56] on div "Status No active tasks You are ready to start receiving tasks. [PERSON_NAME] [P…" at bounding box center [154, 362] width 243 height 659
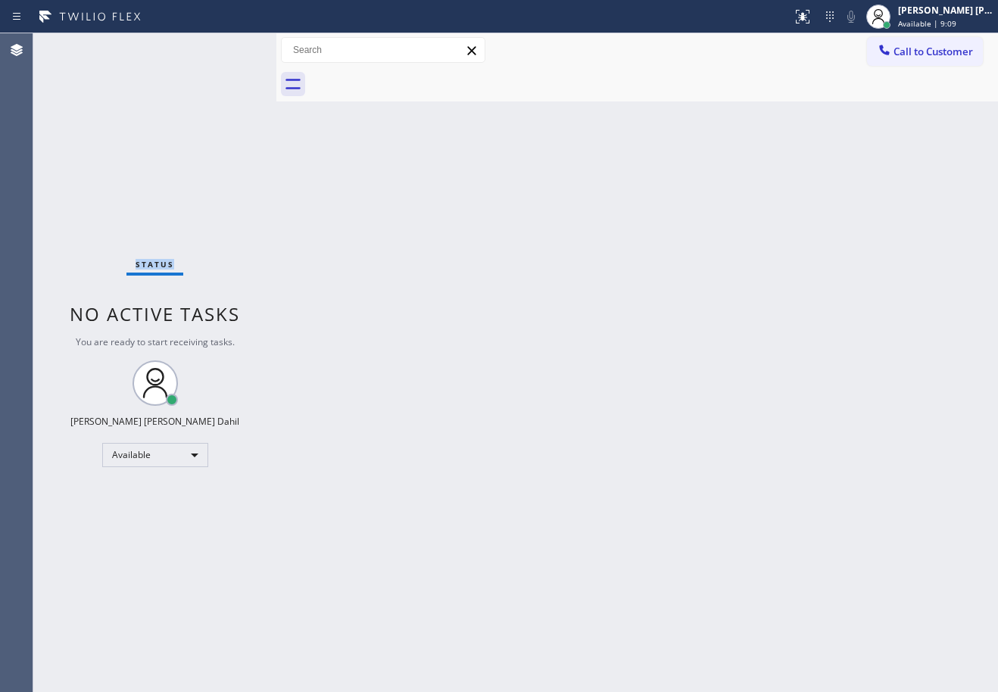
click at [228, 47] on div "Status No active tasks You are ready to start receiving tasks. [PERSON_NAME] [P…" at bounding box center [154, 362] width 243 height 659
click at [230, 48] on div "Status No active tasks You are ready to start receiving tasks. [PERSON_NAME] [P…" at bounding box center [154, 362] width 243 height 659
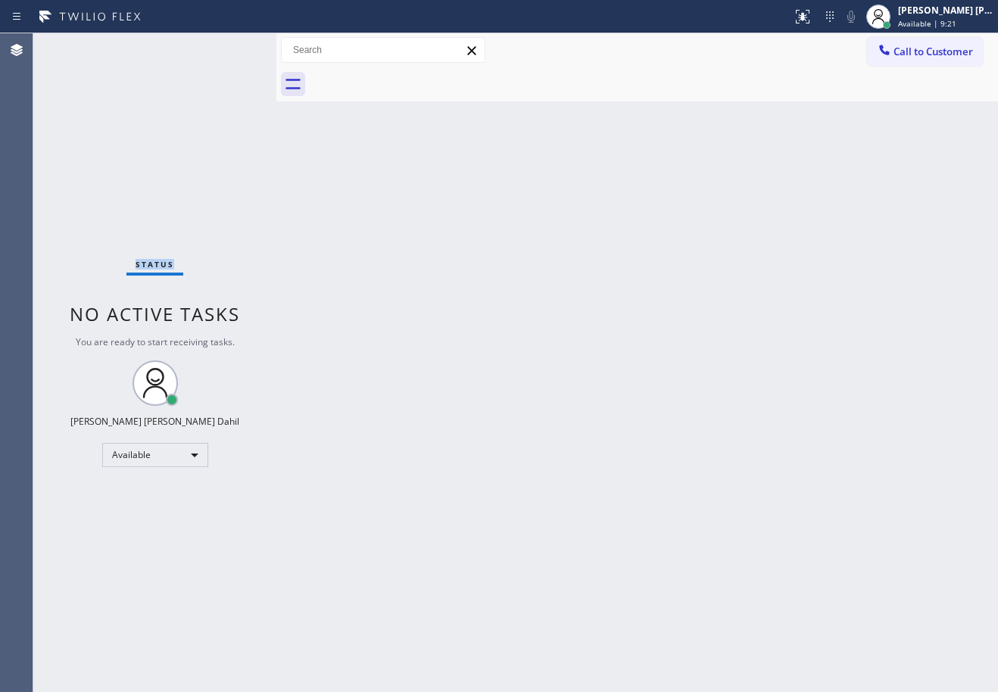
click at [230, 48] on div "Status No active tasks You are ready to start receiving tasks. [PERSON_NAME] [P…" at bounding box center [154, 362] width 243 height 659
click at [231, 52] on div "Status No active tasks You are ready to start receiving tasks. [PERSON_NAME] [P…" at bounding box center [154, 362] width 243 height 659
click at [230, 48] on div "Status No active tasks You are ready to start receiving tasks. [PERSON_NAME] [P…" at bounding box center [154, 362] width 243 height 659
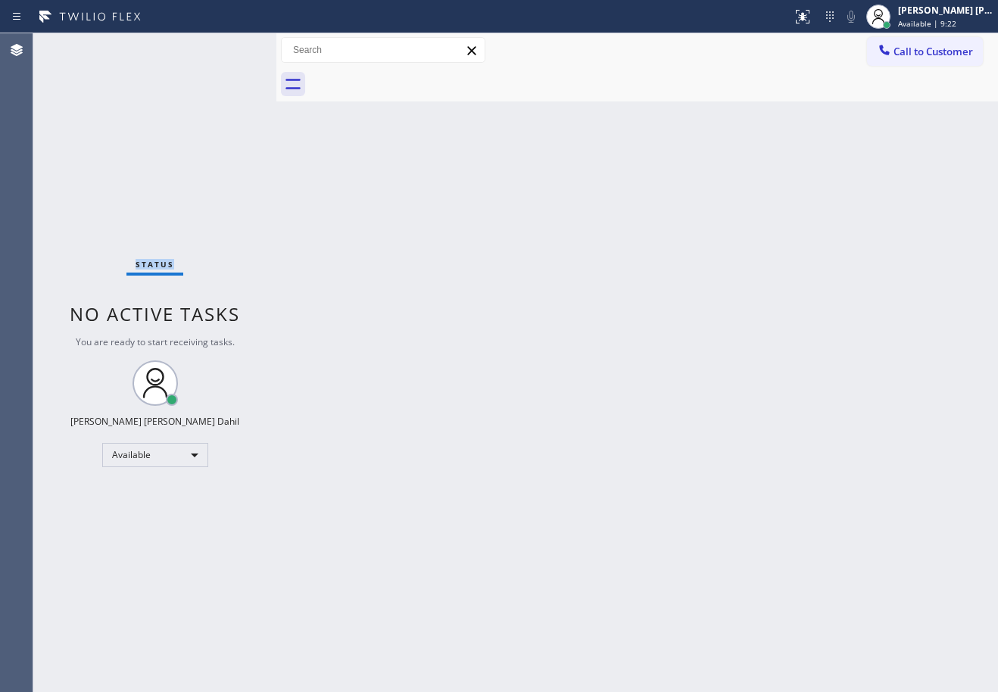
click at [230, 48] on div "Status No active tasks You are ready to start receiving tasks. [PERSON_NAME] [P…" at bounding box center [154, 362] width 243 height 659
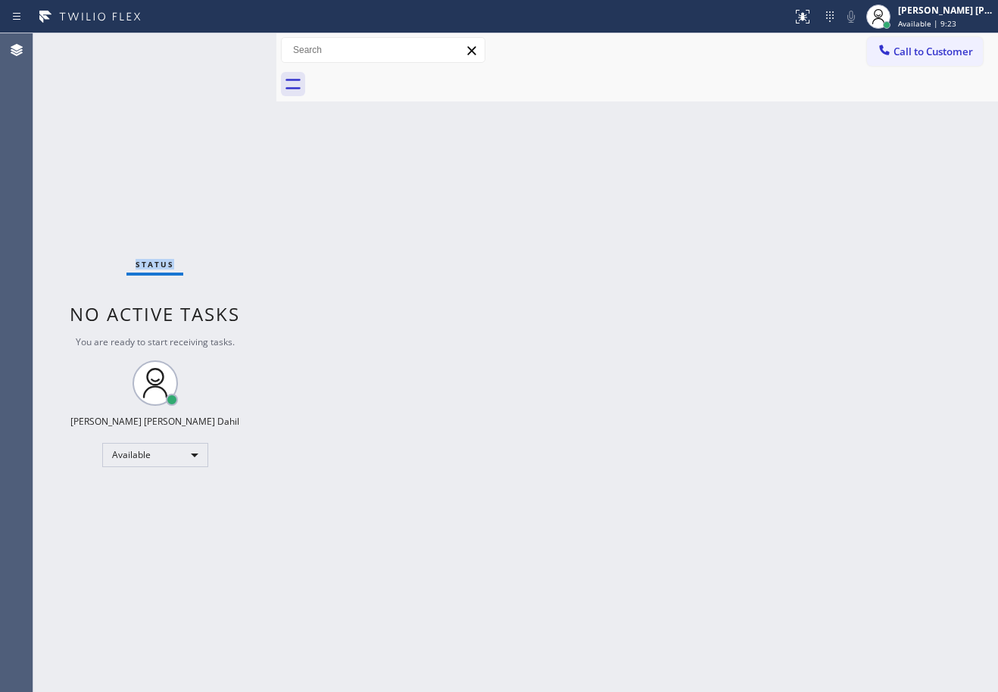
click at [230, 48] on div "Status No active tasks You are ready to start receiving tasks. [PERSON_NAME] [P…" at bounding box center [154, 362] width 243 height 659
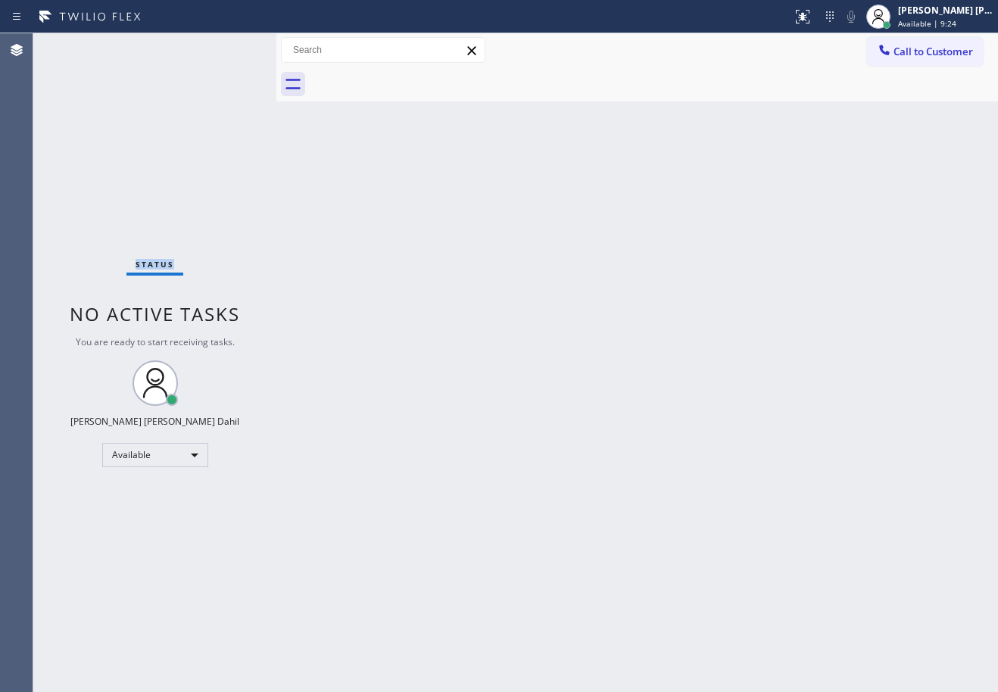
click at [230, 48] on div "Status No active tasks You are ready to start receiving tasks. [PERSON_NAME] [P…" at bounding box center [154, 362] width 243 height 659
click at [474, 114] on div "Back to Dashboard Change Sender ID Customers Technicians Select a contact Outbo…" at bounding box center [638, 362] width 722 height 659
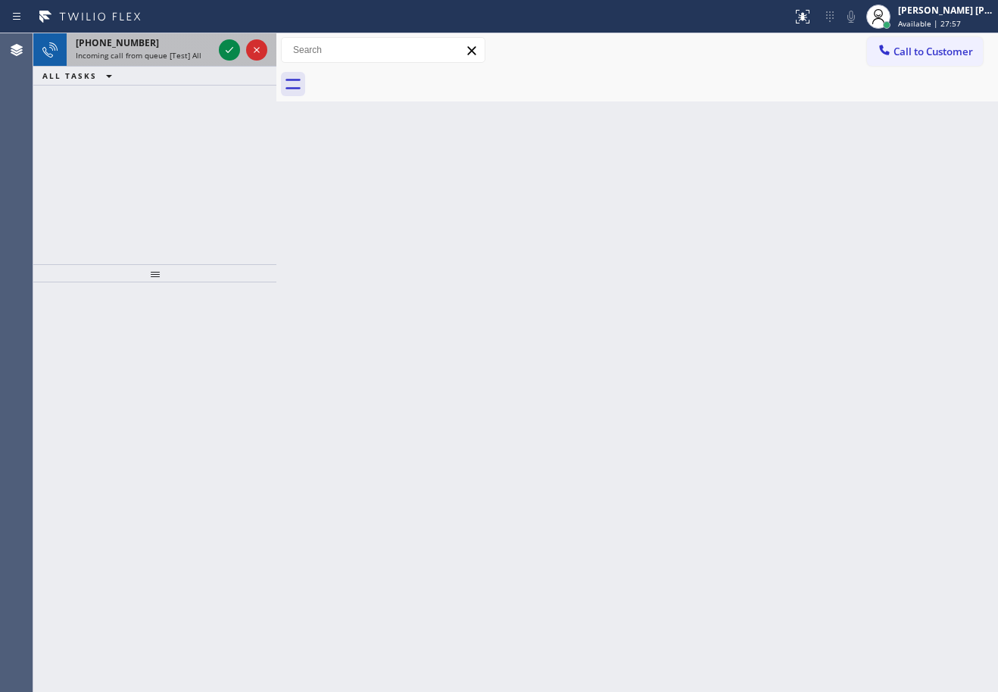
click at [158, 39] on div "[PHONE_NUMBER]" at bounding box center [144, 42] width 137 height 13
click at [155, 39] on div "[PHONE_NUMBER]" at bounding box center [144, 42] width 137 height 13
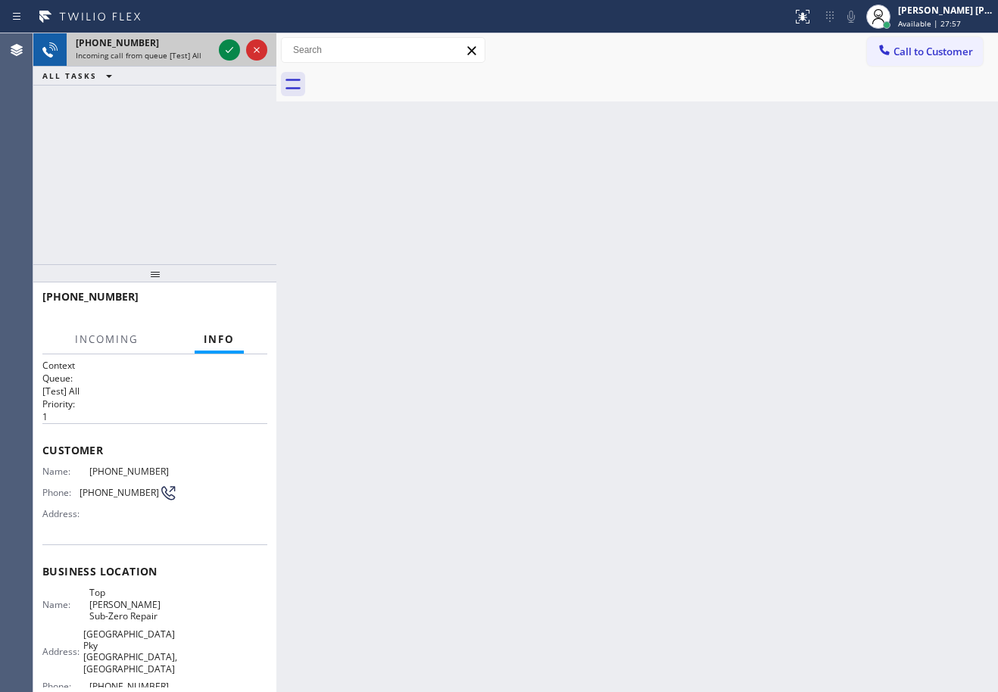
click at [154, 38] on div "[PHONE_NUMBER]" at bounding box center [144, 42] width 137 height 13
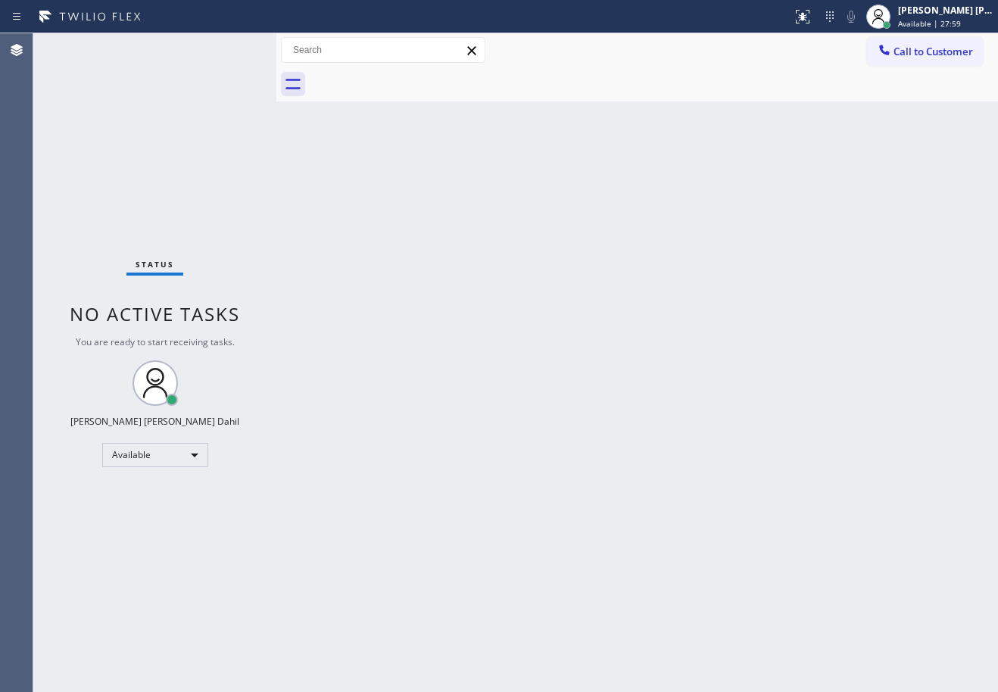
drag, startPoint x: 624, startPoint y: 539, endPoint x: 625, endPoint y: 529, distance: 10.6
click at [625, 534] on div "Back to Dashboard Change Sender ID Customers Technicians Select a contact Outbo…" at bounding box center [638, 362] width 722 height 659
drag, startPoint x: 625, startPoint y: 522, endPoint x: 620, endPoint y: 513, distance: 10.5
click at [623, 517] on div "Back to Dashboard Change Sender ID Customers Technicians Select a contact Outbo…" at bounding box center [638, 362] width 722 height 659
click at [620, 512] on div "Back to Dashboard Change Sender ID Customers Technicians Select a contact Outbo…" at bounding box center [638, 362] width 722 height 659
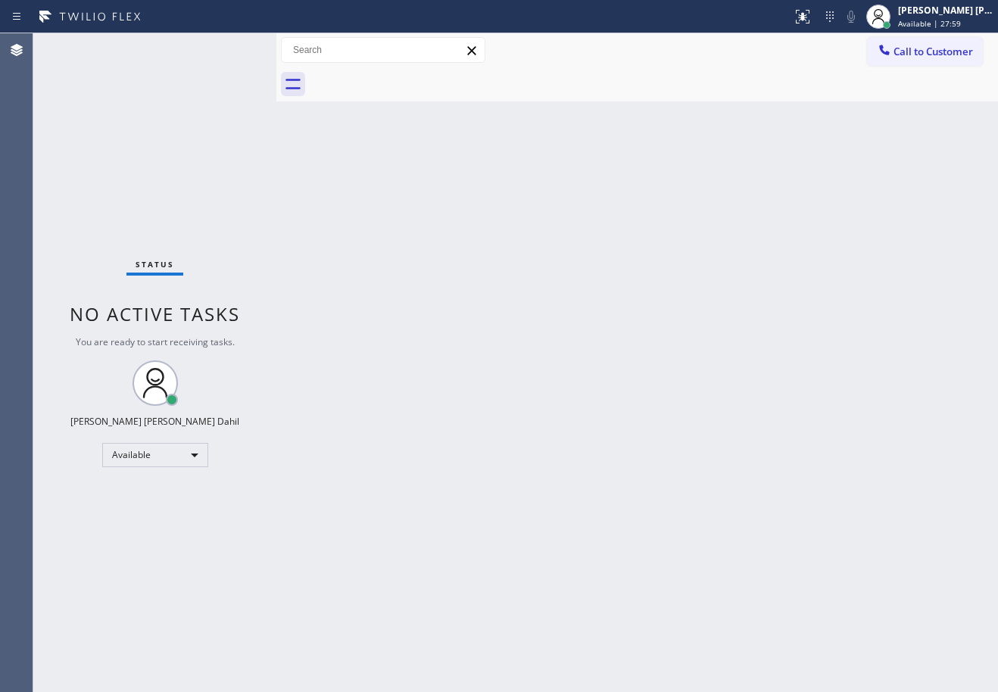
click at [620, 509] on div "Back to Dashboard Change Sender ID Customers Technicians Select a contact Outbo…" at bounding box center [638, 362] width 722 height 659
click at [616, 495] on div "Back to Dashboard Change Sender ID Customers Technicians Select a contact Outbo…" at bounding box center [638, 362] width 722 height 659
drag, startPoint x: 614, startPoint y: 489, endPoint x: 638, endPoint y: 489, distance: 23.5
click at [615, 489] on div "Back to Dashboard Change Sender ID Customers Technicians Select a contact Outbo…" at bounding box center [638, 362] width 722 height 659
click at [375, 380] on div "Back to Dashboard Change Sender ID Customers Technicians Select a contact Outbo…" at bounding box center [638, 362] width 722 height 659
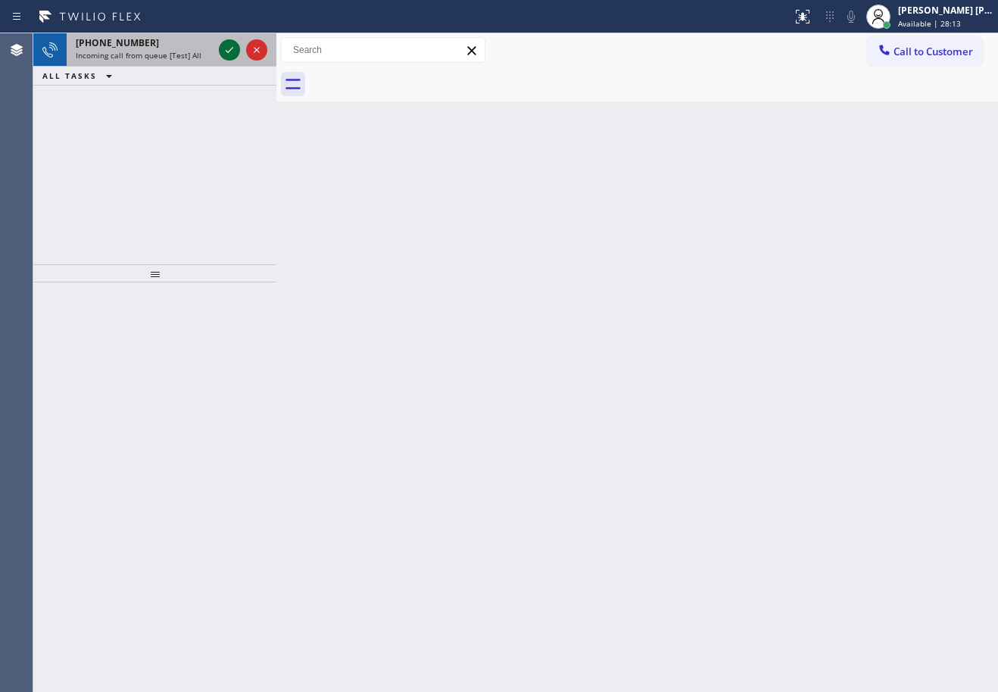
click at [230, 48] on icon at bounding box center [229, 50] width 18 height 18
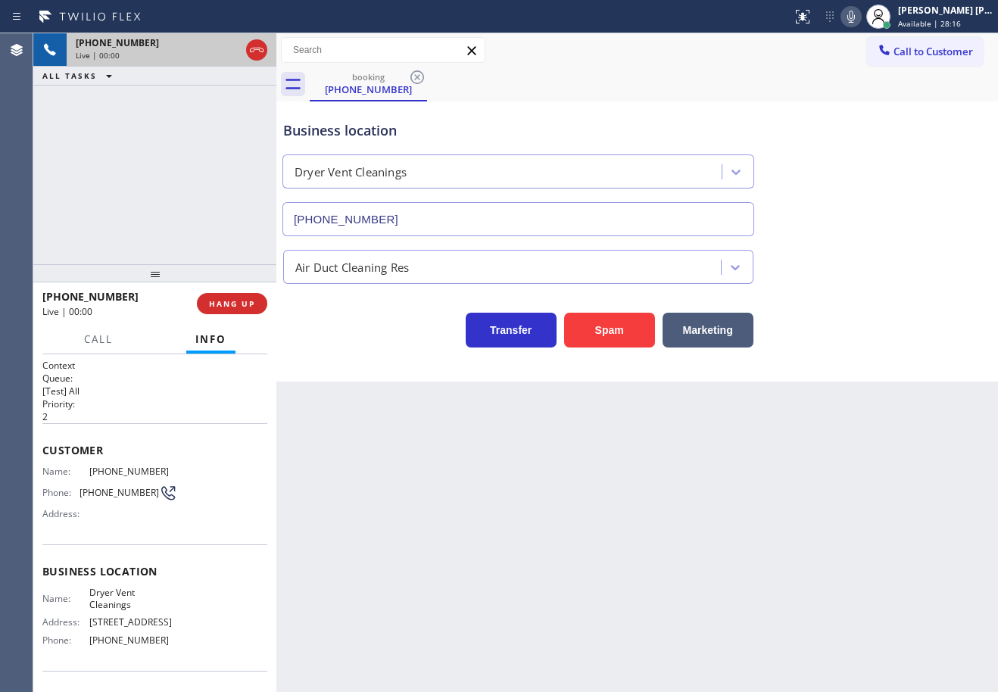
type input "[PHONE_NUMBER]"
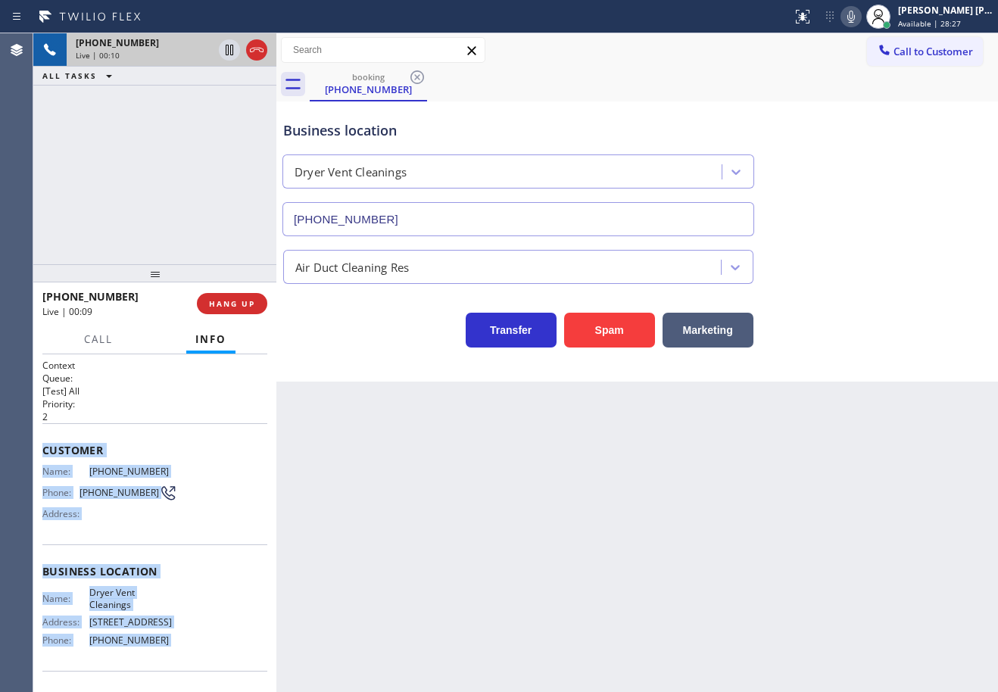
scroll to position [98, 0]
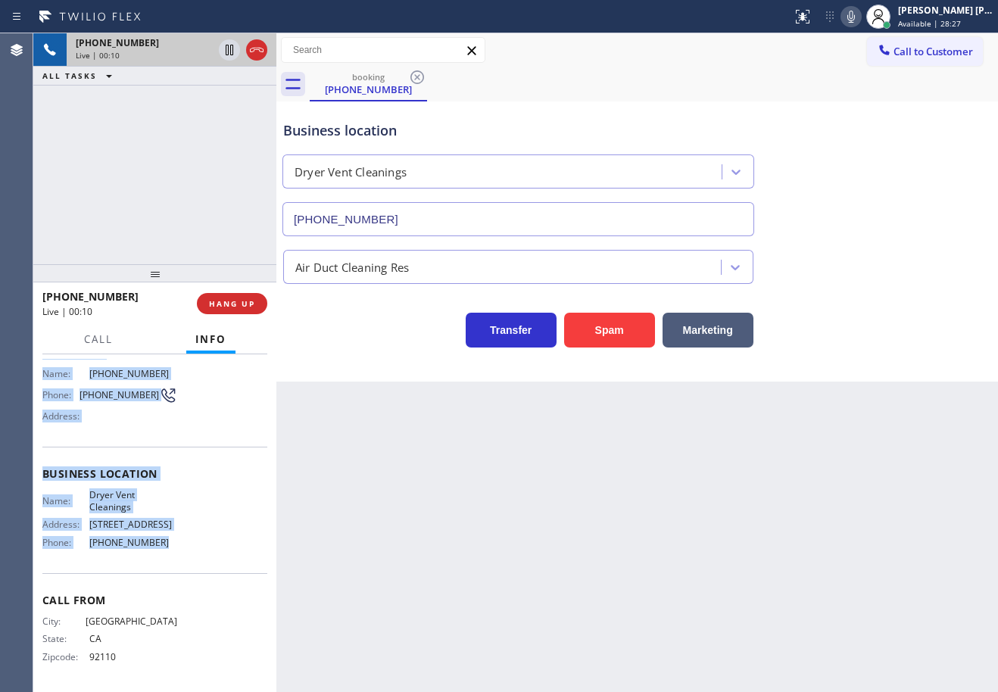
drag, startPoint x: 34, startPoint y: 441, endPoint x: 708, endPoint y: 478, distance: 674.5
click at [191, 561] on div "Context Queue: [Test] All Priority: 2 Customer Name: [PHONE_NUMBER] Phone: [PHO…" at bounding box center [154, 524] width 243 height 338
copy div "Customer Name: [PHONE_NUMBER] Phone: [PHONE_NUMBER] Address: Business location …"
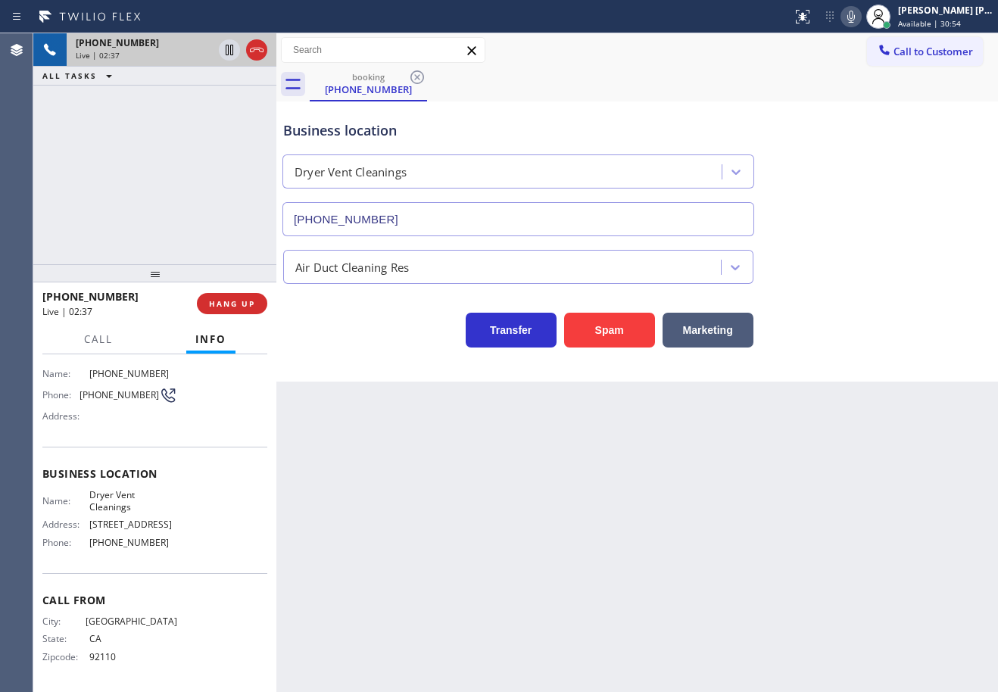
click at [570, 477] on div "Back to Dashboard Change Sender ID Customers Technicians Select a contact Outbo…" at bounding box center [638, 362] width 722 height 659
click at [571, 477] on div "Back to Dashboard Change Sender ID Customers Technicians Select a contact Outbo…" at bounding box center [638, 362] width 722 height 659
click at [572, 477] on div "Back to Dashboard Change Sender ID Customers Technicians Select a contact Outbo…" at bounding box center [638, 362] width 722 height 659
click at [837, 172] on div "Business location Dryer Vent Cleanings [PHONE_NUMBER]" at bounding box center [637, 167] width 714 height 137
click at [229, 47] on icon at bounding box center [230, 50] width 8 height 11
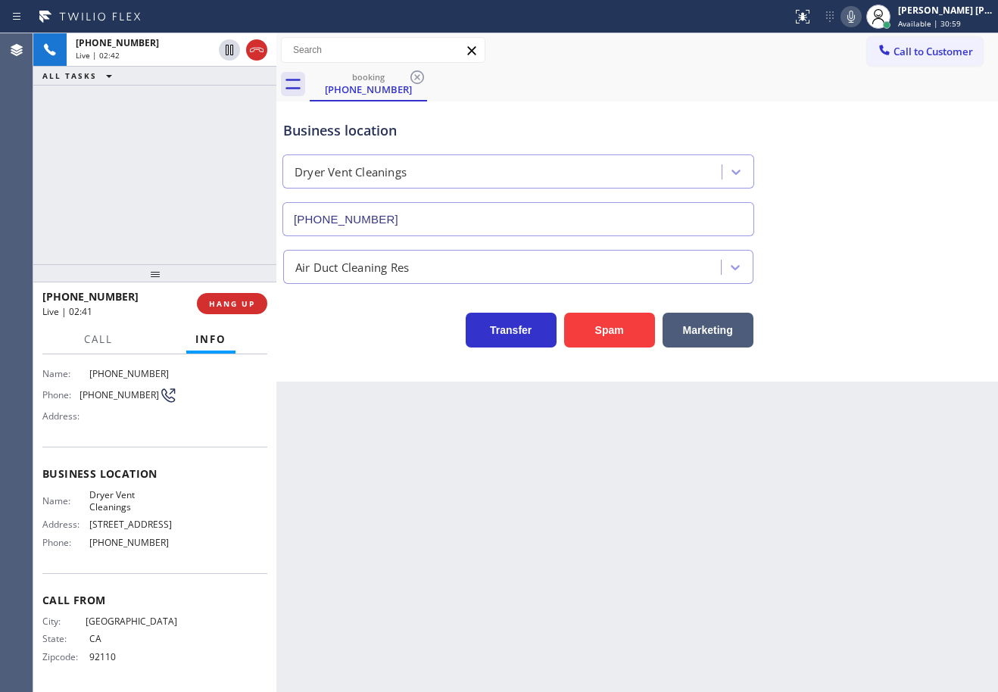
click at [861, 17] on icon at bounding box center [851, 17] width 18 height 18
click at [884, 147] on div "Business location Dryer Vent Cleanings [PHONE_NUMBER]" at bounding box center [637, 167] width 714 height 137
click at [224, 55] on icon at bounding box center [229, 50] width 18 height 18
click at [861, 11] on icon at bounding box center [851, 17] width 18 height 18
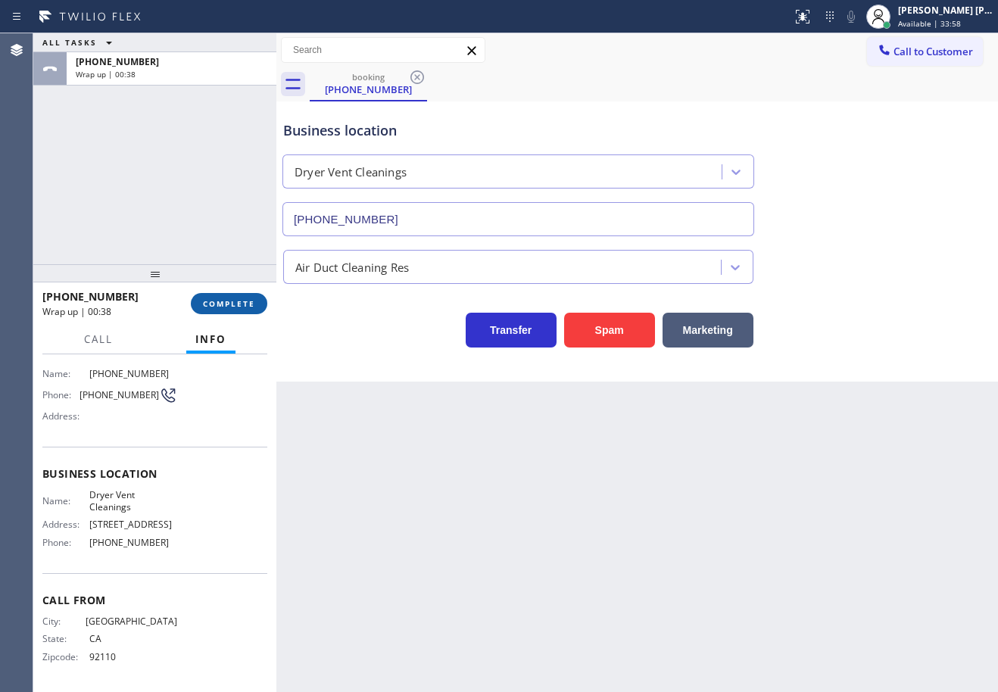
click at [233, 295] on button "COMPLETE" at bounding box center [229, 303] width 77 height 21
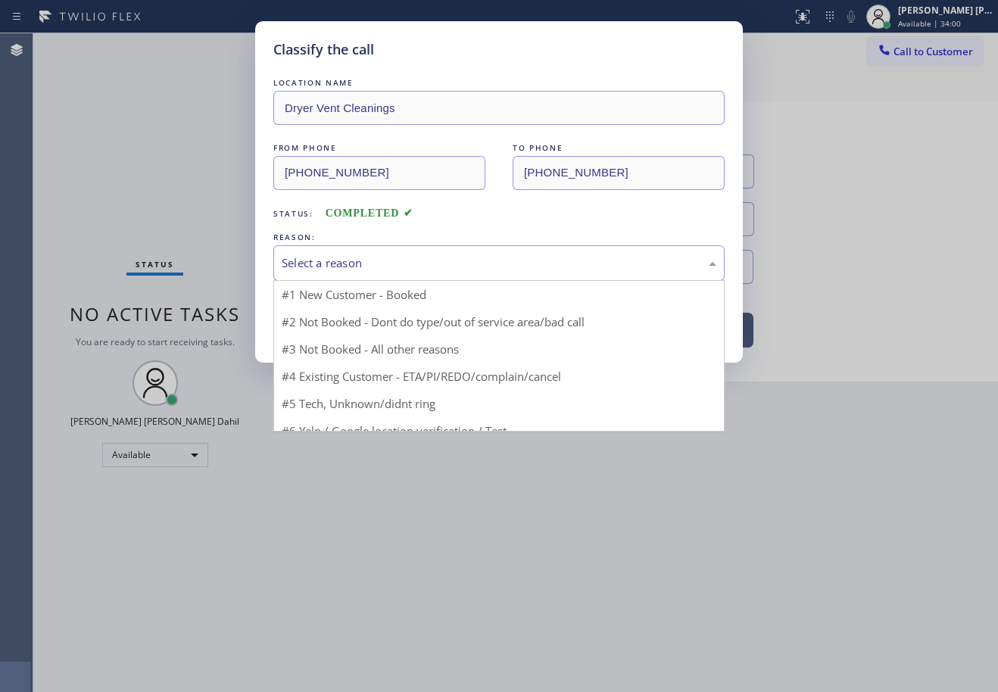
click at [298, 262] on div "Select a reason" at bounding box center [499, 263] width 435 height 17
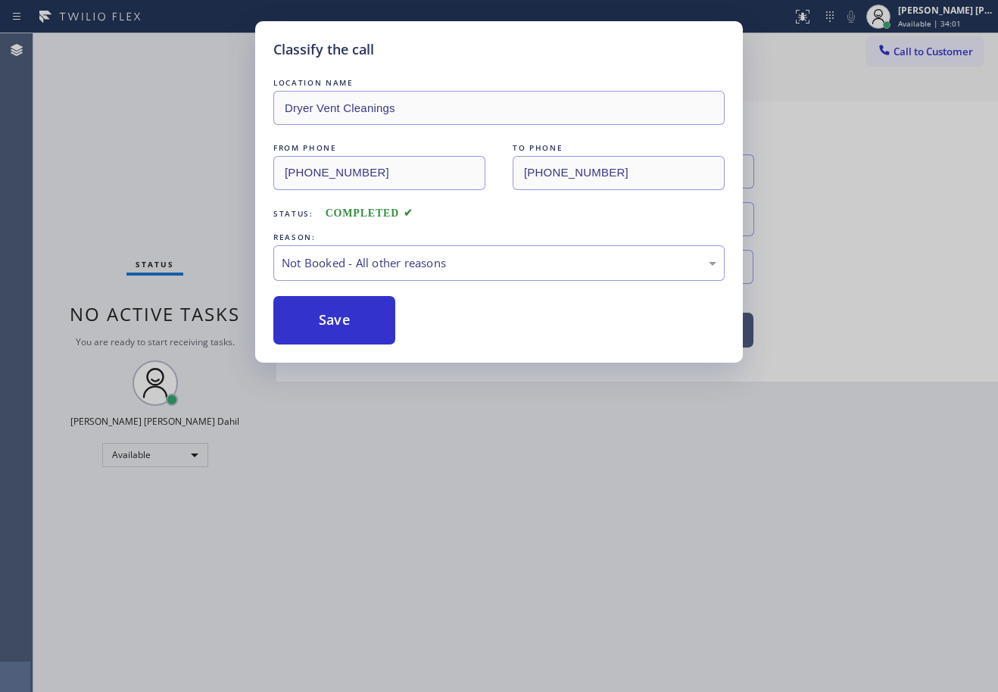
click at [325, 320] on button "Save" at bounding box center [334, 320] width 122 height 48
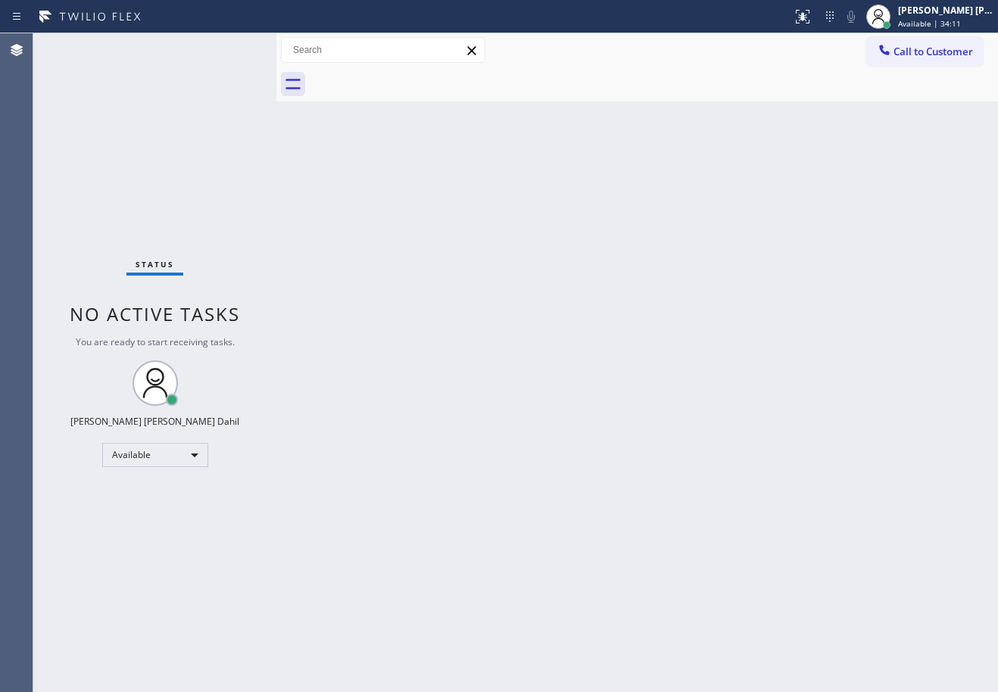
click at [647, 77] on div at bounding box center [654, 84] width 689 height 34
click at [505, 358] on div "Back to Dashboard Change Sender ID Customers Technicians Select a contact Outbo…" at bounding box center [638, 362] width 722 height 659
click at [506, 358] on div "Back to Dashboard Change Sender ID Customers Technicians Select a contact Outbo…" at bounding box center [638, 362] width 722 height 659
click at [508, 358] on div "Back to Dashboard Change Sender ID Customers Technicians Select a contact Outbo…" at bounding box center [638, 362] width 722 height 659
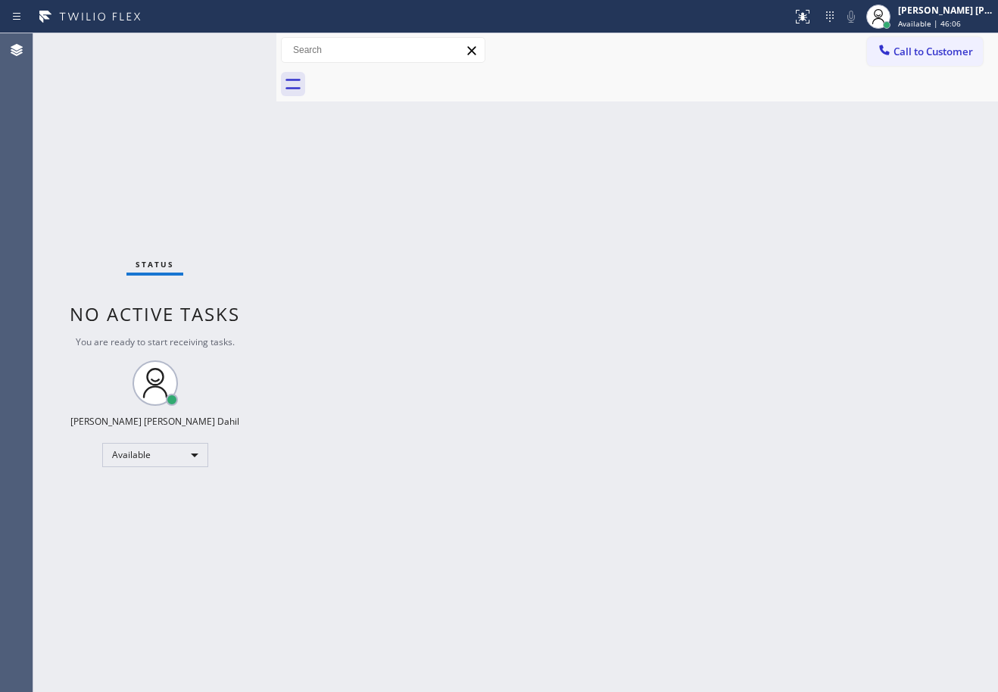
click at [508, 358] on div "Back to Dashboard Change Sender ID Customers Technicians Select a contact Outbo…" at bounding box center [638, 362] width 722 height 659
click at [510, 358] on div "Back to Dashboard Change Sender ID Customers Technicians Select a contact Outbo…" at bounding box center [638, 362] width 722 height 659
click at [511, 358] on div "Back to Dashboard Change Sender ID Customers Technicians Select a contact Outbo…" at bounding box center [638, 362] width 722 height 659
click at [512, 358] on div "Back to Dashboard Change Sender ID Customers Technicians Select a contact Outbo…" at bounding box center [638, 362] width 722 height 659
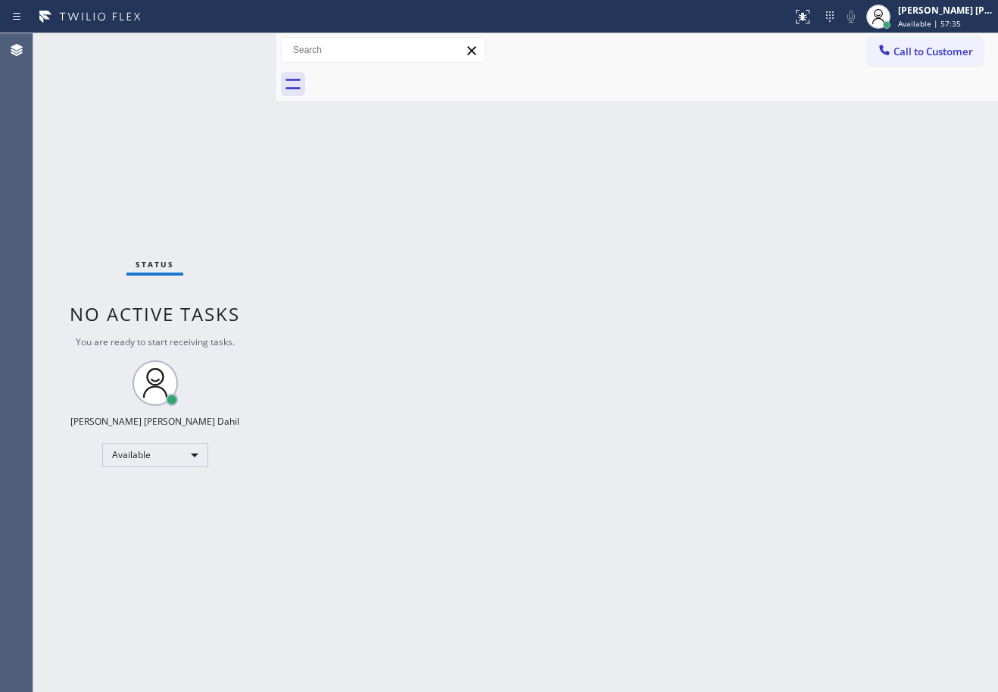
click at [558, 365] on div "Back to Dashboard Change Sender ID Customers Technicians Select a contact Outbo…" at bounding box center [638, 362] width 722 height 659
click at [736, 355] on div "Back to Dashboard Change Sender ID Customers Technicians Select a contact Outbo…" at bounding box center [638, 362] width 722 height 659
click at [895, 14] on div at bounding box center [878, 16] width 33 height 33
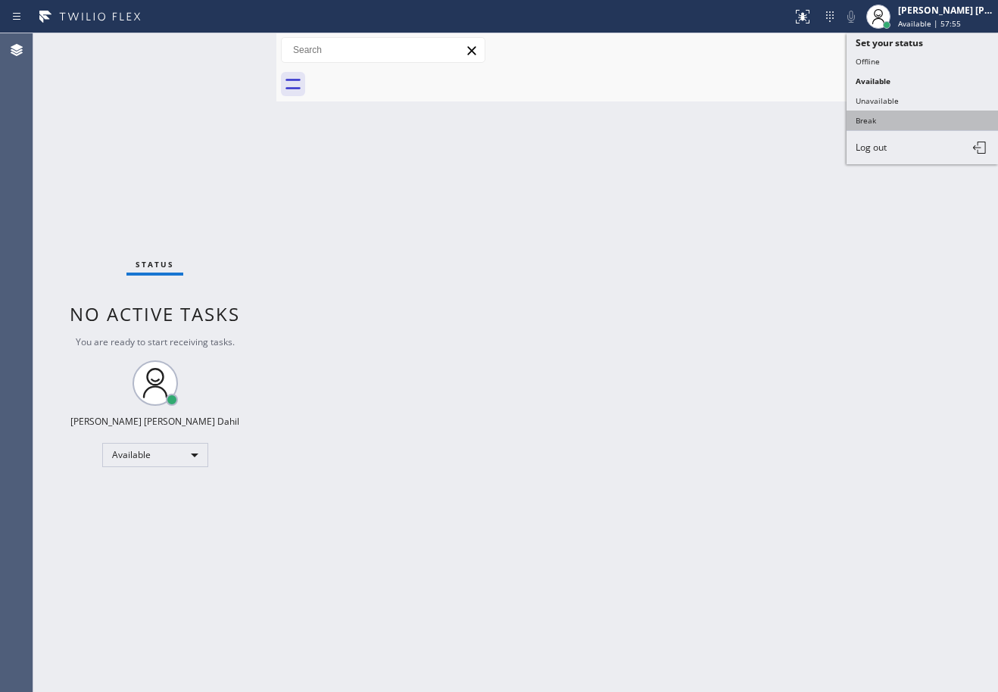
click at [861, 123] on button "Break" at bounding box center [923, 121] width 152 height 20
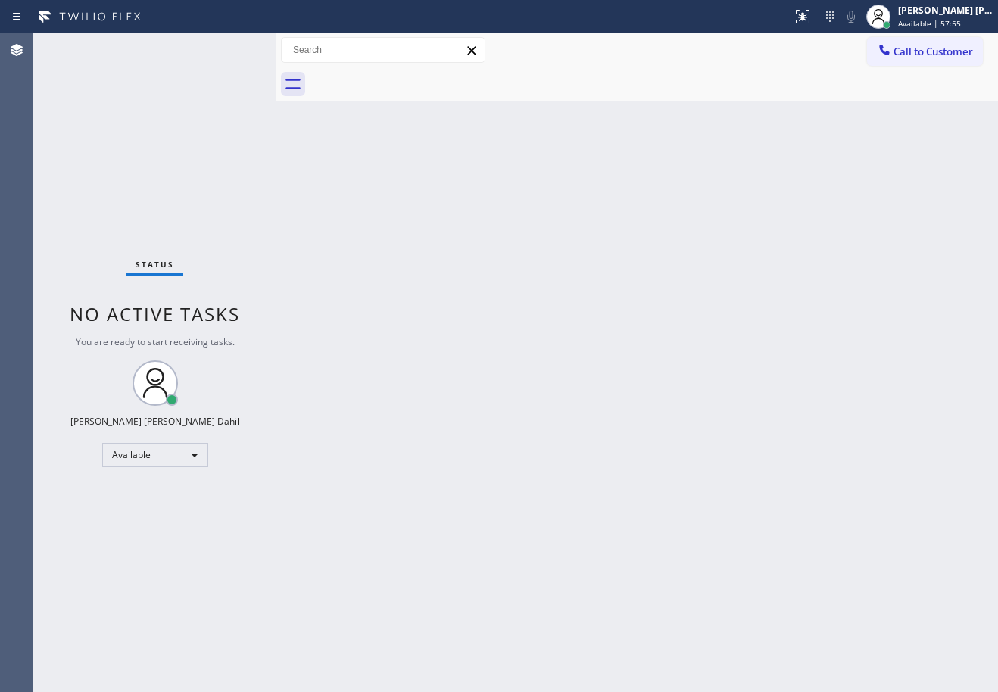
click at [853, 136] on div "Back to Dashboard Change Sender ID Customers Technicians Select a contact Outbo…" at bounding box center [638, 362] width 722 height 659
click at [578, 155] on div "Back to Dashboard Change Sender ID Customers Technicians Select a contact Outbo…" at bounding box center [638, 362] width 722 height 659
